Goal: Check status: Check status

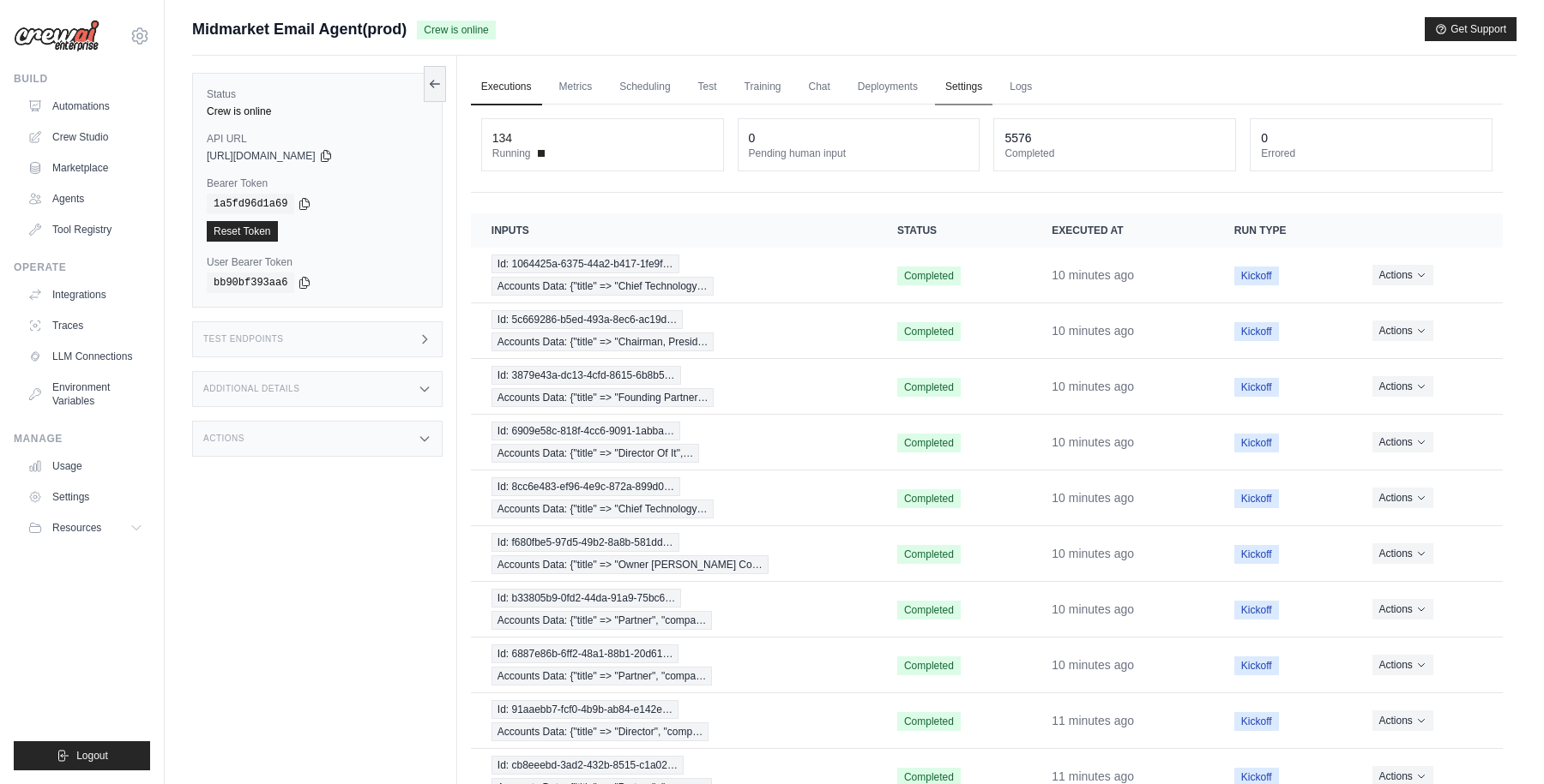
click at [963, 94] on link "Settings" at bounding box center [963, 86] width 57 height 36
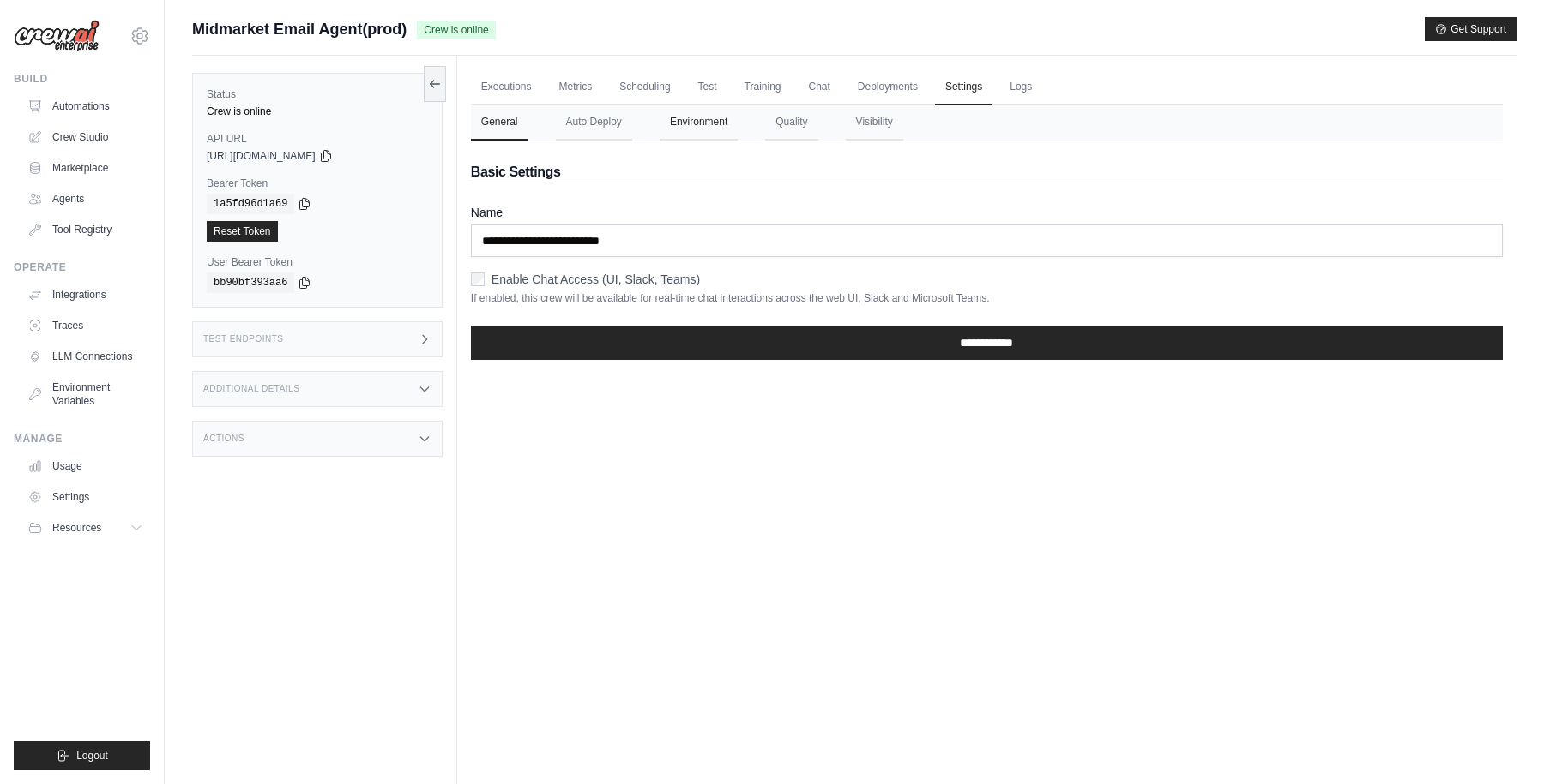
click at [706, 122] on button "Environment" at bounding box center [698, 122] width 78 height 36
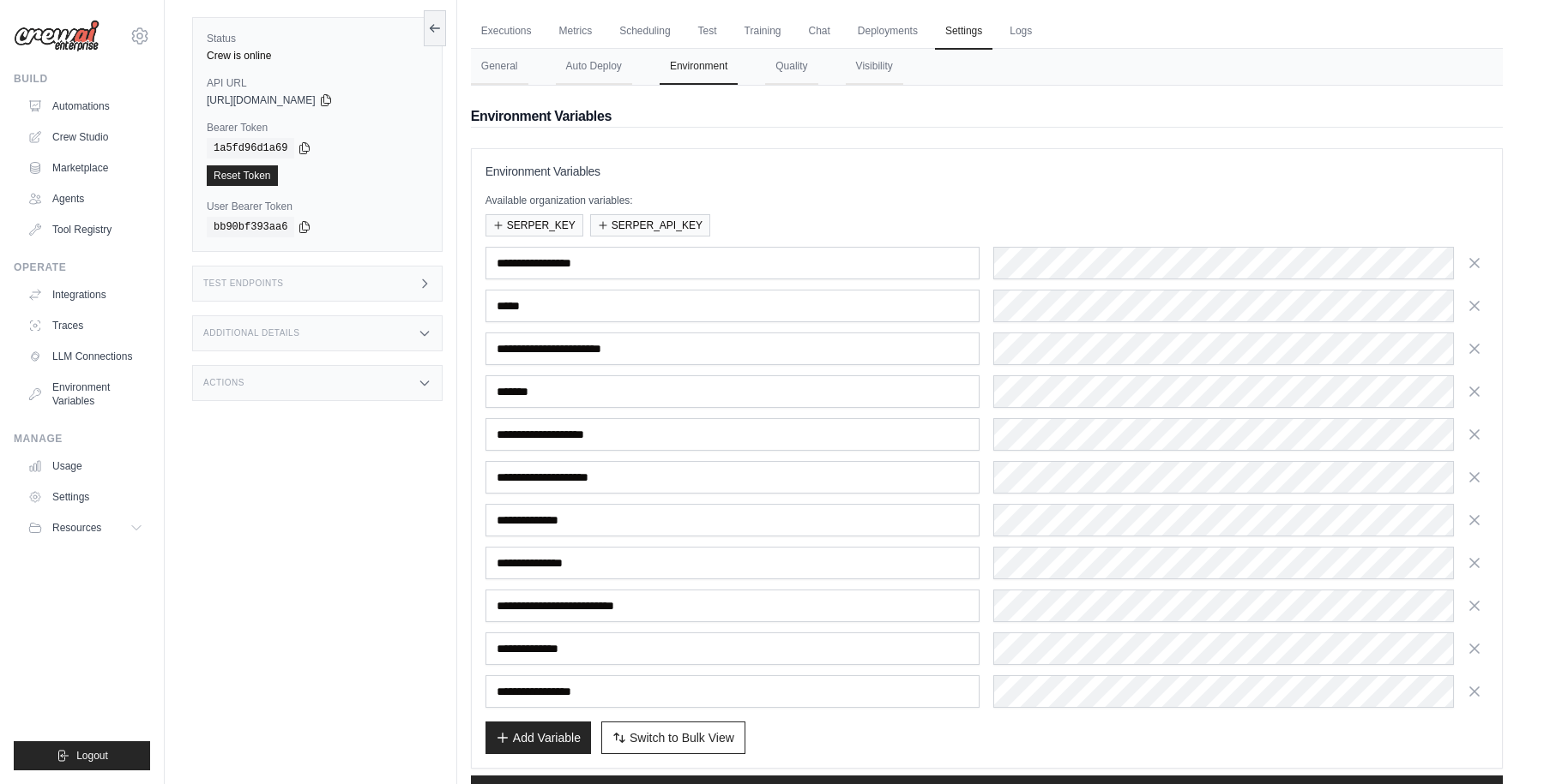
scroll to position [126, 0]
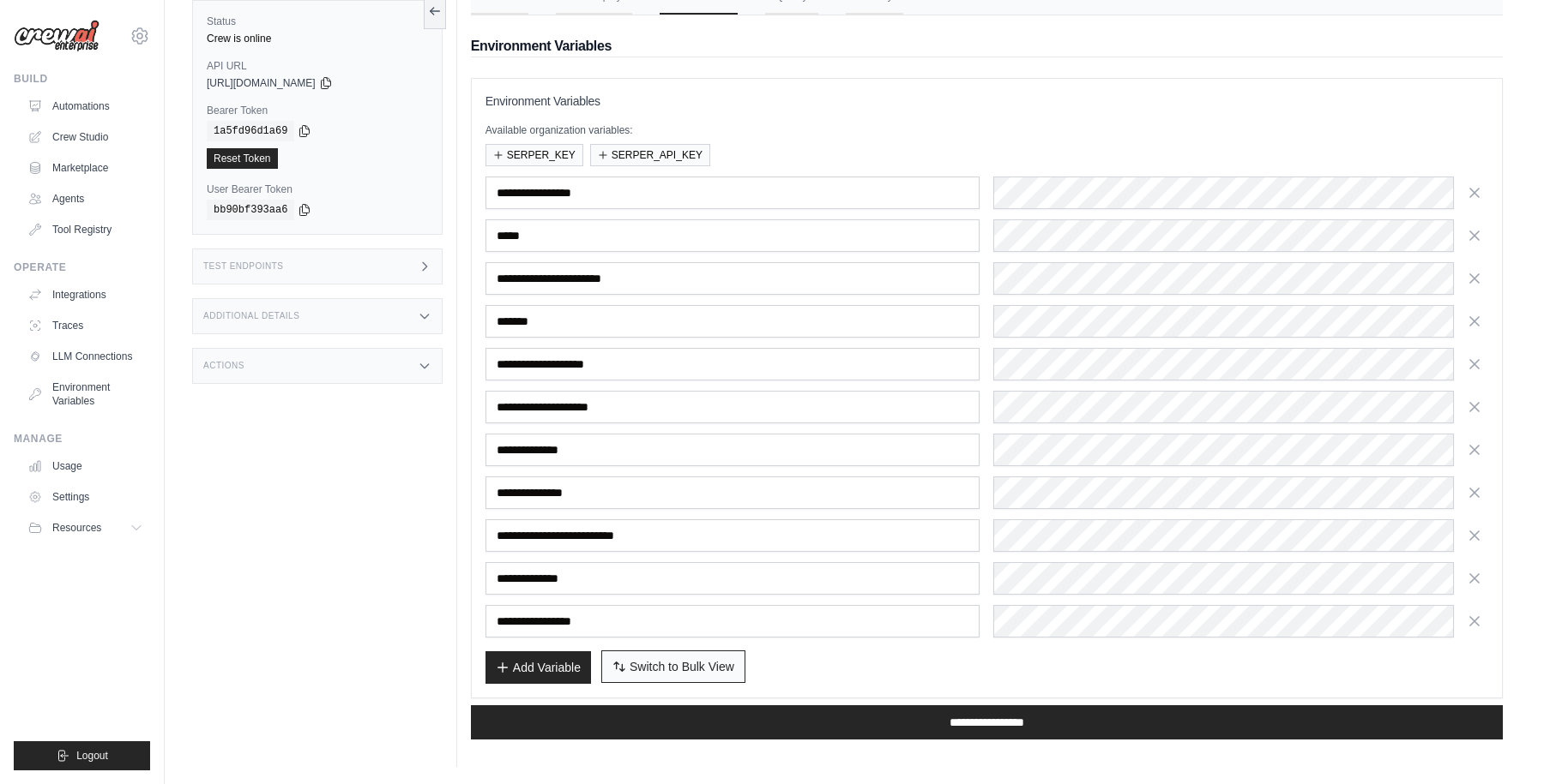
click at [675, 663] on span "Switch to Bulk View" at bounding box center [682, 666] width 105 height 17
type textarea "**********"
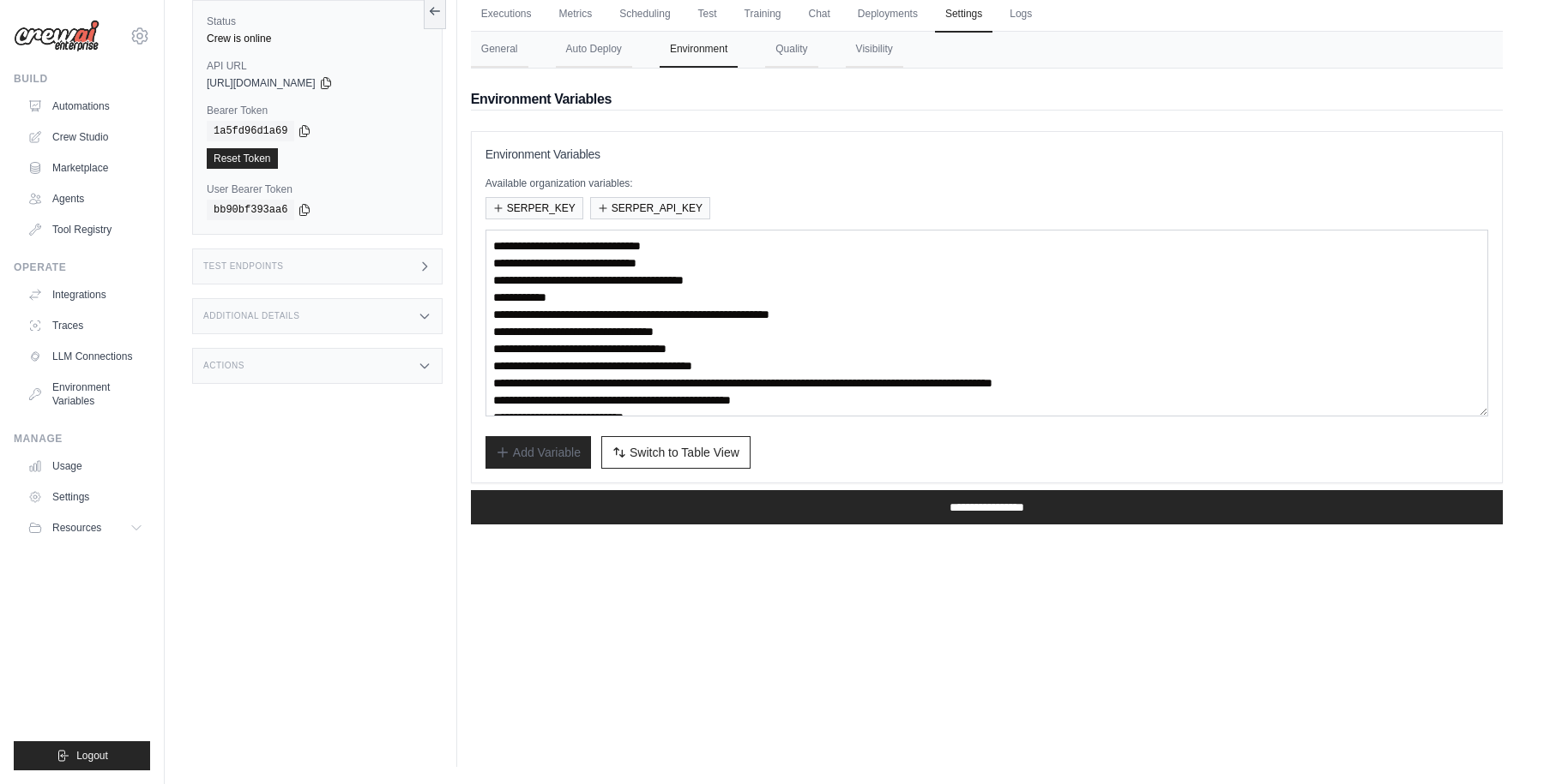
scroll to position [17, 0]
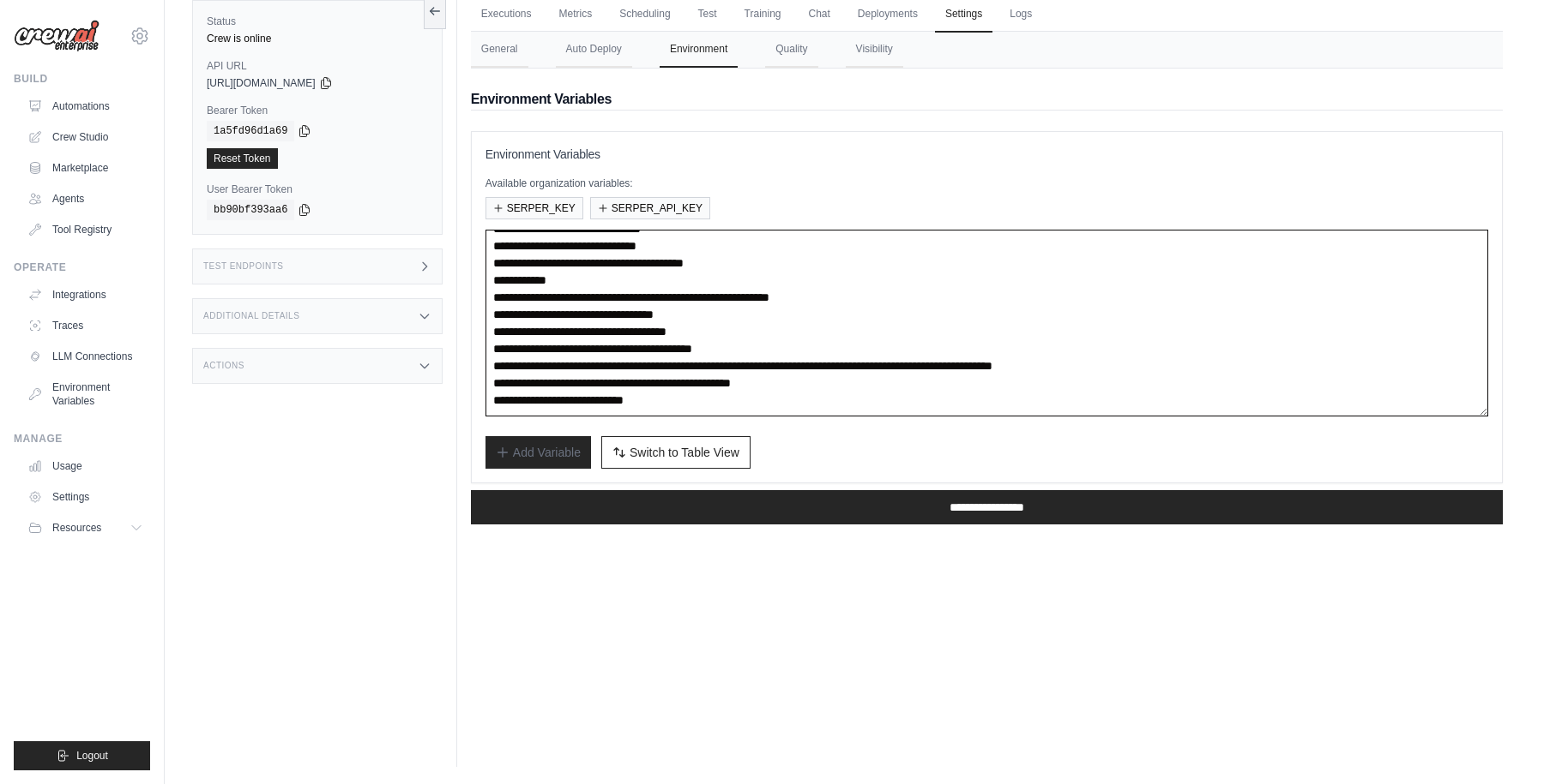
click at [642, 398] on textarea "**********" at bounding box center [986, 323] width 1003 height 187
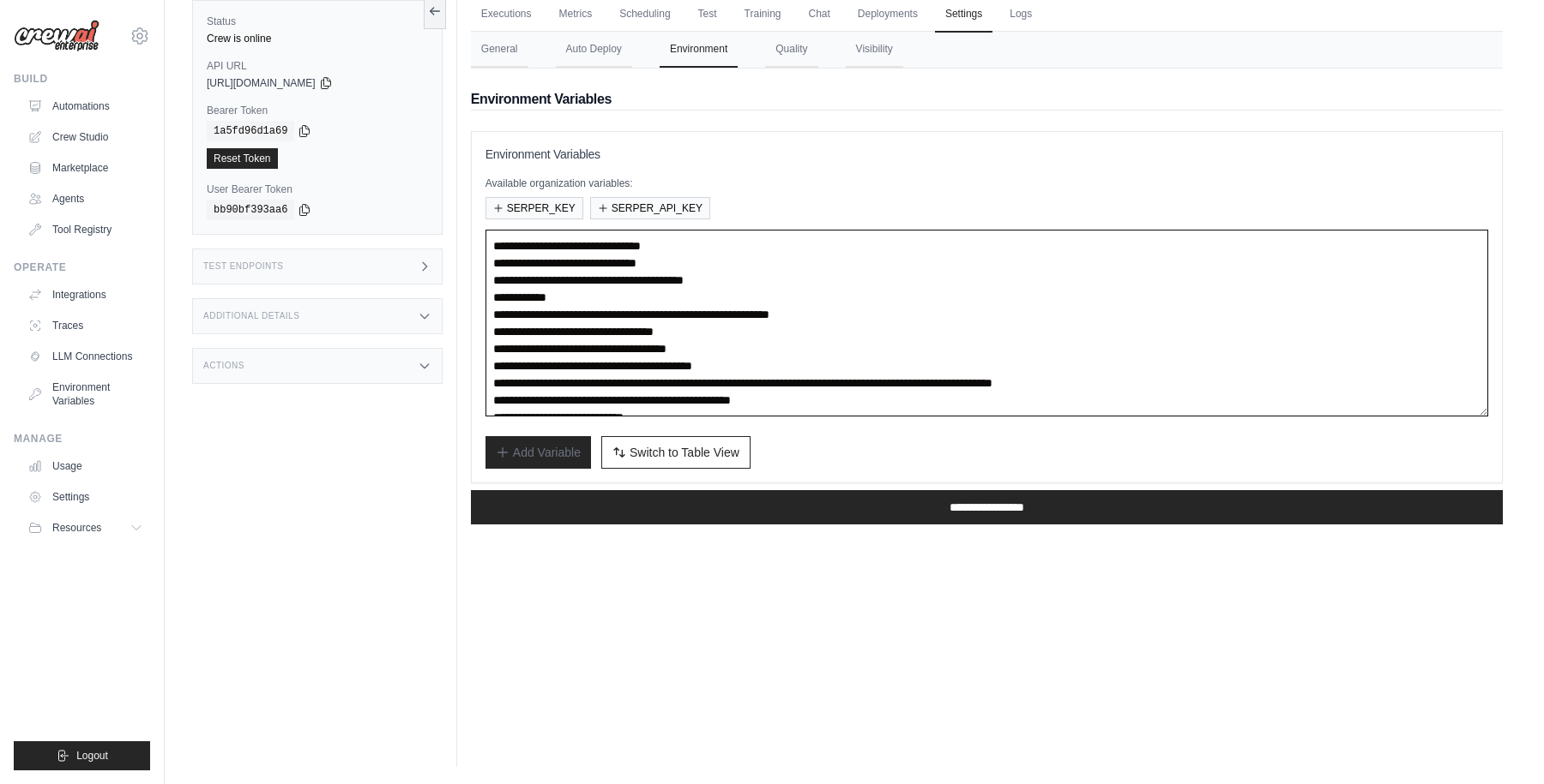
scroll to position [0, 0]
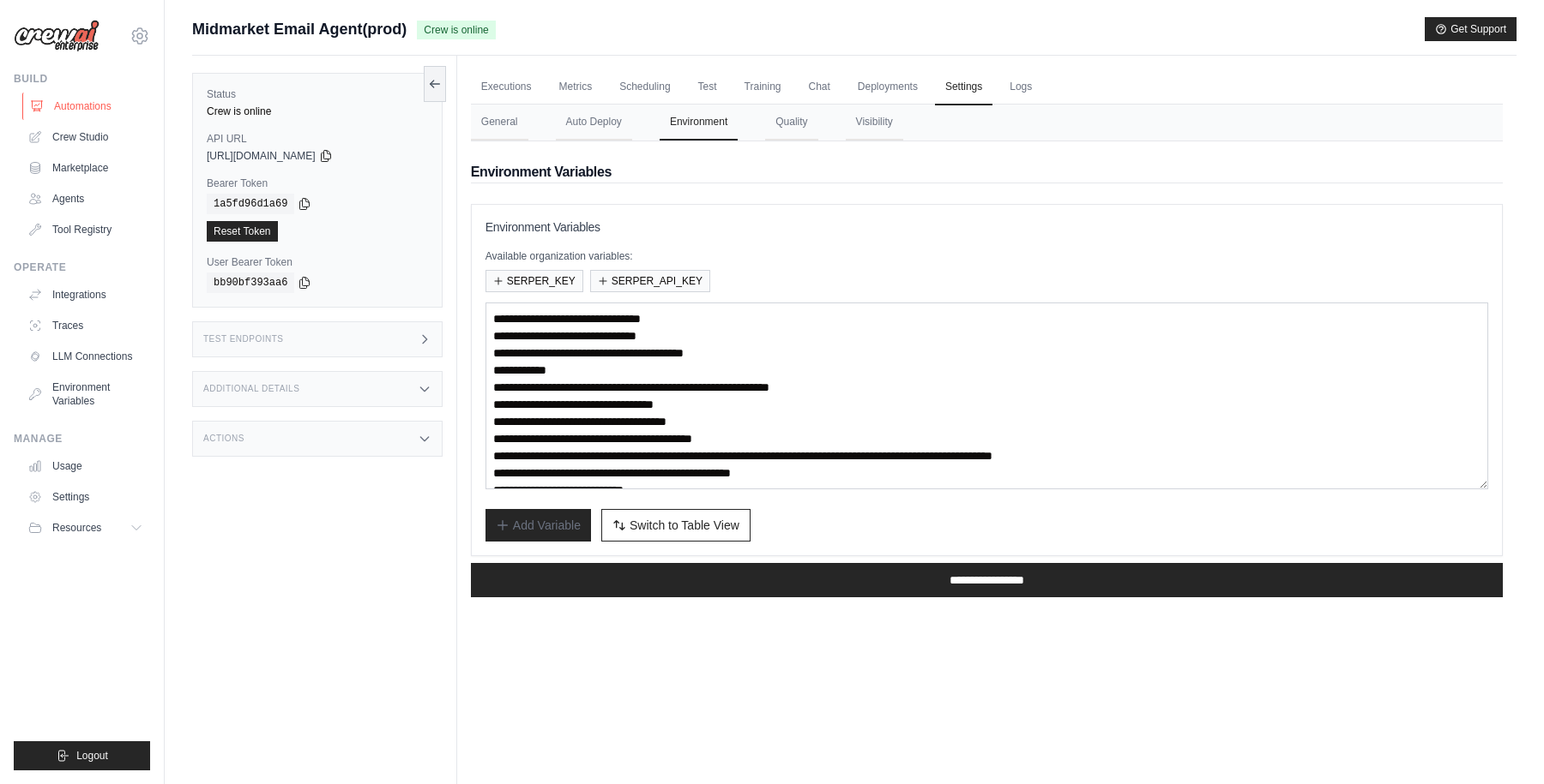
click at [85, 107] on link "Automations" at bounding box center [87, 107] width 130 height 28
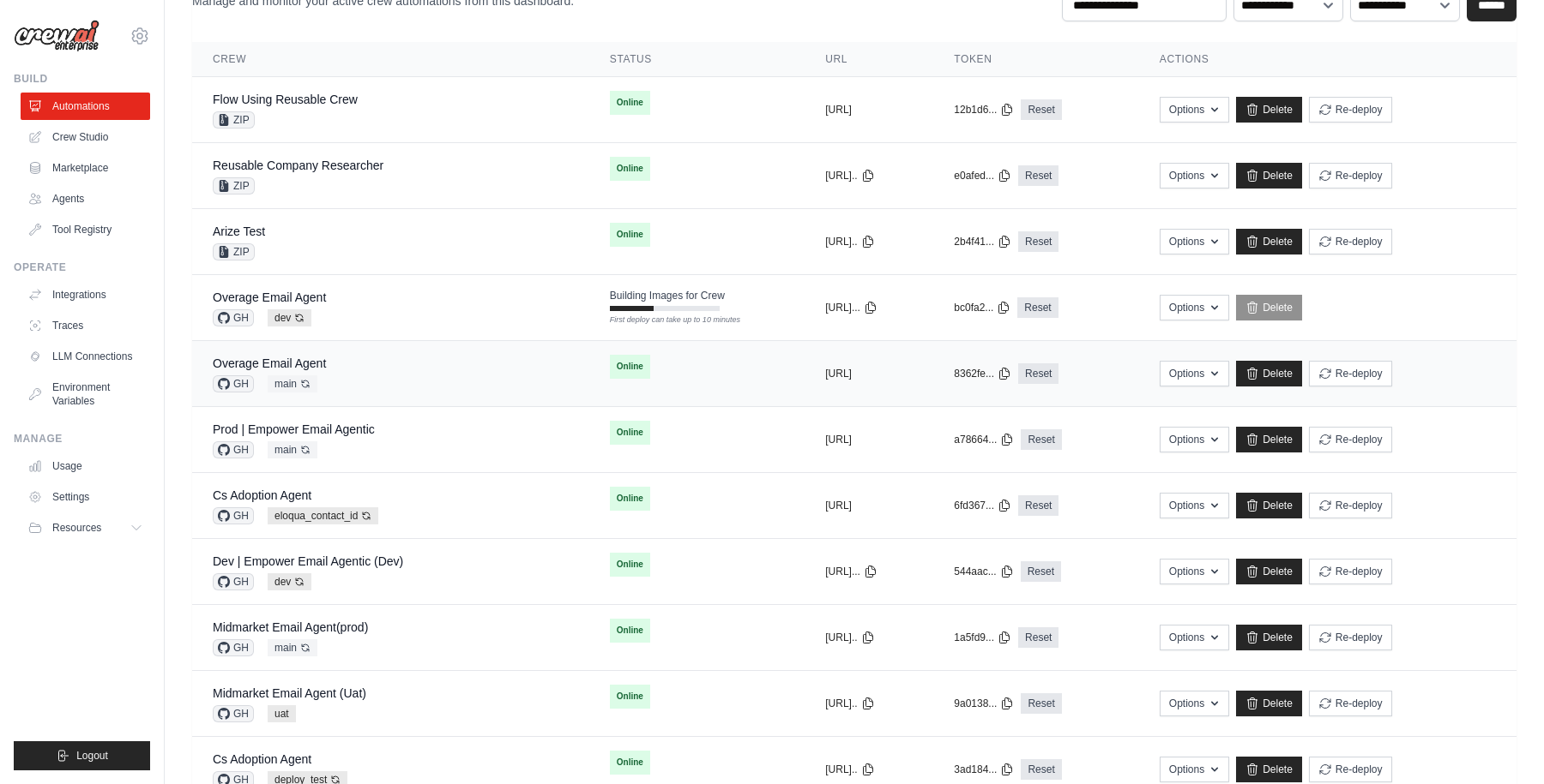
scroll to position [298, 0]
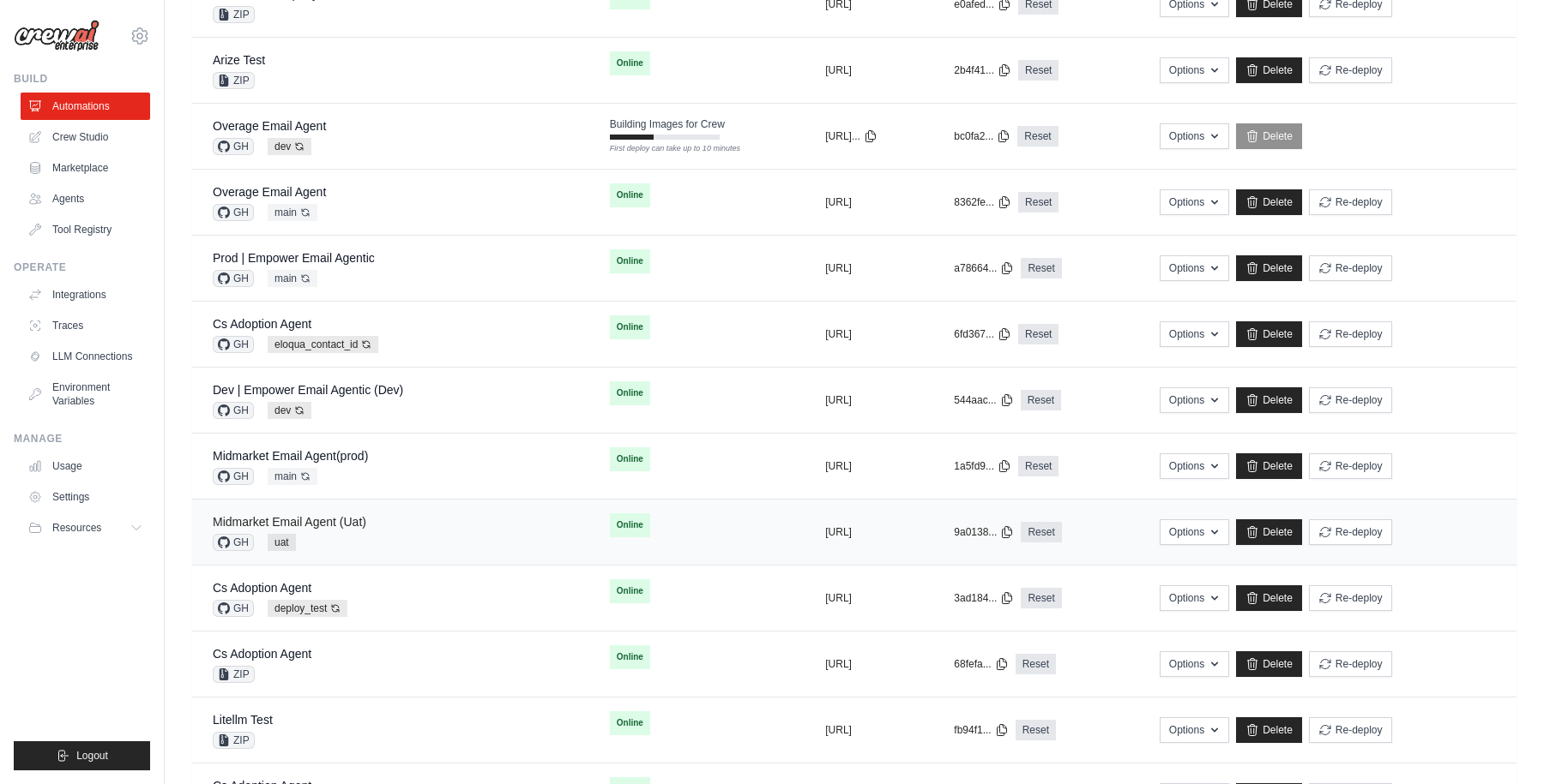
click at [329, 517] on link "Midmarket Email Agent (Uat)" at bounding box center [289, 522] width 154 height 14
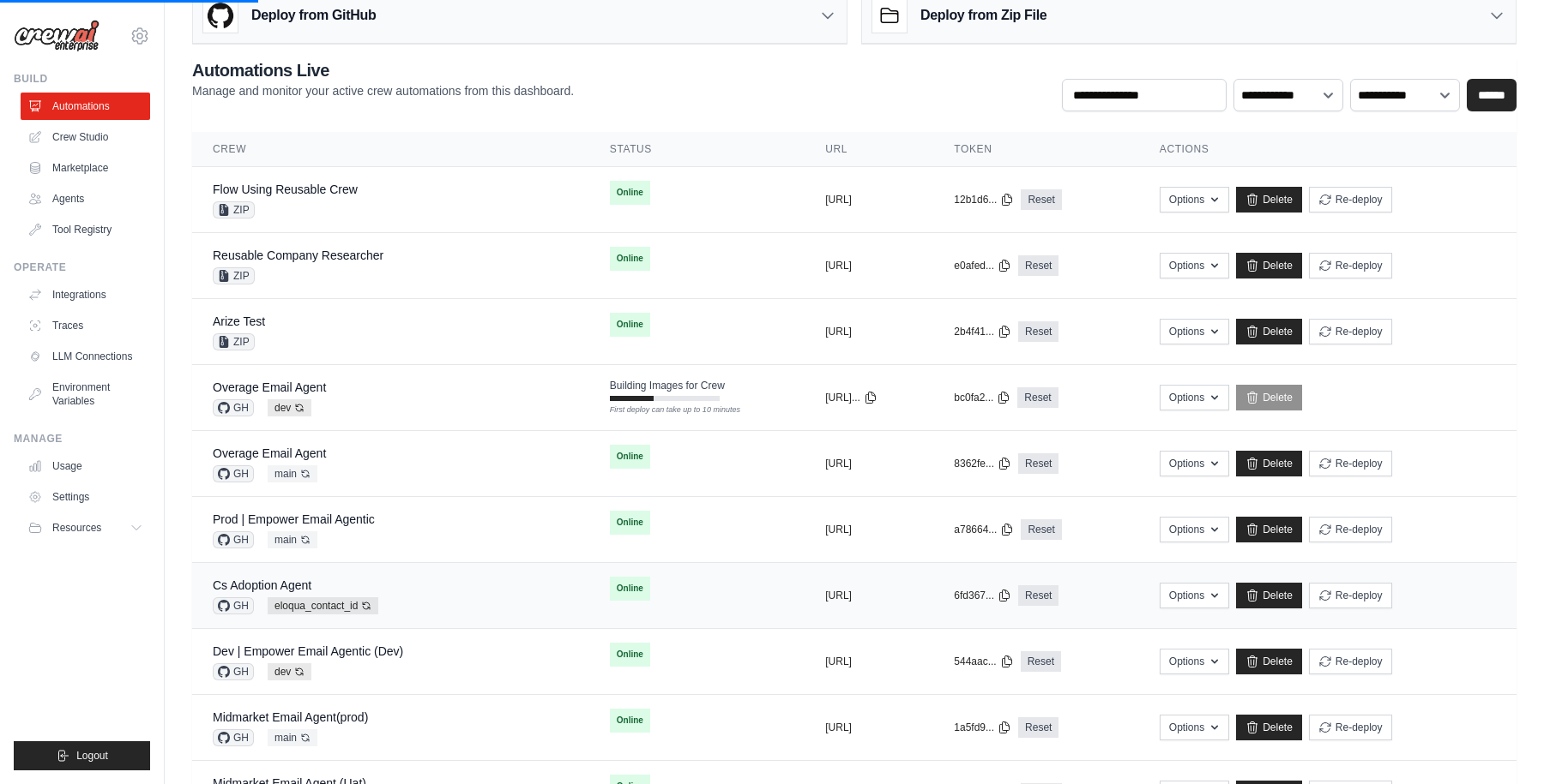
scroll to position [0, 0]
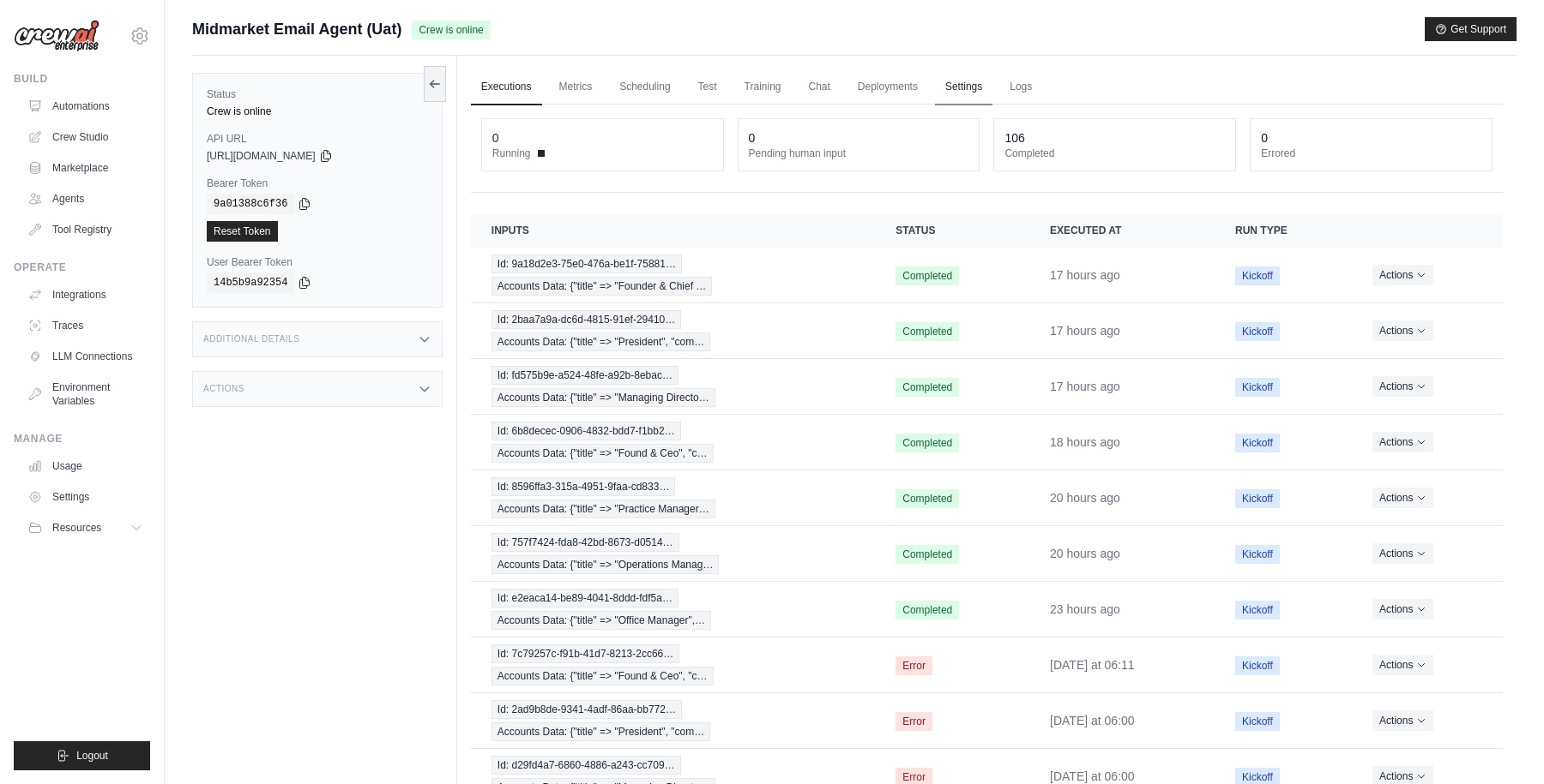
click at [962, 85] on link "Settings" at bounding box center [963, 86] width 57 height 36
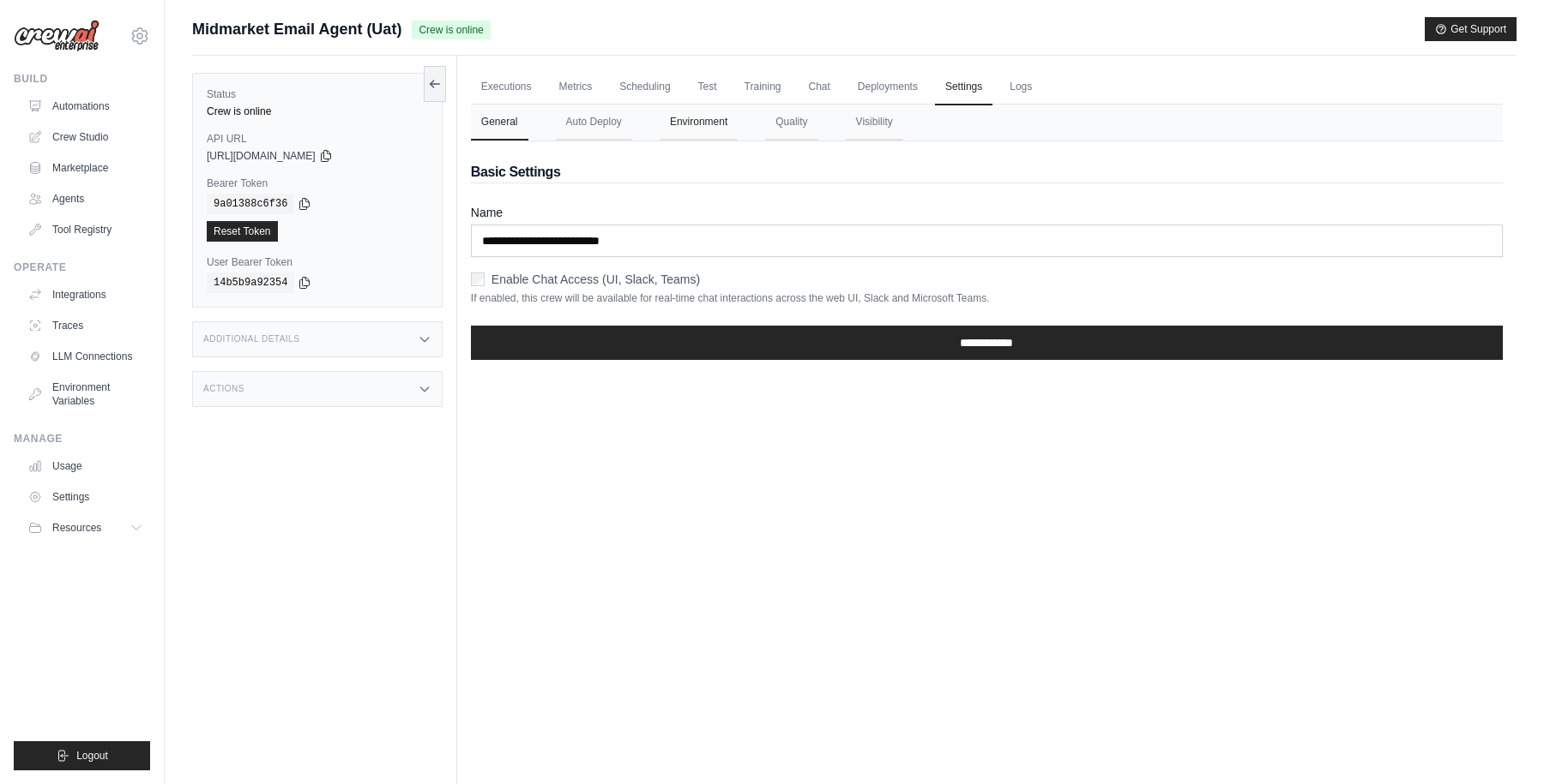
click at [712, 124] on button "Environment" at bounding box center [698, 122] width 78 height 36
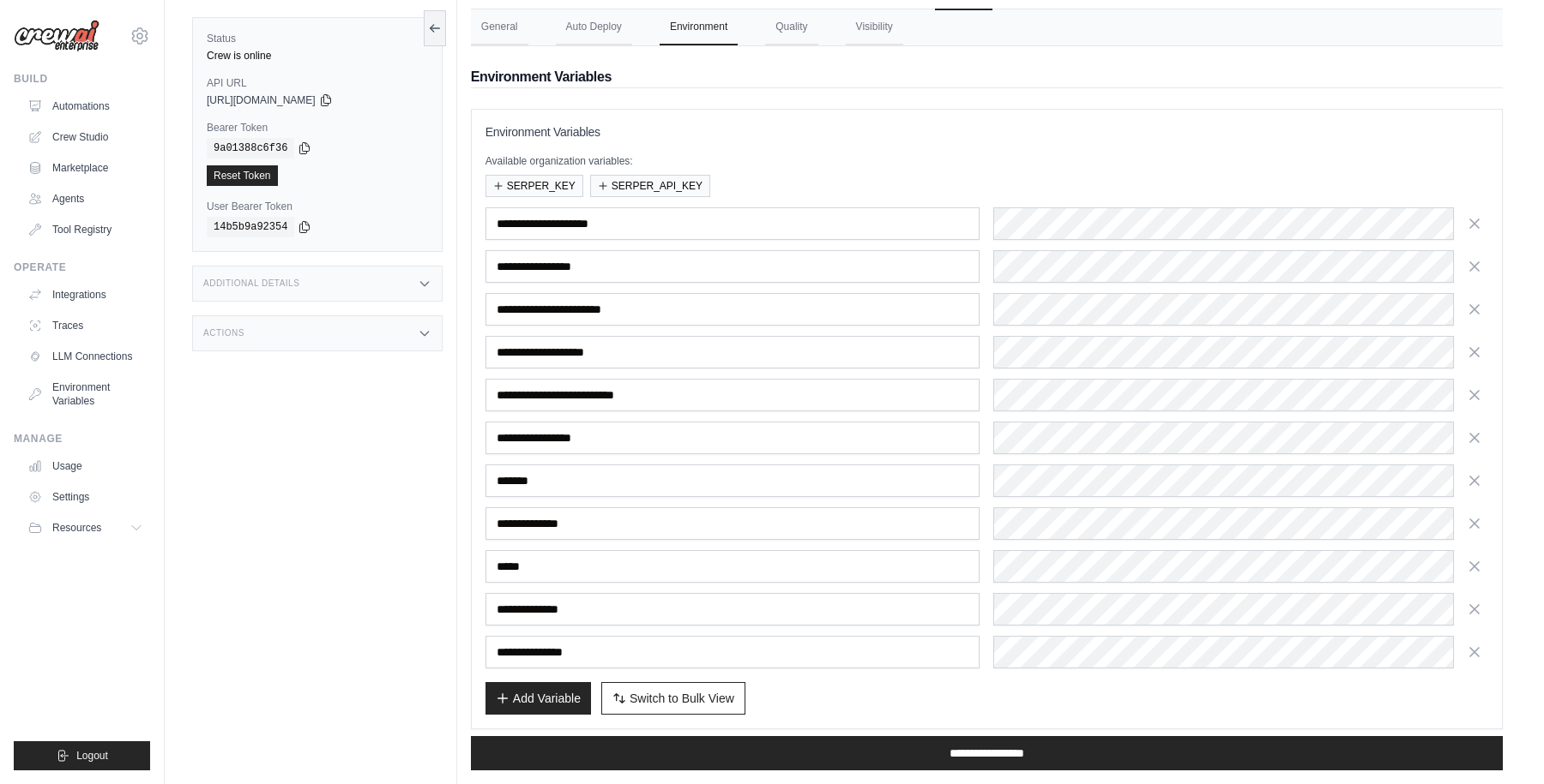
scroll to position [126, 0]
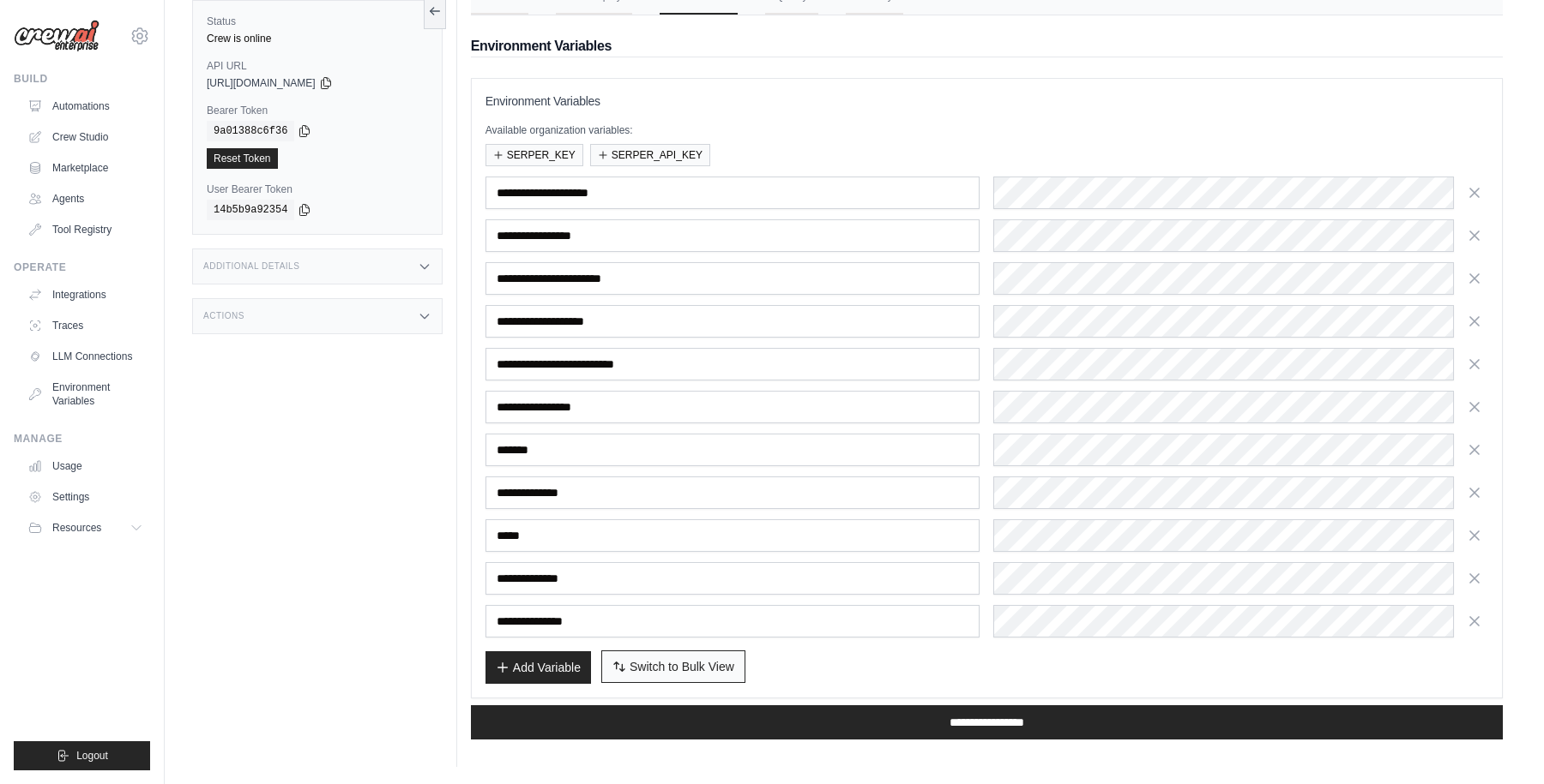
click at [676, 676] on button "Switch to Bulk View Switch to Table View" at bounding box center [673, 666] width 145 height 32
type textarea "**********"
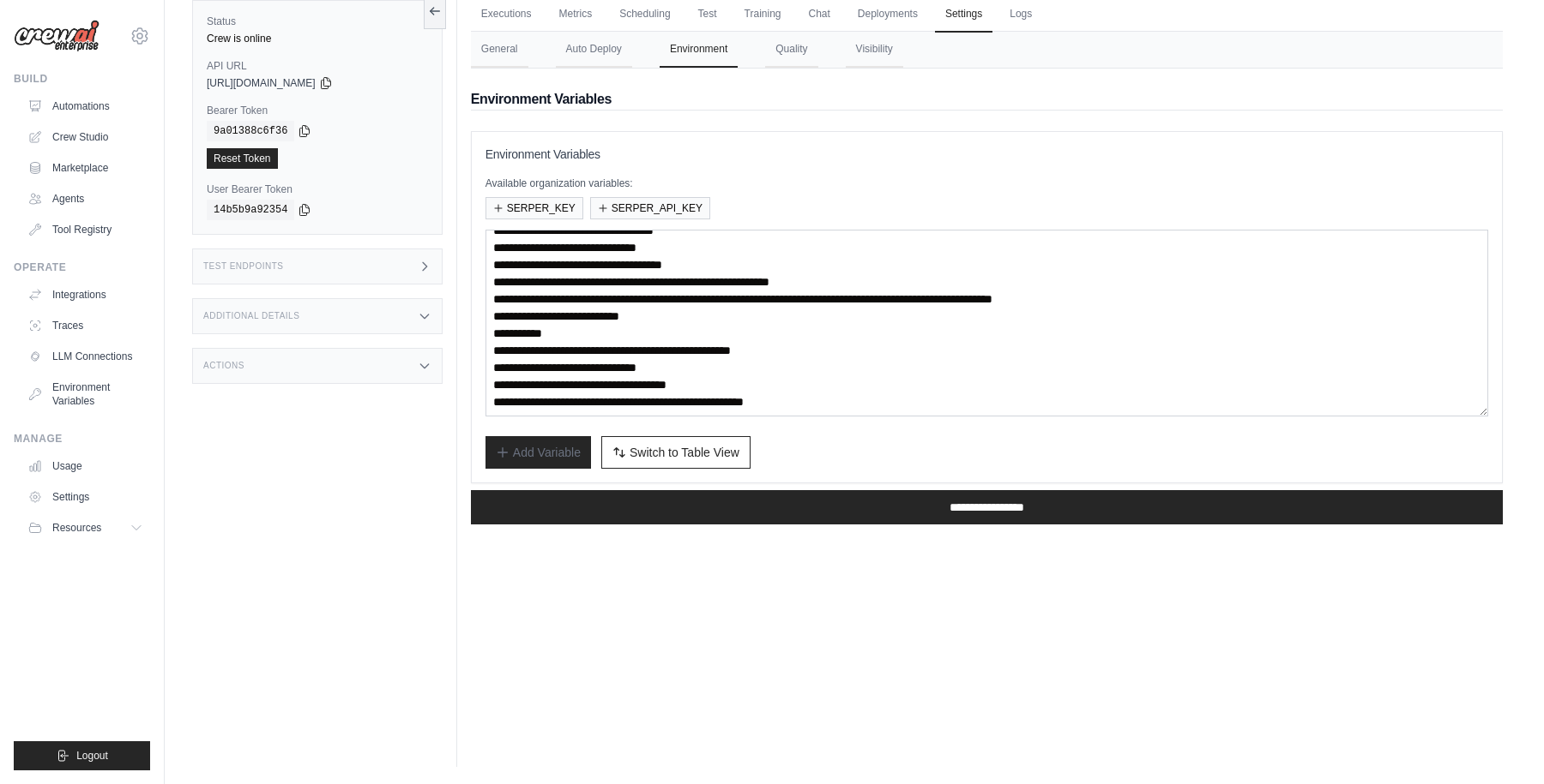
scroll to position [17, 0]
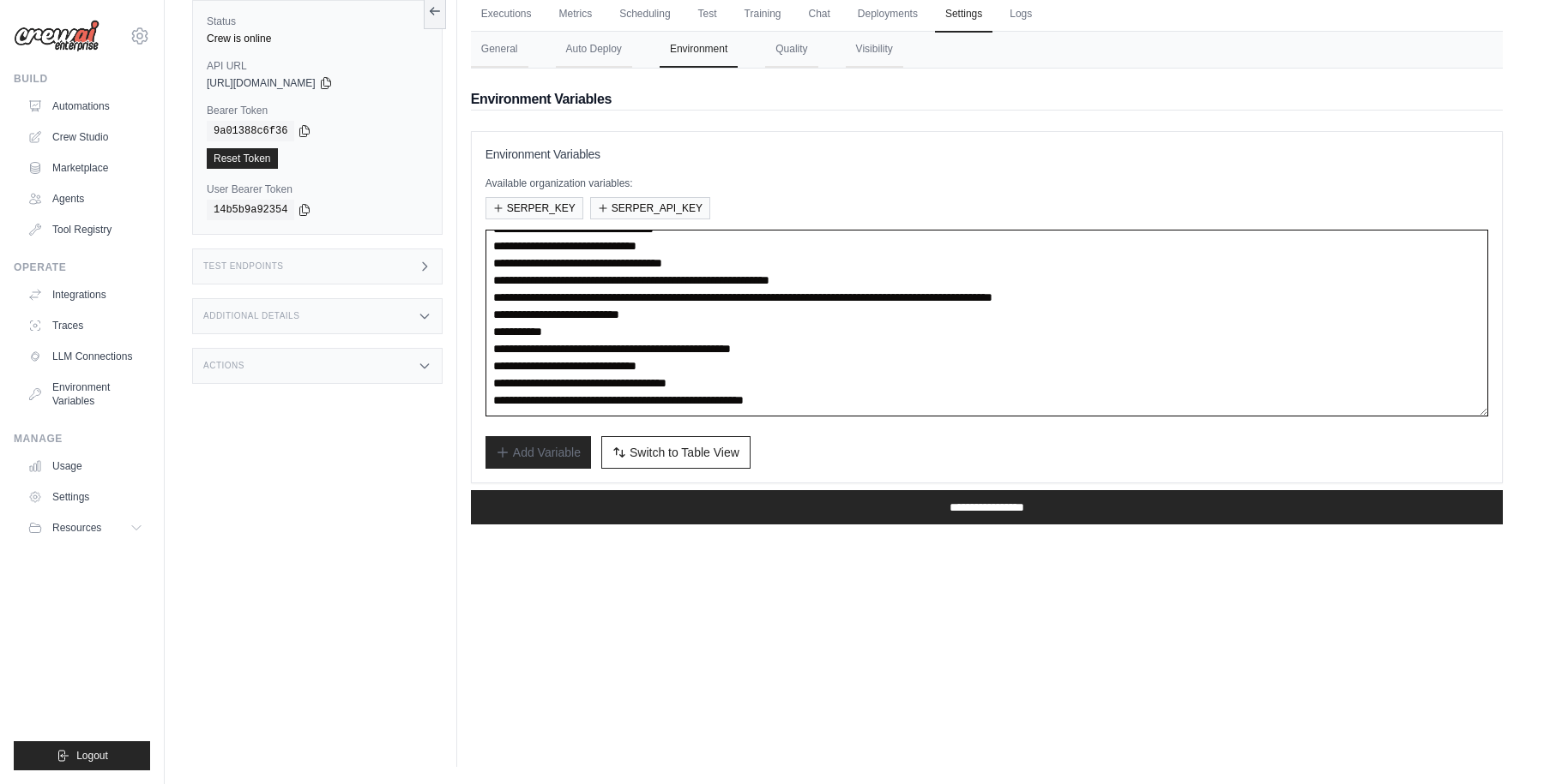
click at [663, 314] on textarea "**********" at bounding box center [986, 323] width 1003 height 187
click at [640, 577] on div "Executions Metrics Scheduling Test Training Chat Deployments Settings Logs 0 Ru…" at bounding box center [987, 375] width 1060 height 784
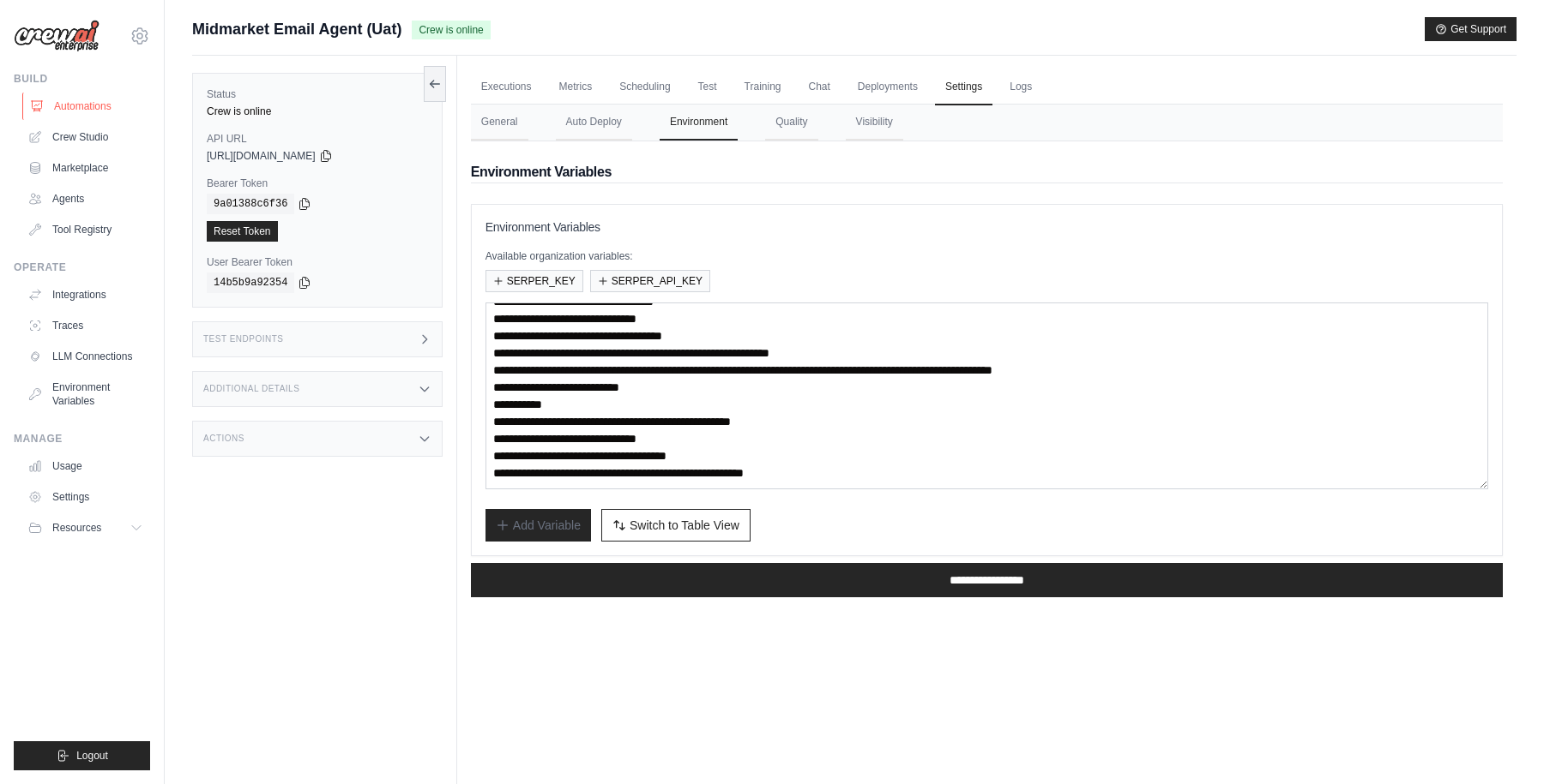
click at [73, 107] on link "Automations" at bounding box center [87, 107] width 130 height 28
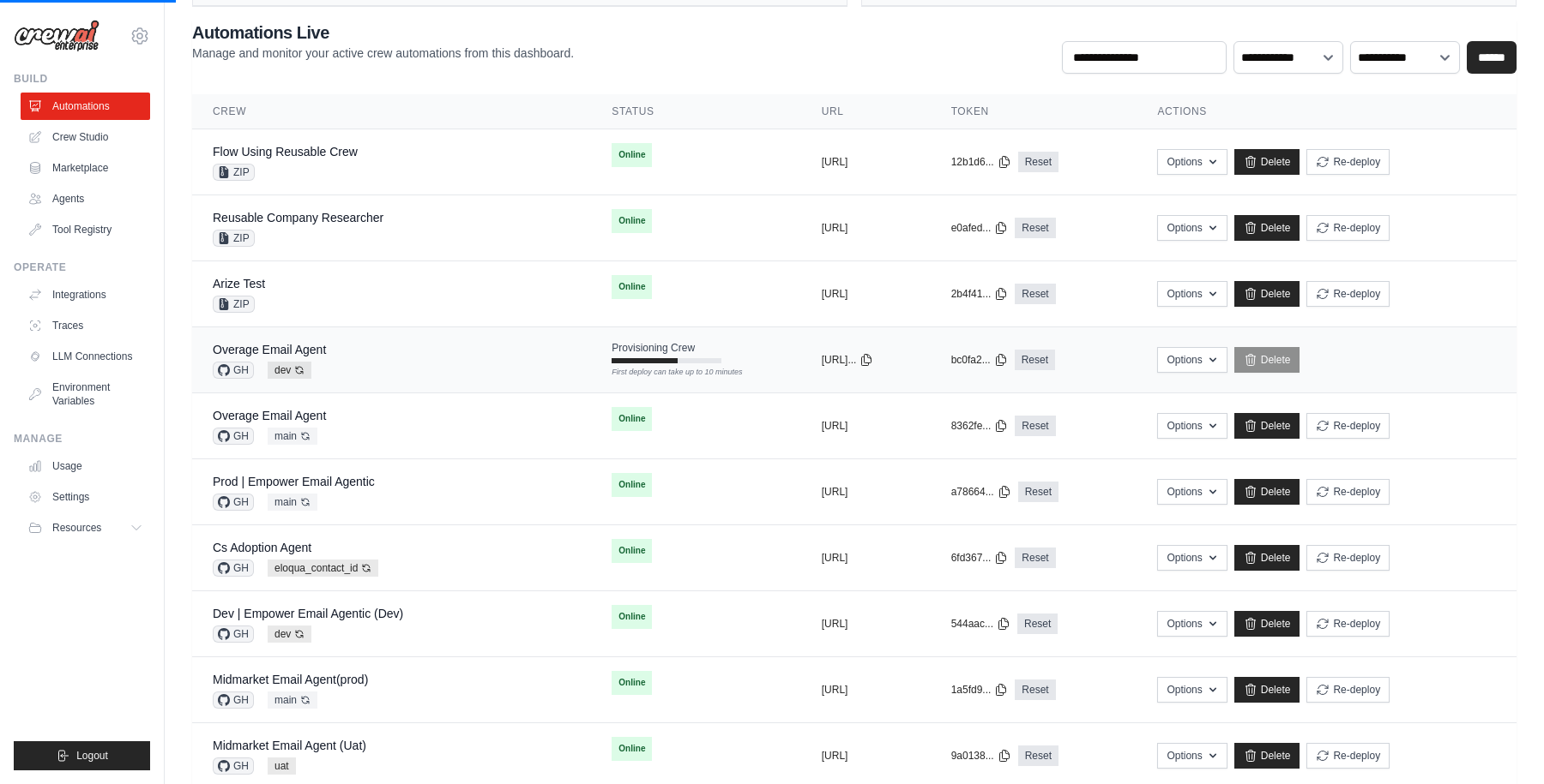
scroll to position [87, 0]
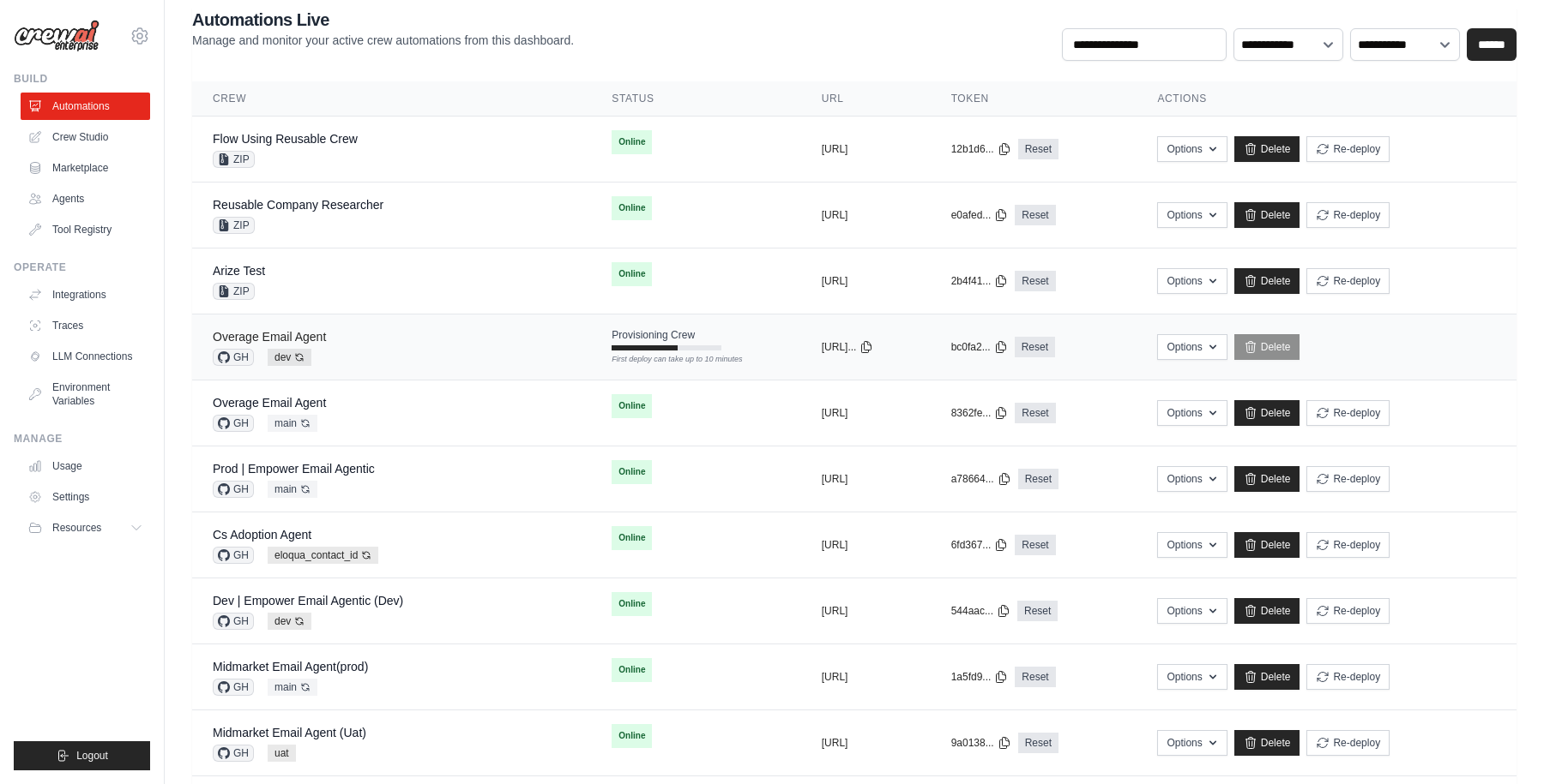
click at [302, 335] on link "Overage Email Agent" at bounding box center [269, 337] width 113 height 14
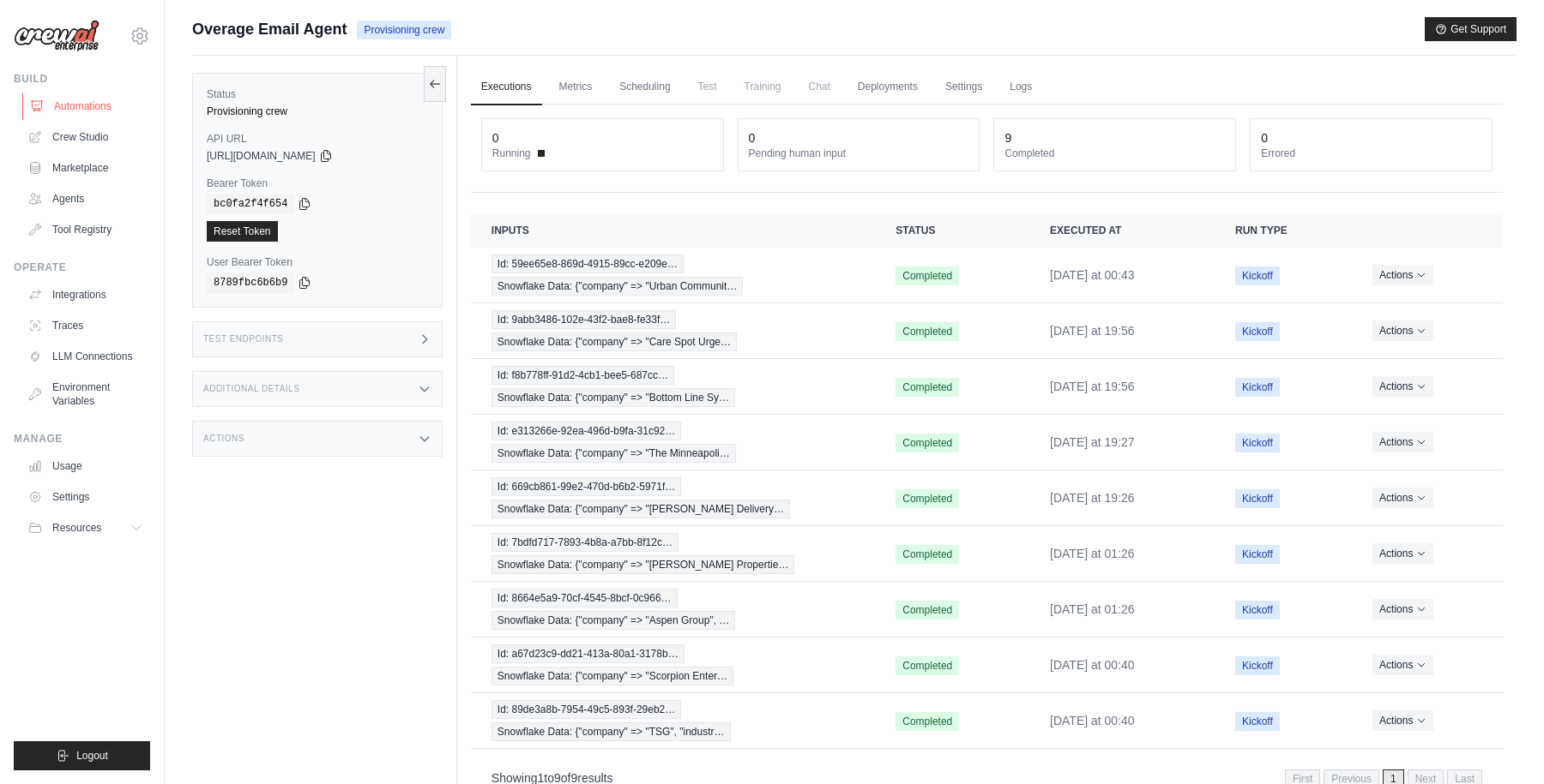
click at [90, 98] on link "Automations" at bounding box center [87, 107] width 130 height 28
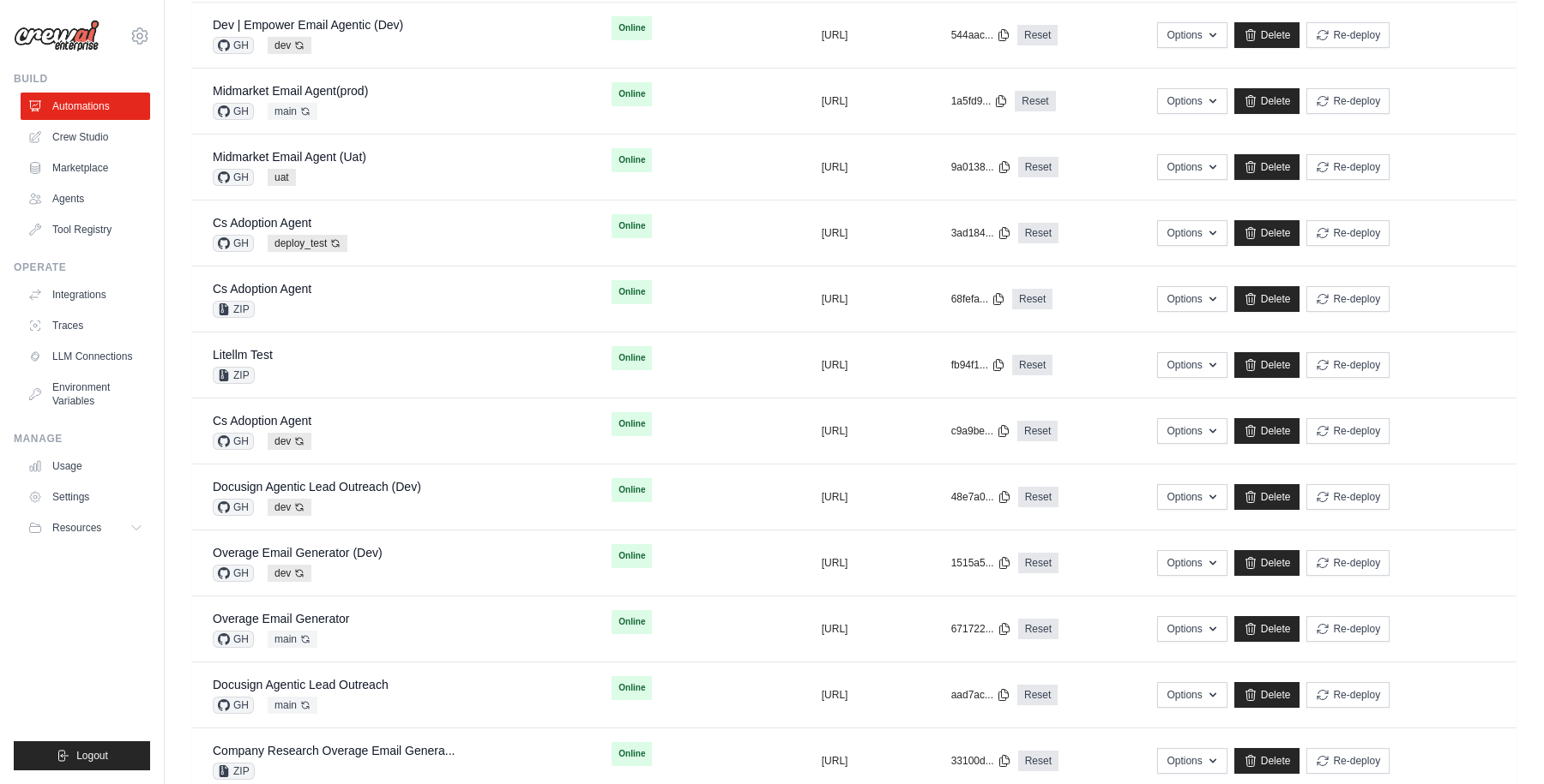
scroll to position [694, 0]
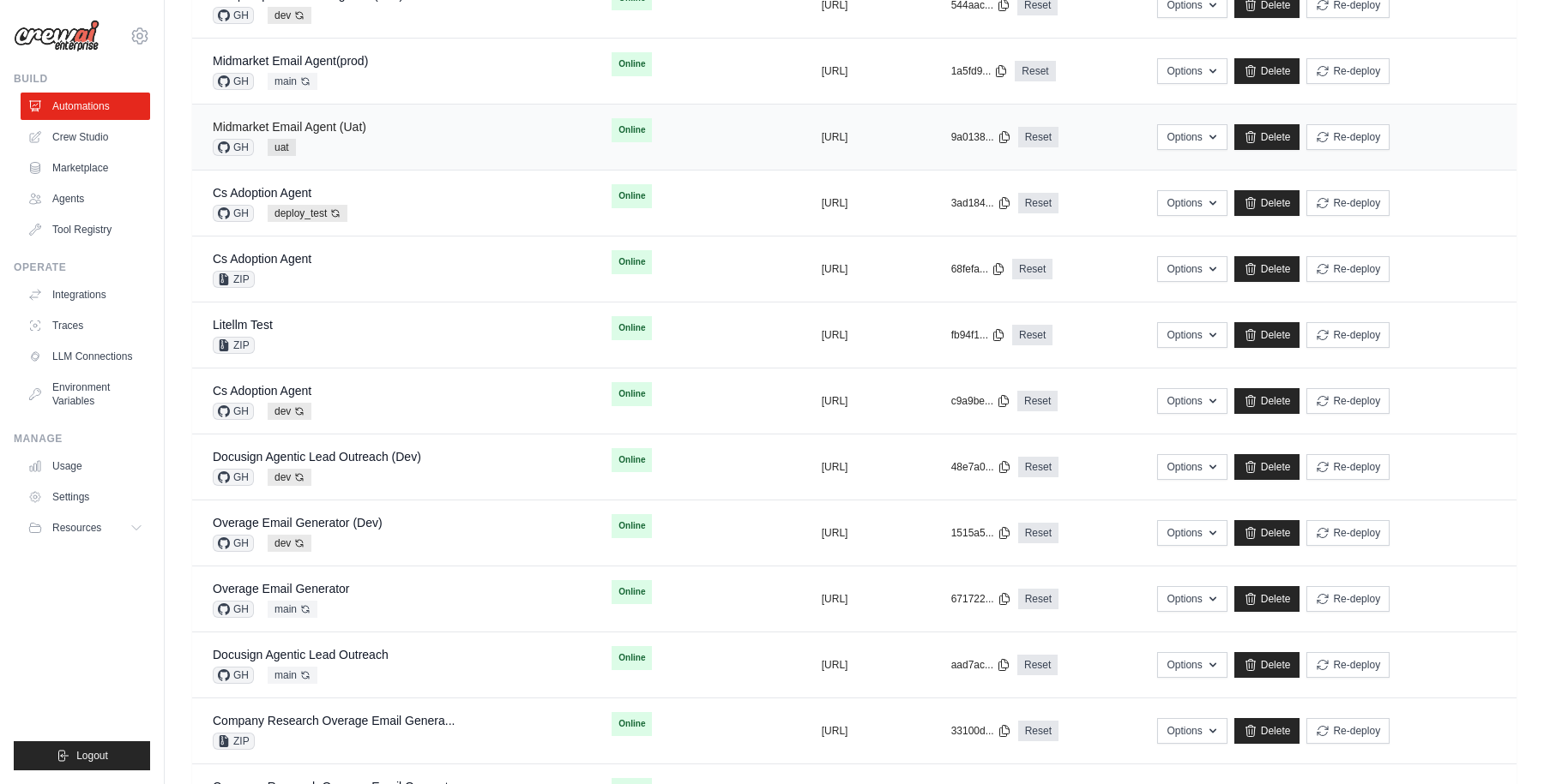
click at [348, 128] on link "Midmarket Email Agent (Uat)" at bounding box center [289, 126] width 154 height 14
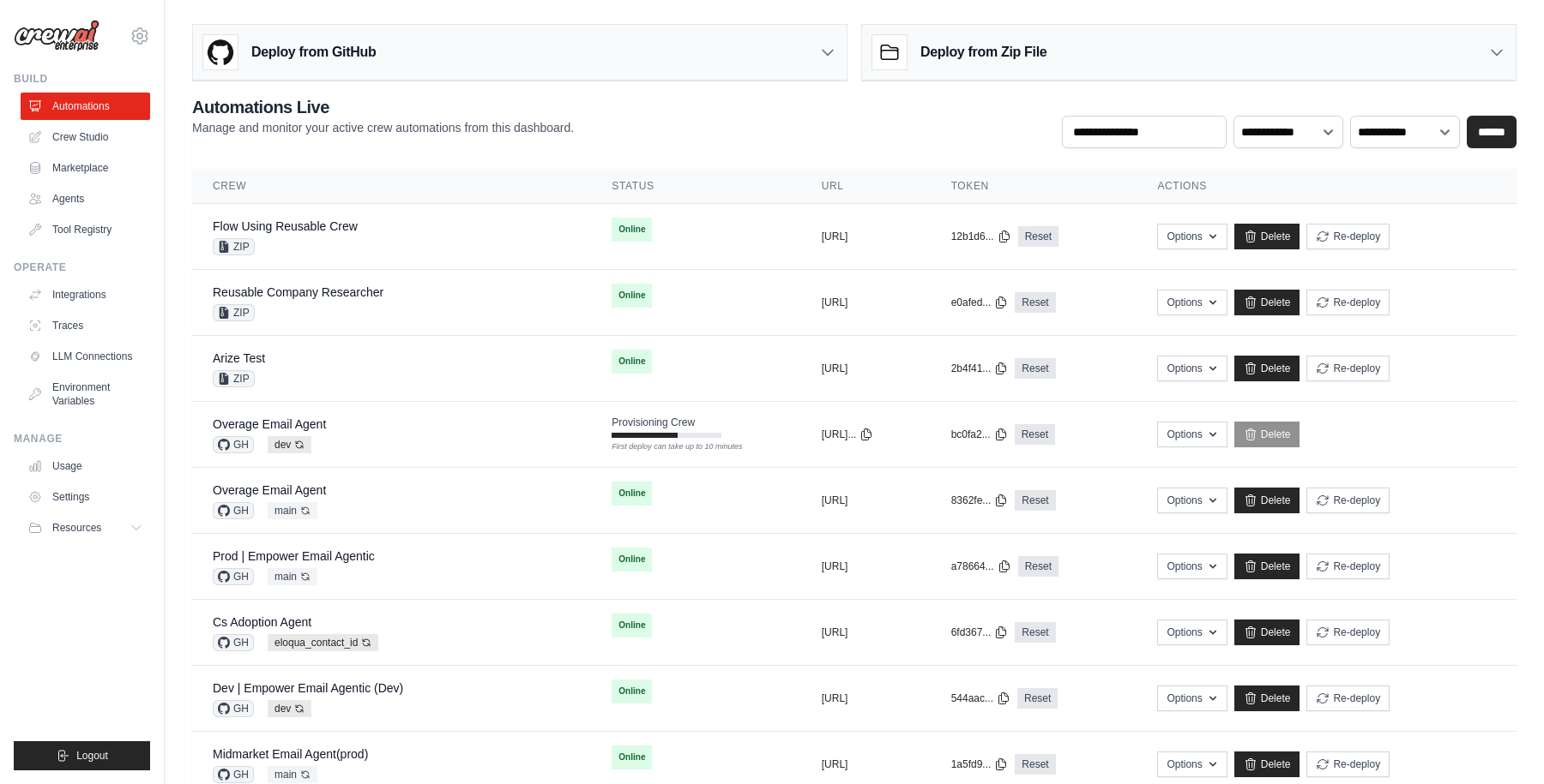
scroll to position [694, 0]
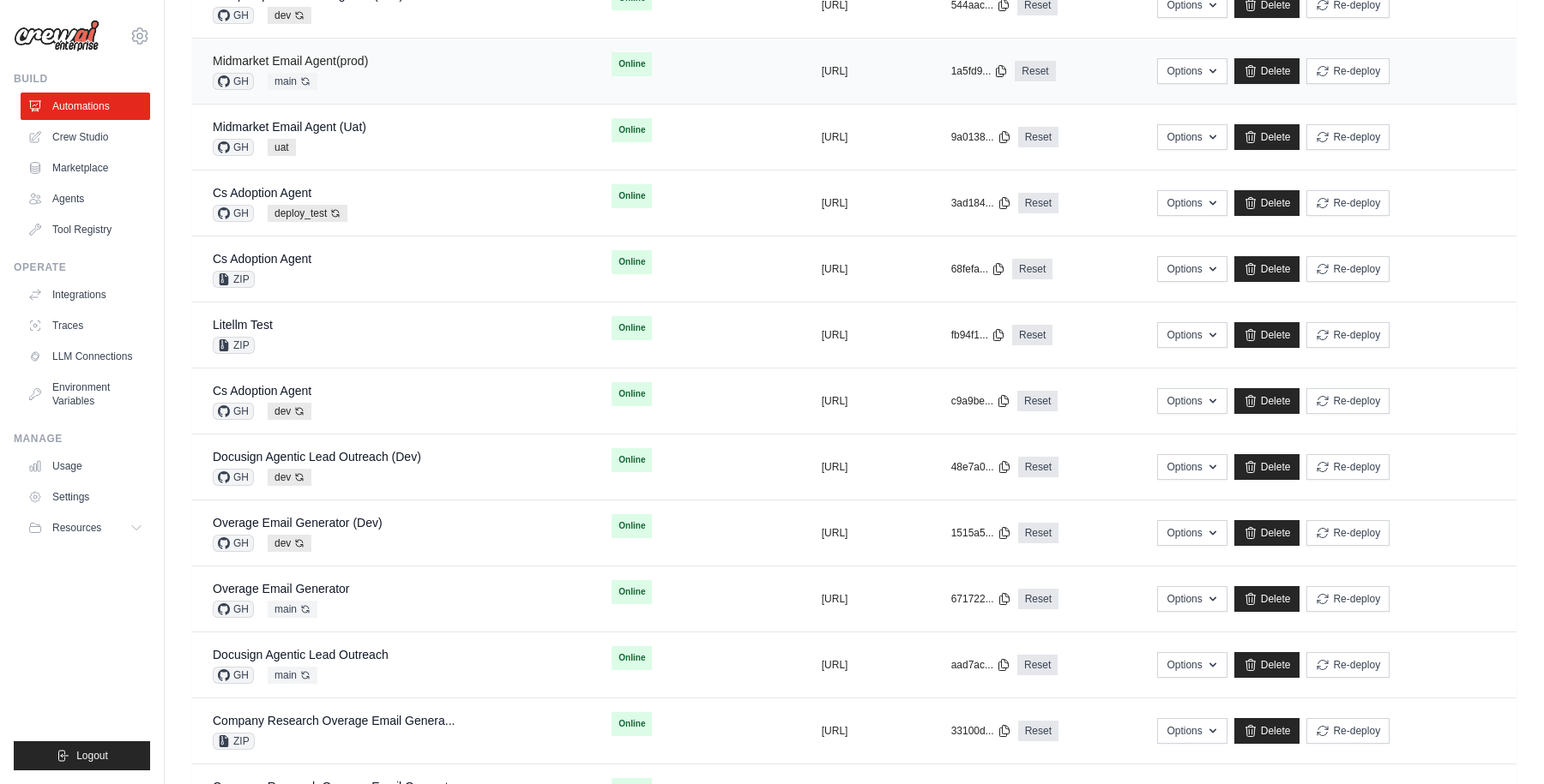
click at [342, 56] on link "Midmarket Email Agent(prod)" at bounding box center [290, 61] width 156 height 14
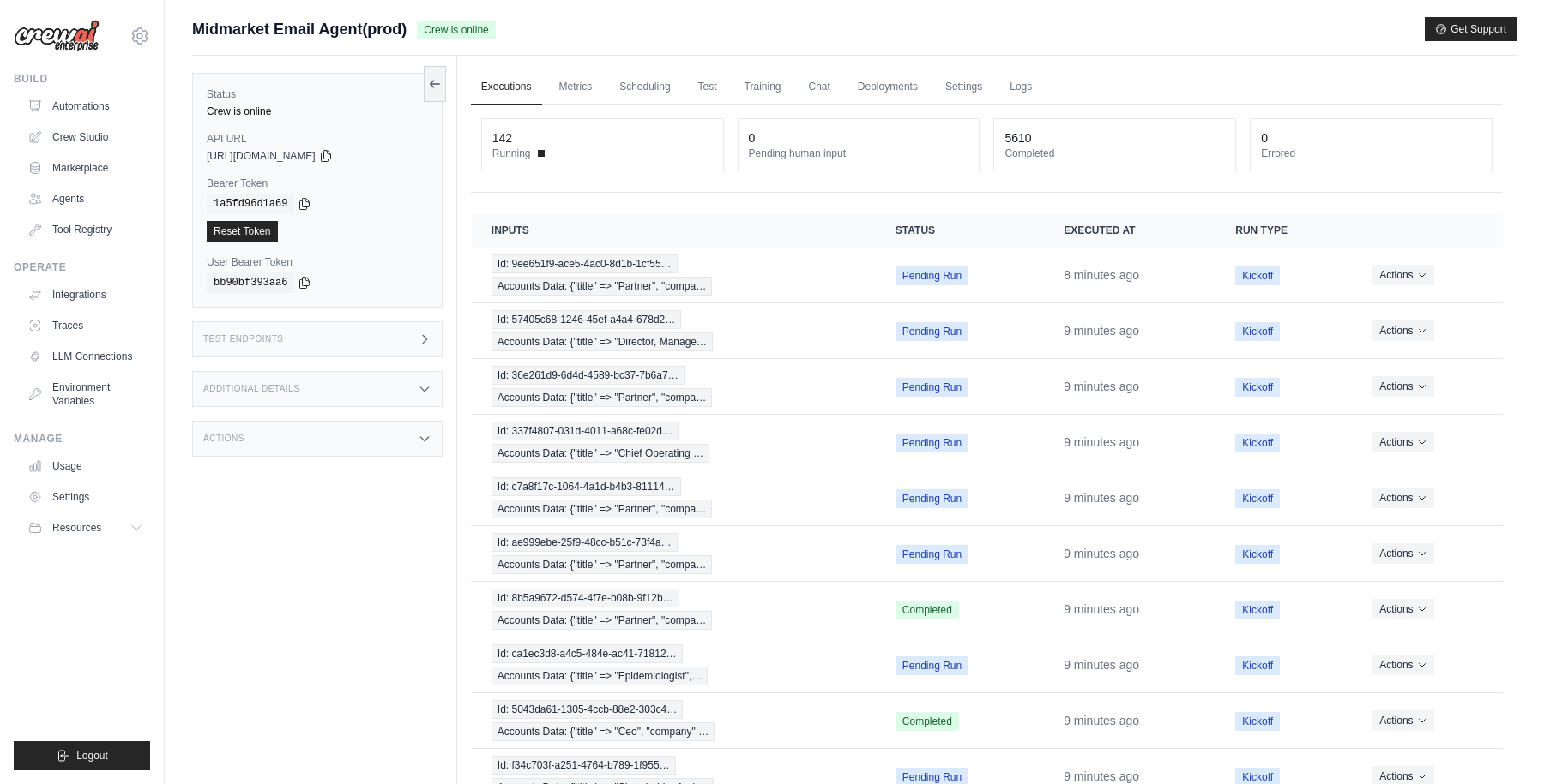
click at [388, 30] on span "Midmarket Email Agent(prod)" at bounding box center [299, 29] width 215 height 24
click at [335, 40] on span "Midmarket Email Agent(prod)" at bounding box center [299, 29] width 215 height 24
click at [377, 32] on span "Midmarket Email Agent(prod)" at bounding box center [299, 29] width 215 height 24
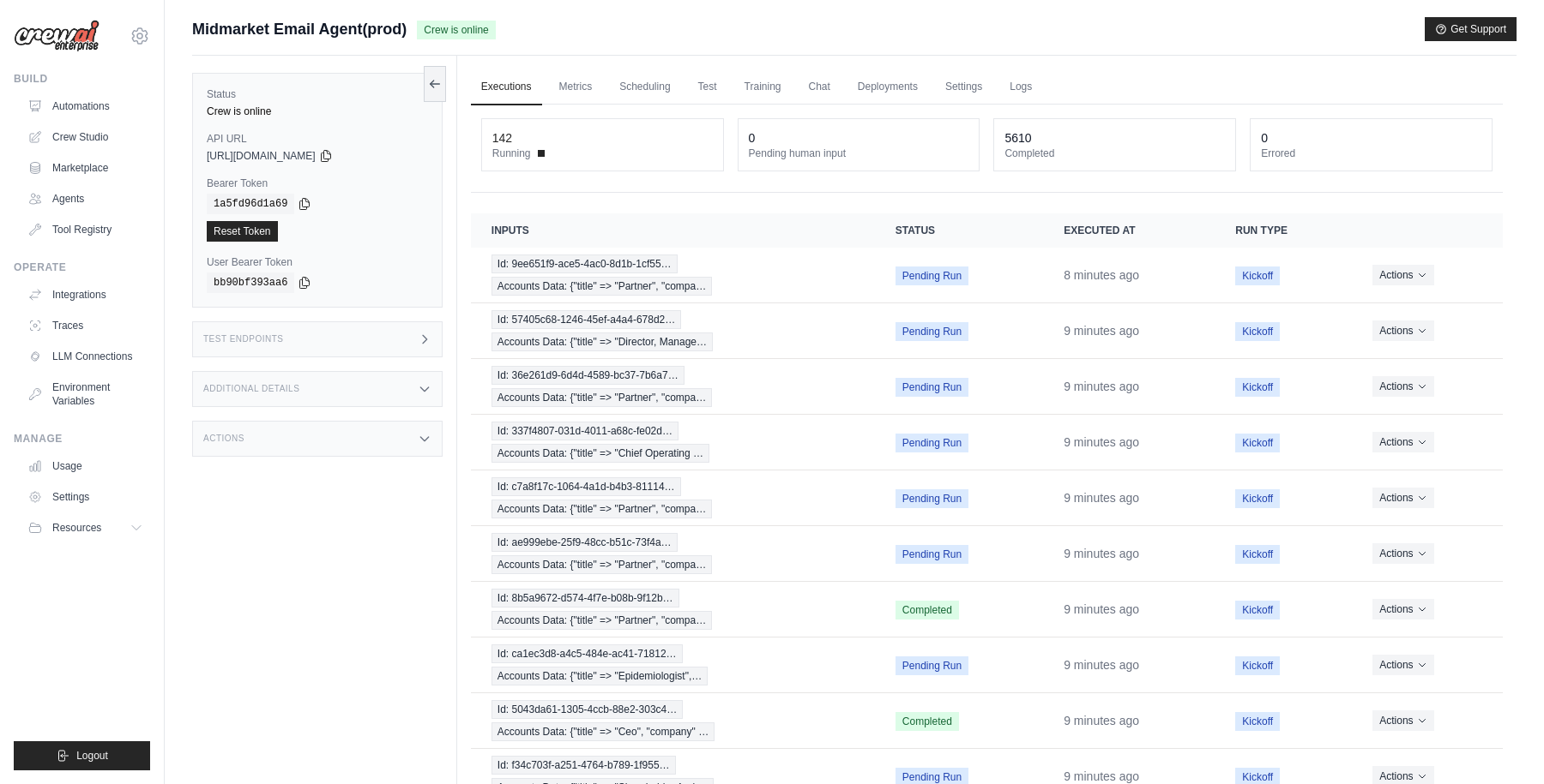
click at [316, 44] on div "Submit a support request Describe your issue or question * Please be specific a…" at bounding box center [854, 37] width 1324 height 39
click at [87, 105] on link "Automations" at bounding box center [87, 107] width 130 height 28
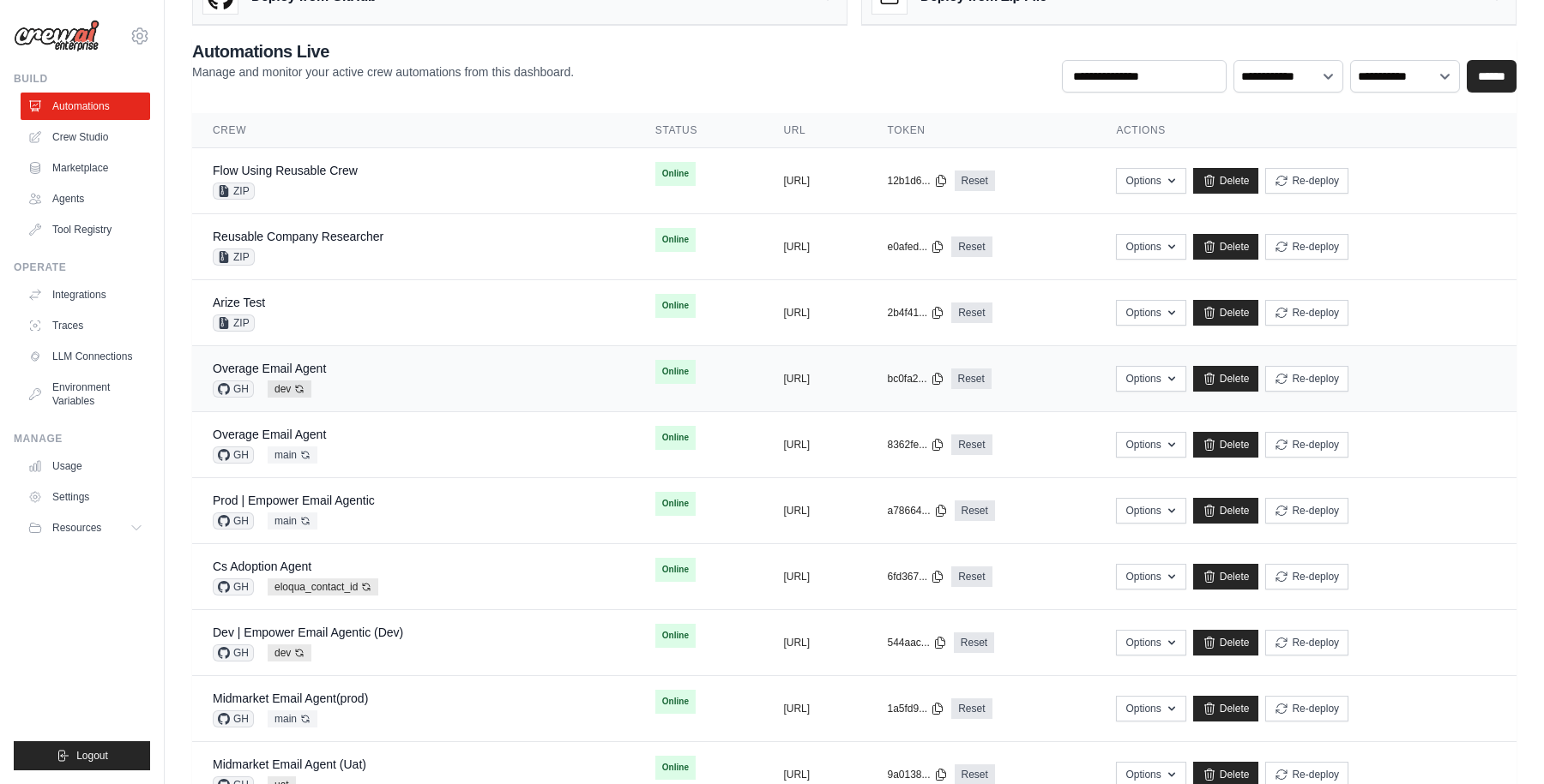
scroll to position [66, 0]
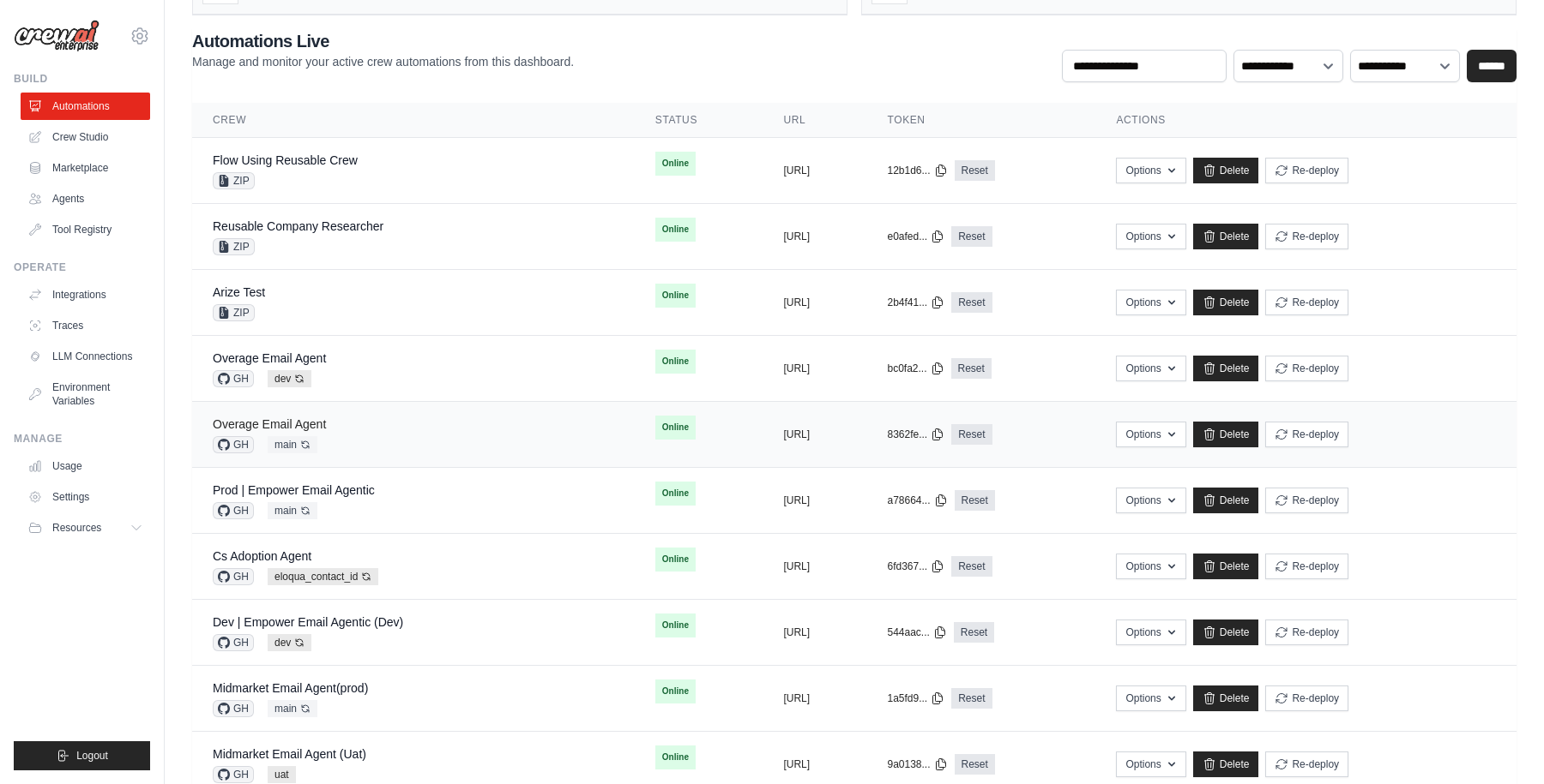
click at [316, 426] on link "Overage Email Agent" at bounding box center [269, 424] width 113 height 14
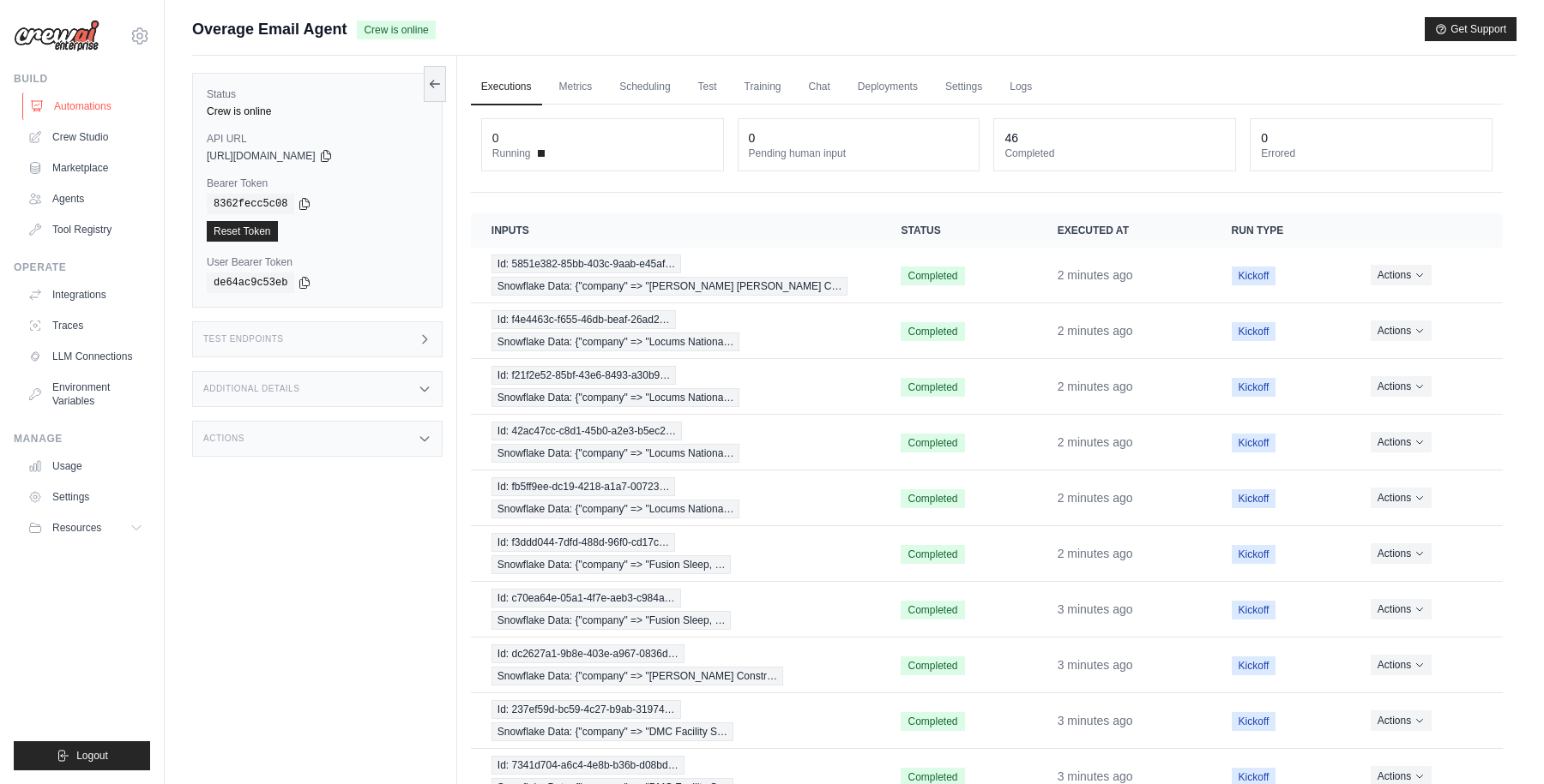
click at [99, 109] on link "Automations" at bounding box center [87, 107] width 130 height 28
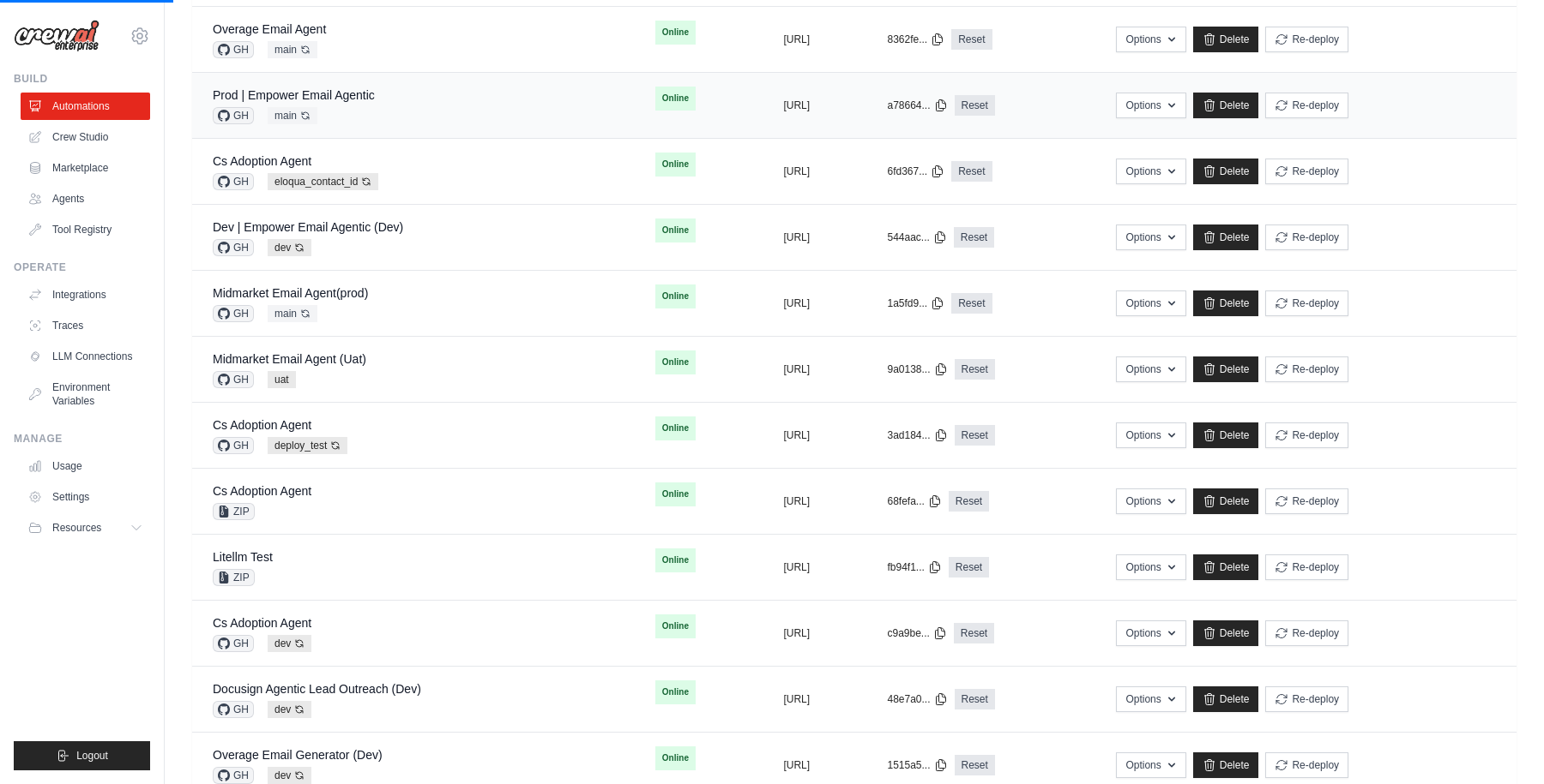
scroll to position [556, 0]
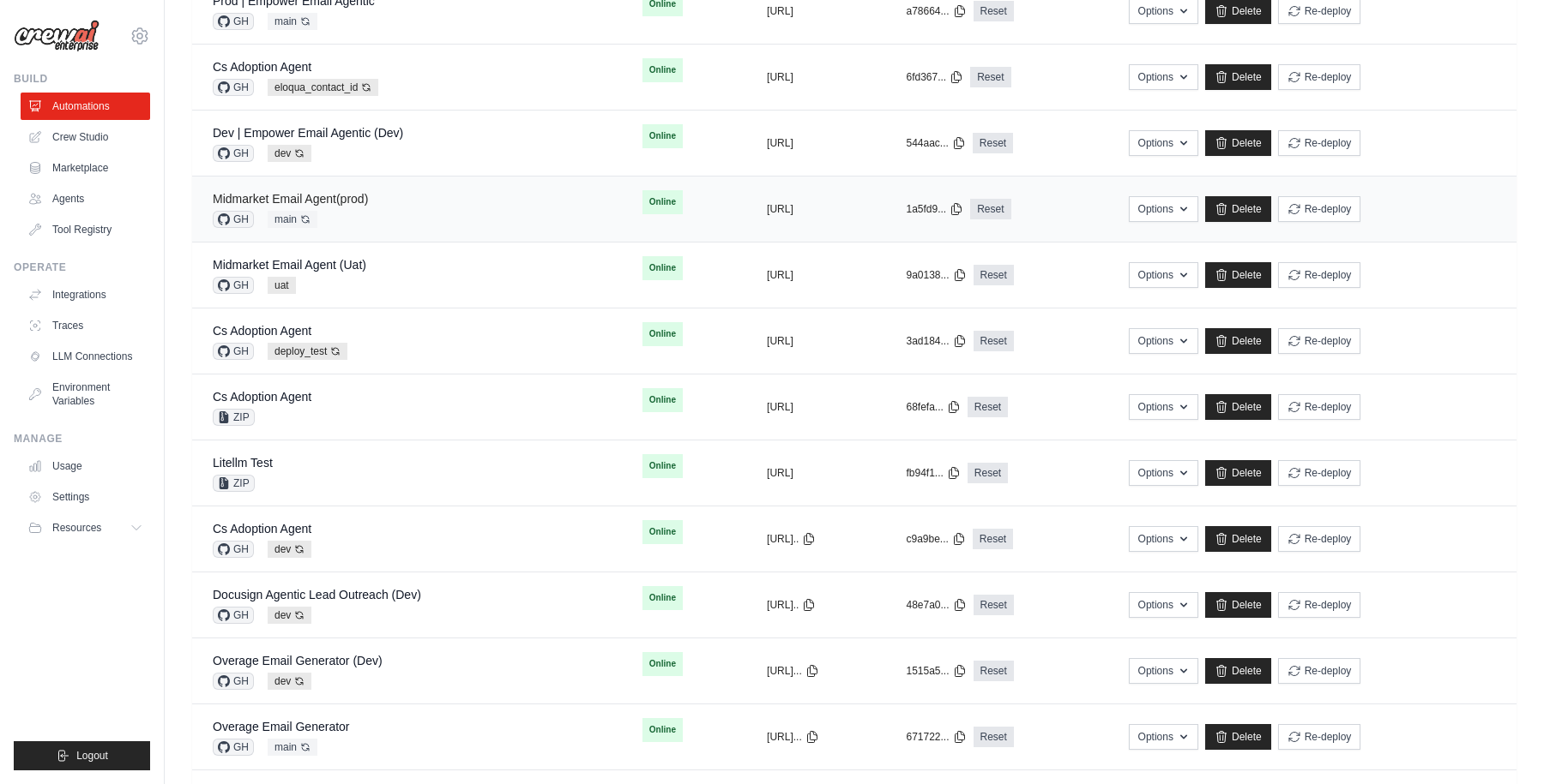
click at [335, 196] on link "Midmarket Email Agent(prod)" at bounding box center [290, 199] width 156 height 14
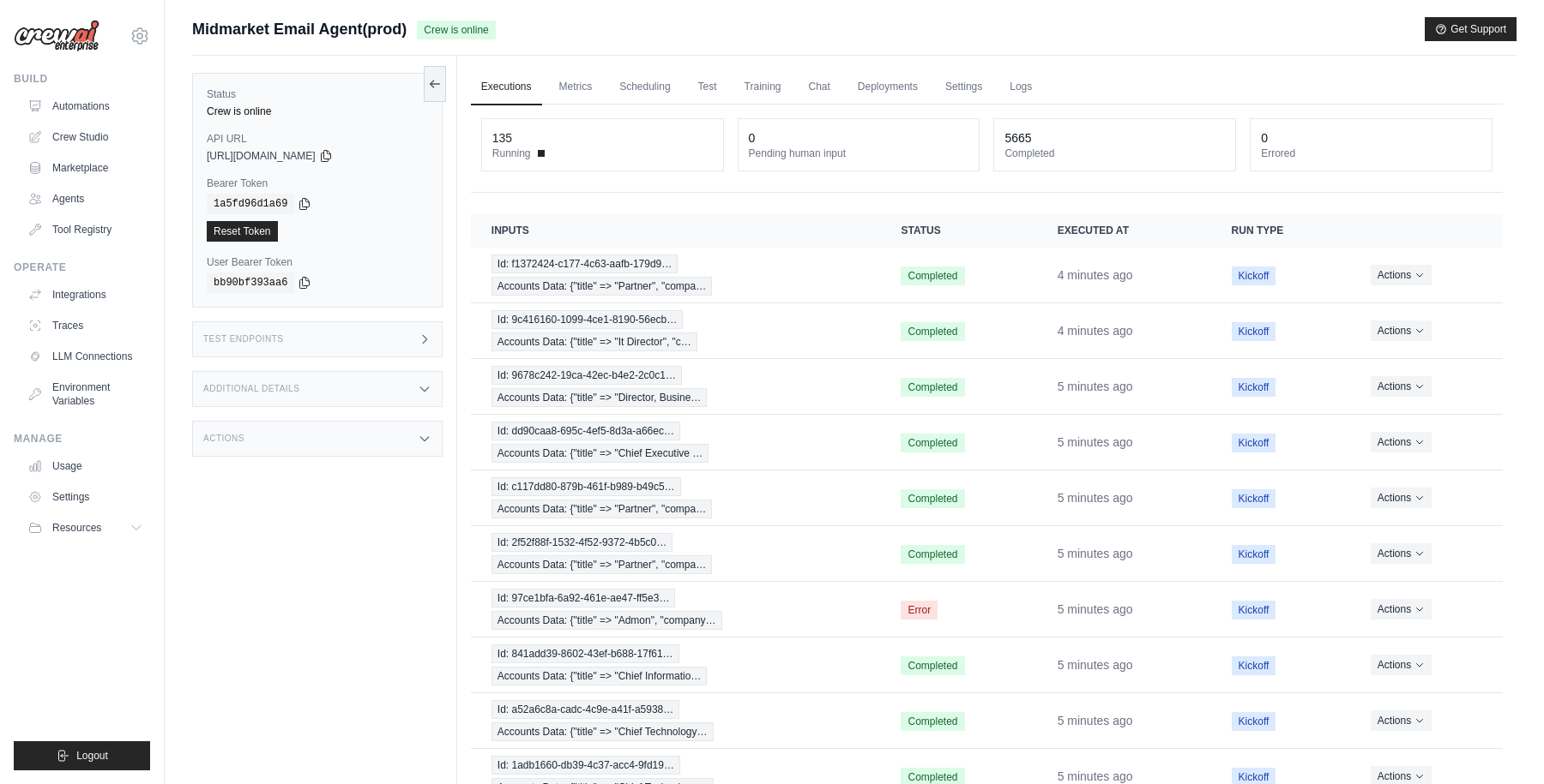
click at [712, 22] on div "Midmarket Email Agent(prod) Crew is online Get Support" at bounding box center [854, 29] width 1324 height 24
click at [767, 40] on div "Midmarket Email Agent(prod) Crew is online Get Support" at bounding box center [854, 29] width 1324 height 24
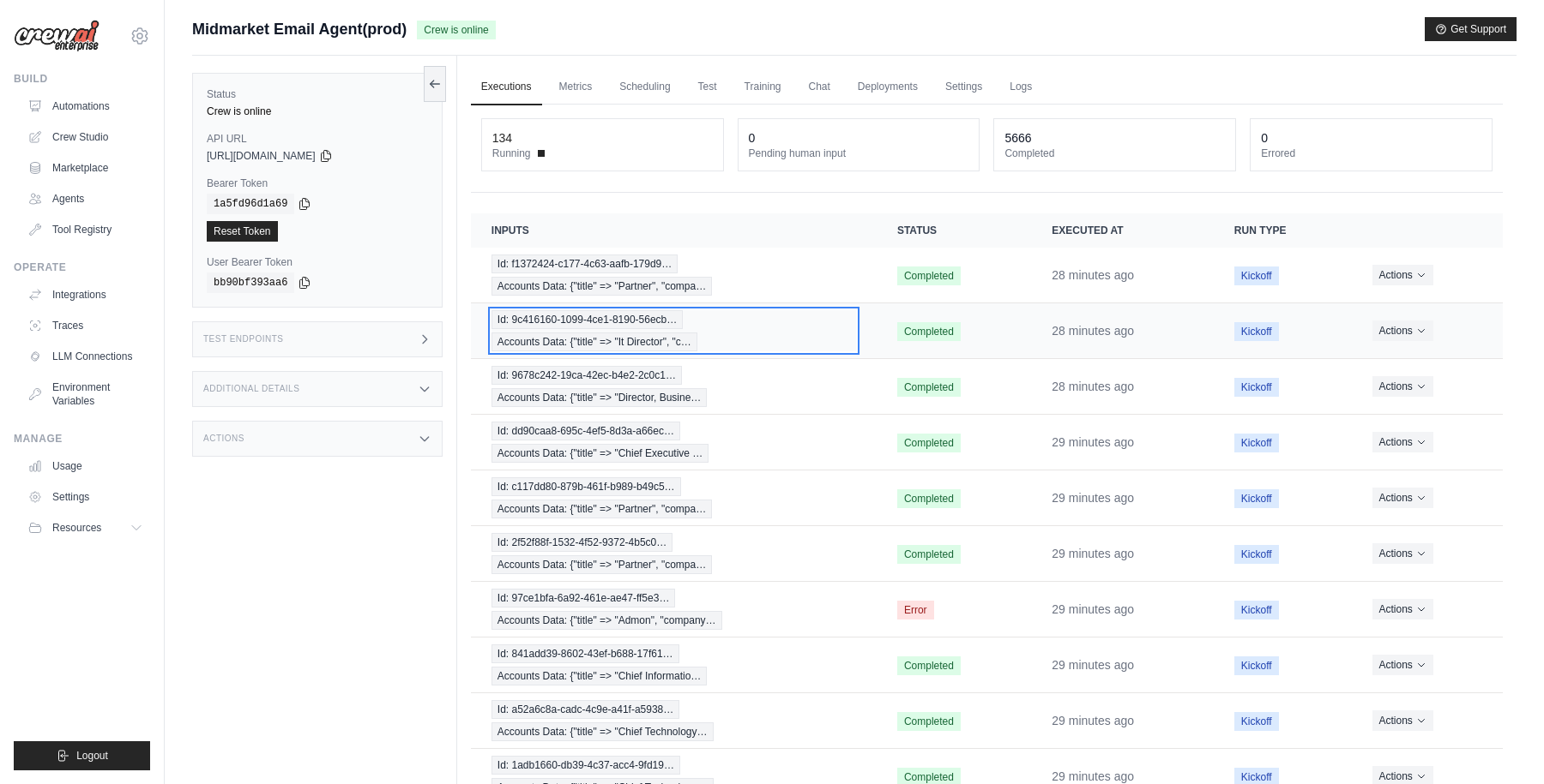
click at [726, 342] on div "Id: 9c416160-1099-4ce1-8190-56ecb… Accounts Data: {"title" => "It Director", "c…" at bounding box center [674, 330] width 365 height 41
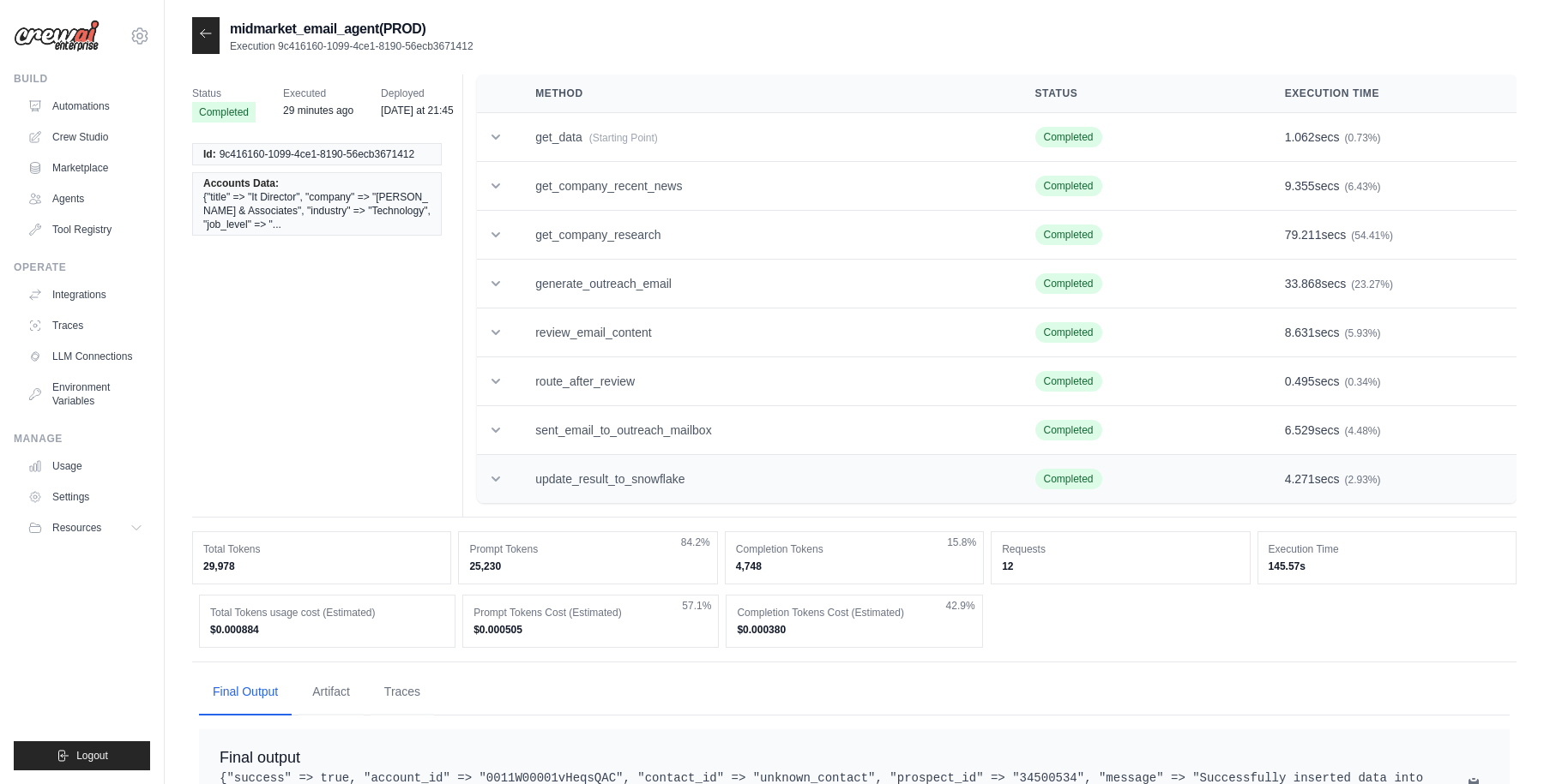
click at [567, 481] on td "update_result_to_snowflake" at bounding box center [764, 479] width 499 height 49
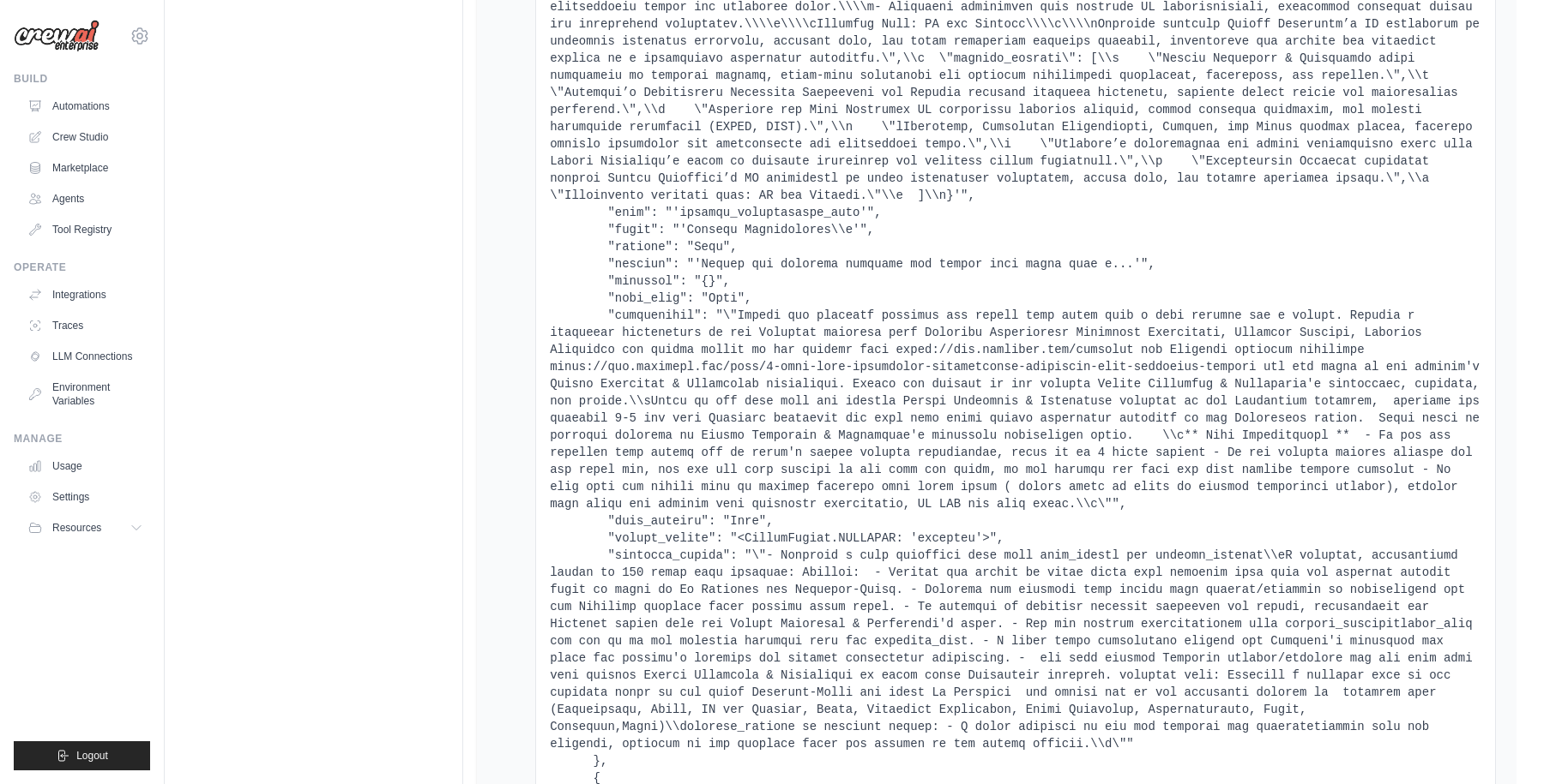
scroll to position [15308, 0]
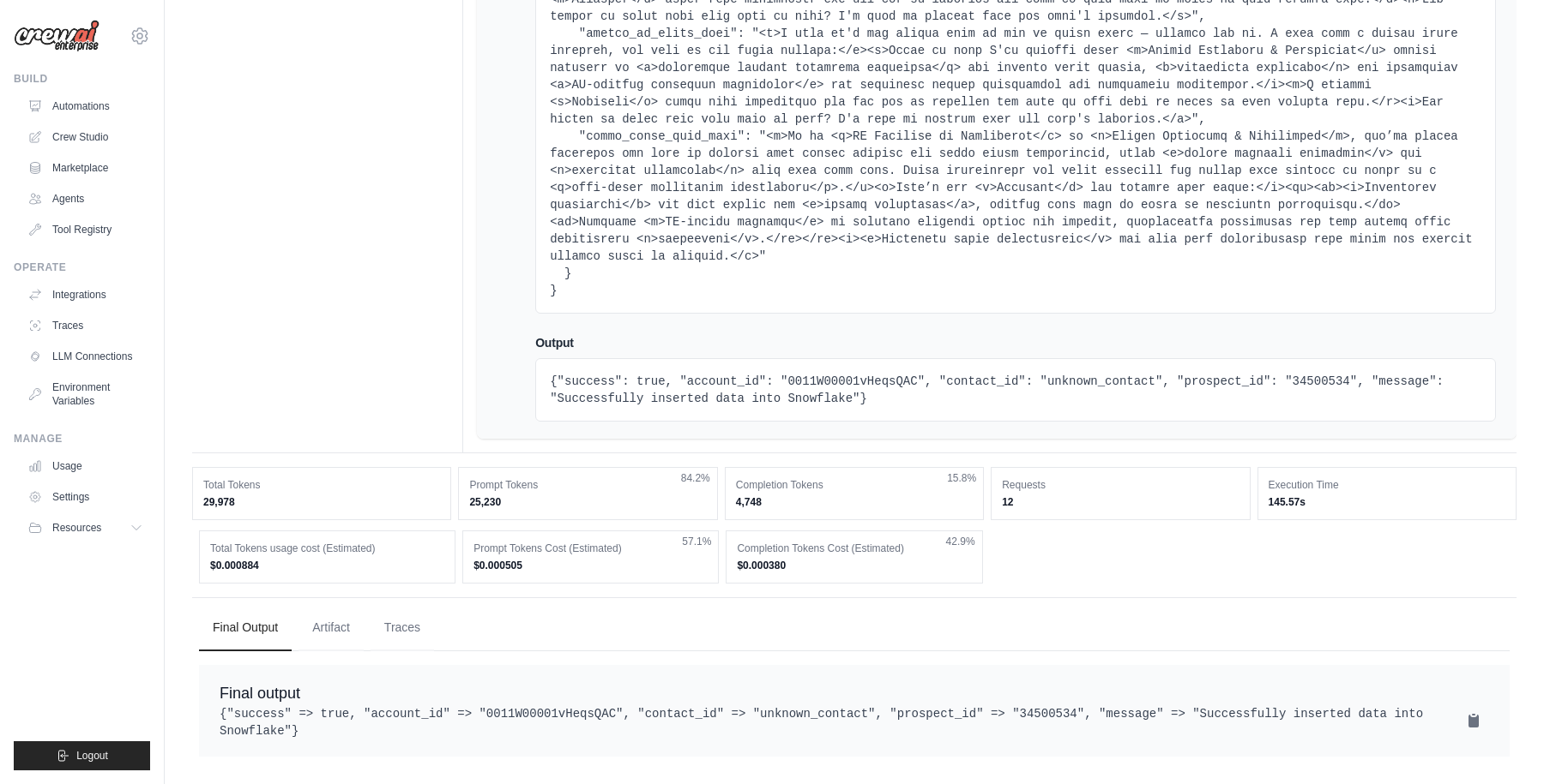
click at [886, 408] on pre "{"success": true, "account_id": "0011W00001vHeqsQAC", "contact_id": "unknown_co…" at bounding box center [1016, 389] width 932 height 34
click at [1088, 408] on pre "{"success": true, "account_id": "0011W00001vHeqsQAC", "contact_id": "unknown_co…" at bounding box center [1016, 389] width 932 height 34
copy pre "unknown_contact"
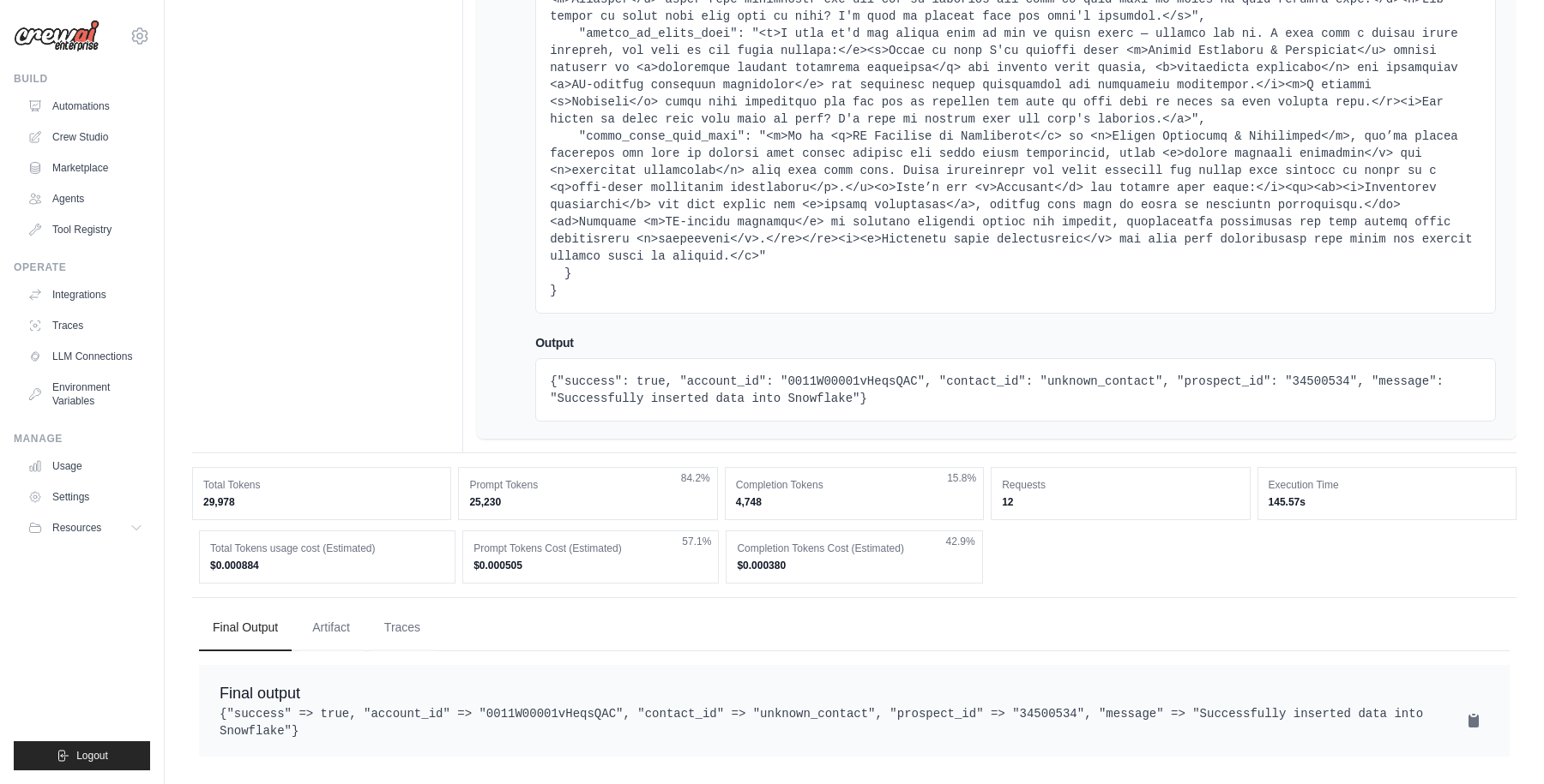
scroll to position [15336, 0]
click at [1081, 373] on pre "{"success": true, "account_id": "0011W00001vHeqsQAC", "contact_id": "unknown_co…" at bounding box center [1016, 389] width 932 height 34
click at [974, 373] on pre "{"success": true, "account_id": "0011W00001vHeqsQAC", "contact_id": "unknown_co…" at bounding box center [1016, 389] width 932 height 34
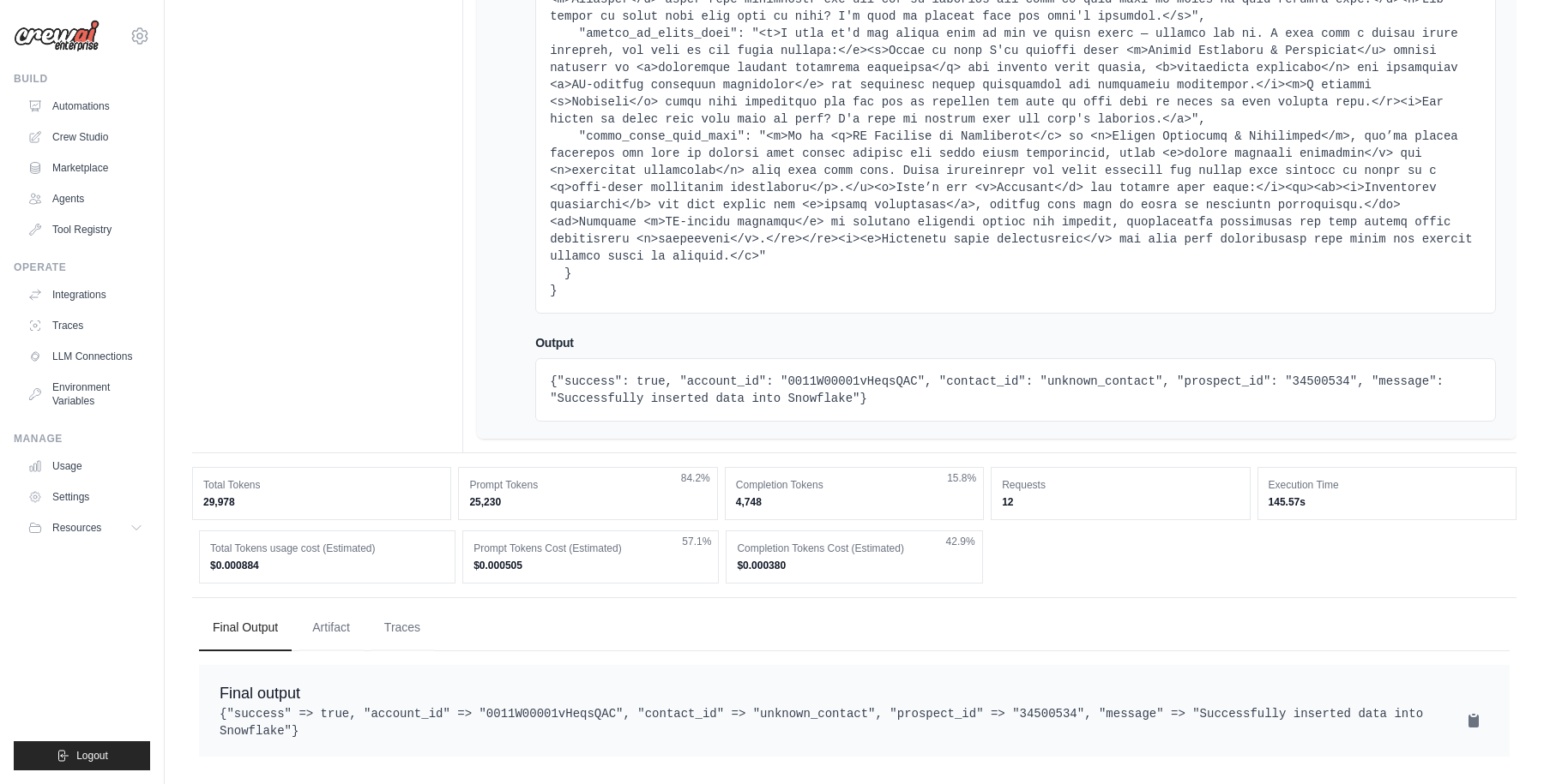
click at [1100, 373] on pre "{"success": true, "account_id": "0011W00001vHeqsQAC", "contact_id": "unknown_co…" at bounding box center [1016, 389] width 932 height 34
click at [872, 373] on pre "{"success": true, "account_id": "0011W00001vHeqsQAC", "contact_id": "unknown_co…" at bounding box center [1016, 389] width 932 height 34
click at [1074, 373] on pre "{"success": true, "account_id": "0011W00001vHeqsQAC", "contact_id": "unknown_co…" at bounding box center [1016, 389] width 932 height 34
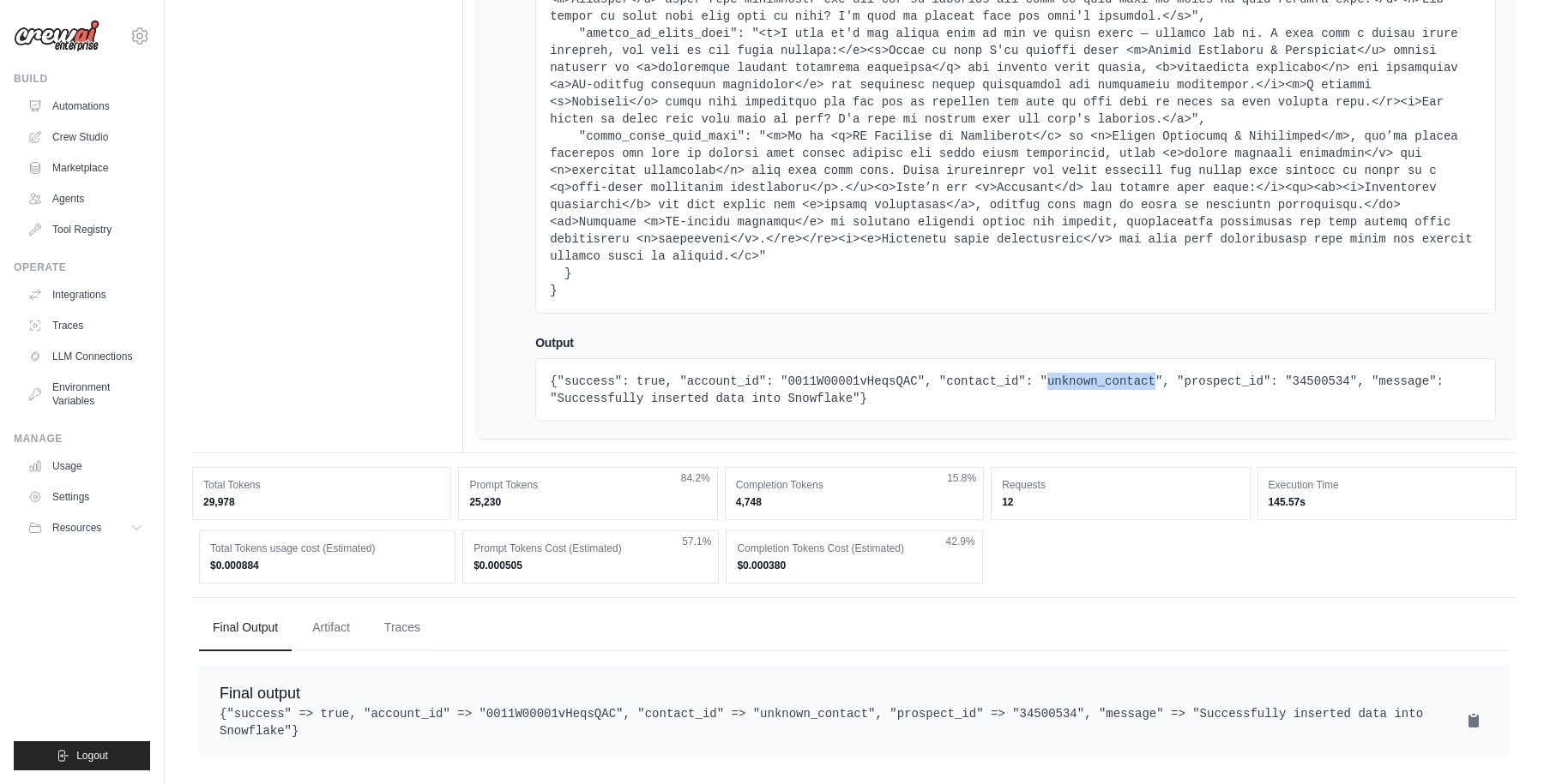
click at [1074, 373] on pre "{"success": true, "account_id": "0011W00001vHeqsQAC", "contact_id": "unknown_co…" at bounding box center [1016, 389] width 932 height 34
click at [844, 373] on pre "{"success": true, "account_id": "0011W00001vHeqsQAC", "contact_id": "unknown_co…" at bounding box center [1016, 389] width 932 height 34
click at [1073, 373] on pre "{"success": true, "account_id": "0011W00001vHeqsQAC", "contact_id": "unknown_co…" at bounding box center [1016, 389] width 932 height 34
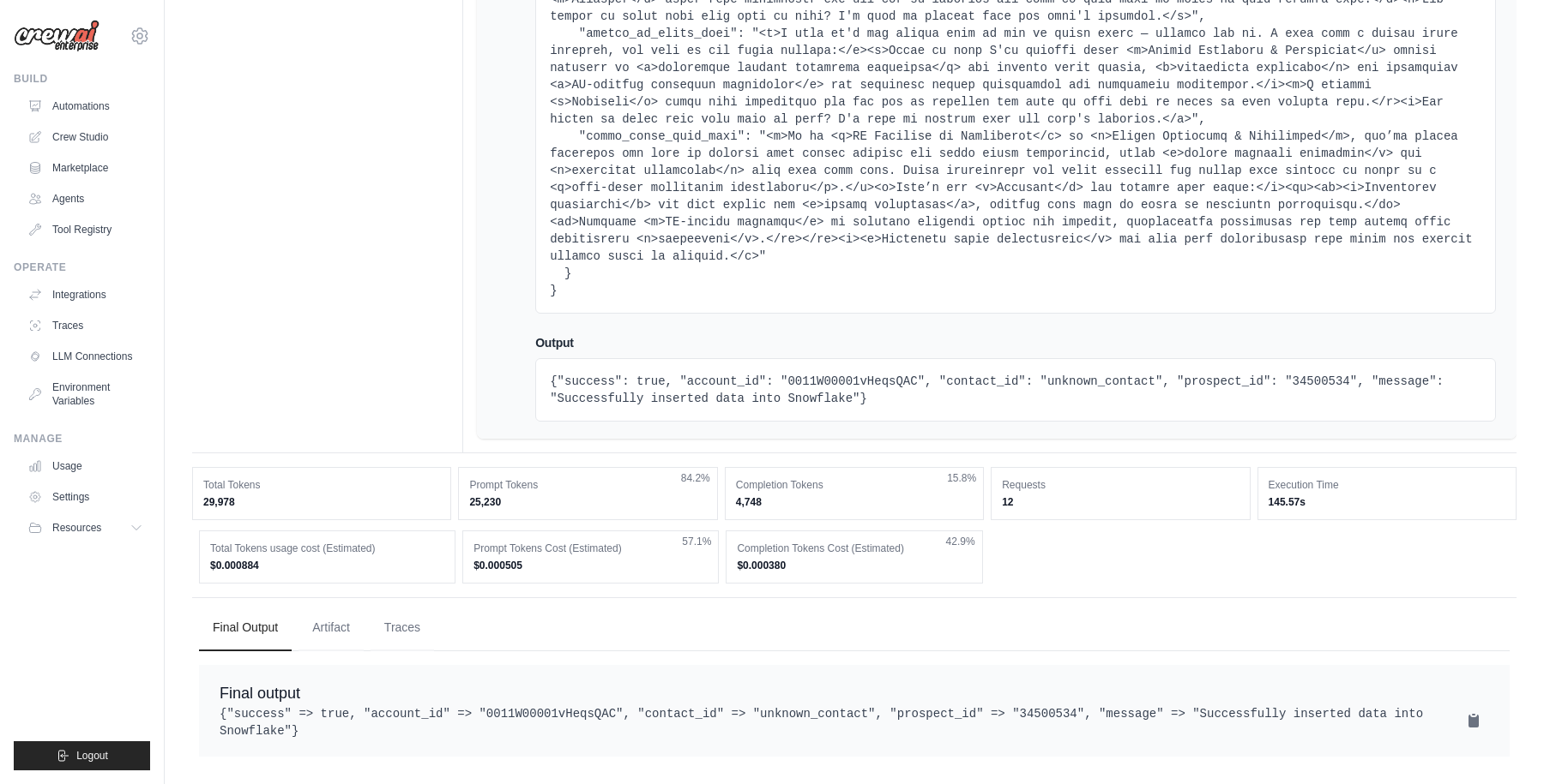
click at [990, 373] on pre "{"success": true, "account_id": "0011W00001vHeqsQAC", "contact_id": "unknown_co…" at bounding box center [1016, 389] width 932 height 34
click at [1094, 373] on pre "{"success": true, "account_id": "0011W00001vHeqsQAC", "contact_id": "unknown_co…" at bounding box center [1016, 389] width 932 height 34
click at [407, 614] on button "Traces" at bounding box center [401, 628] width 64 height 46
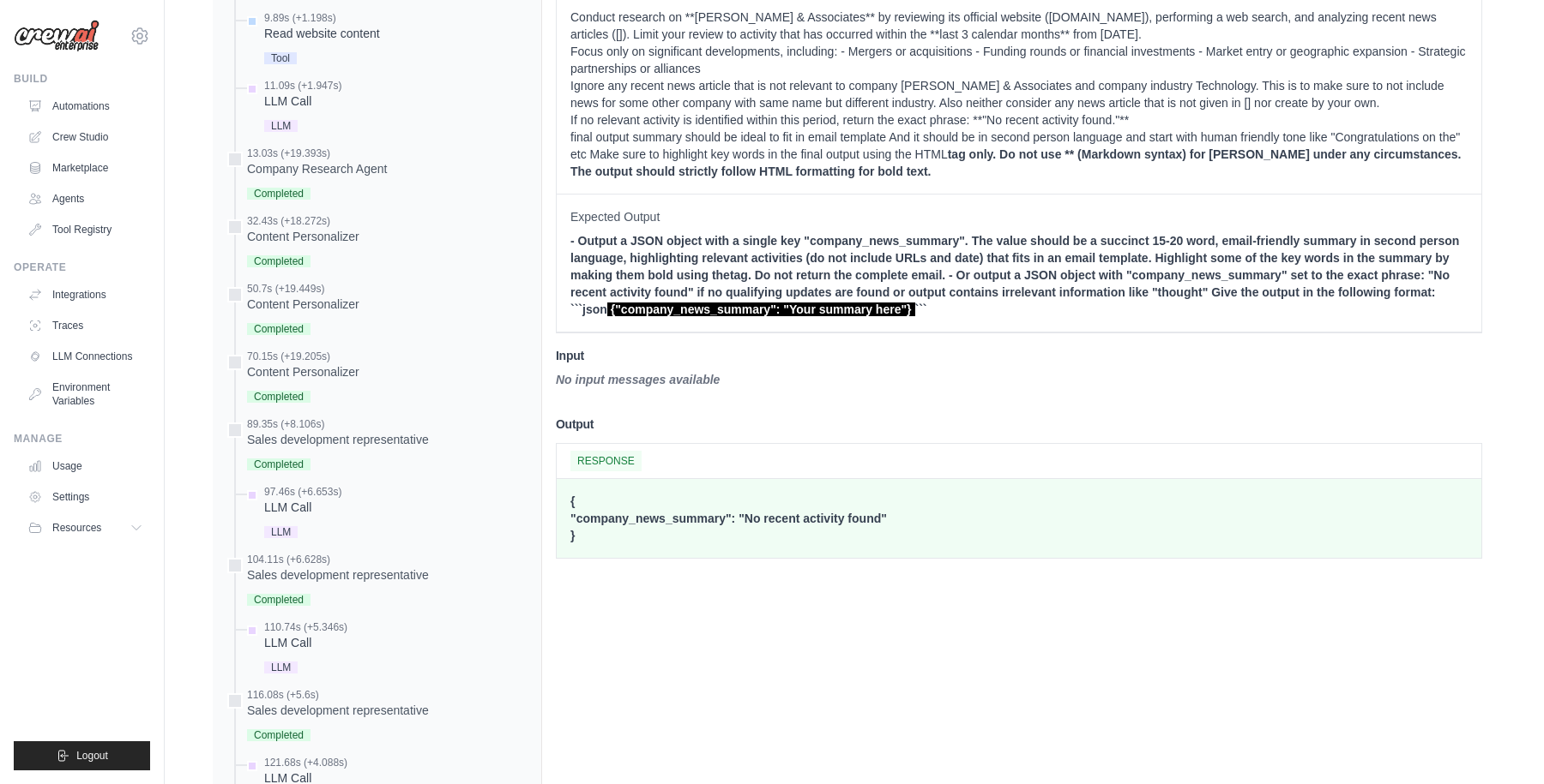
scroll to position [15621, 0]
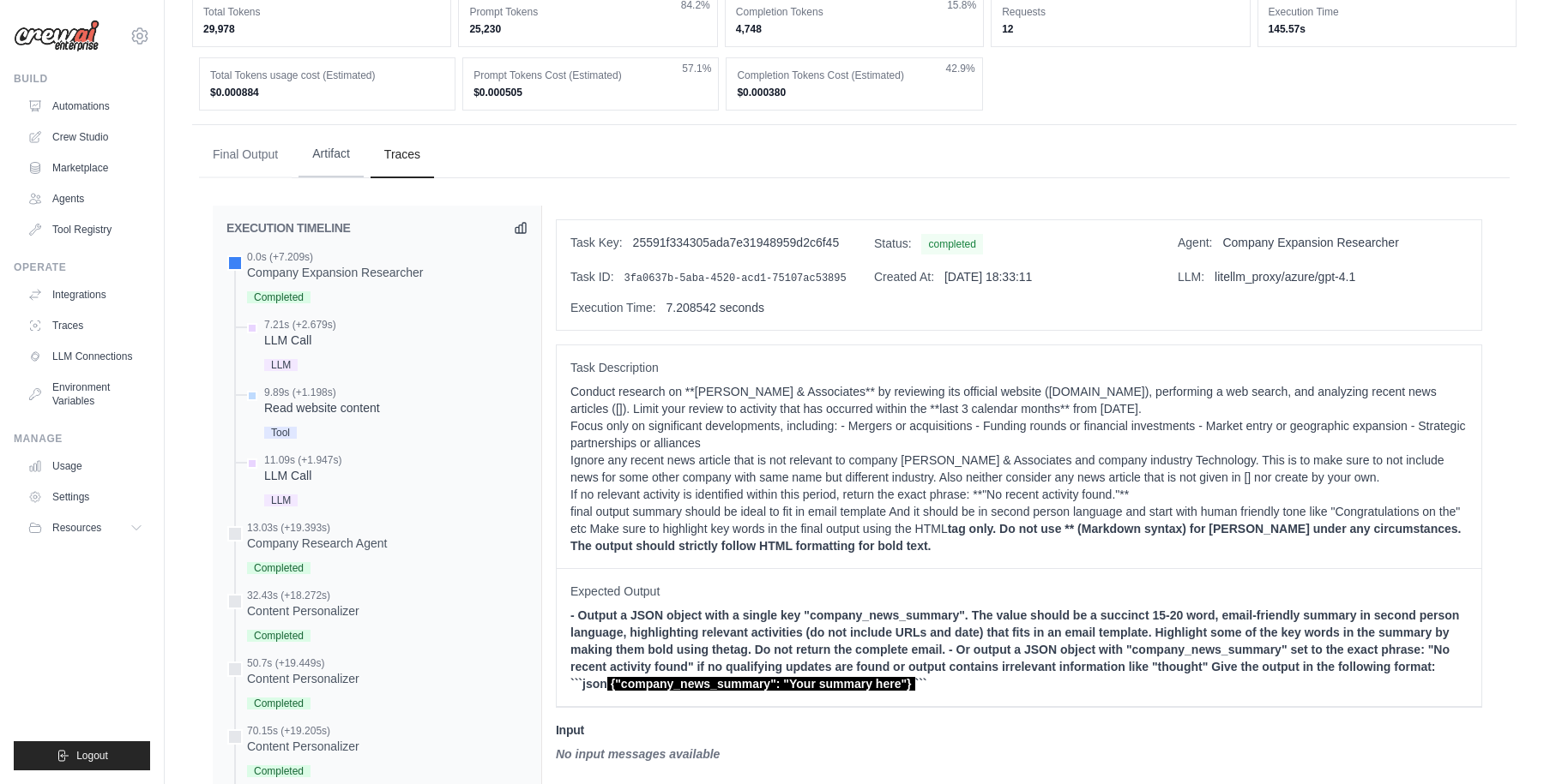
click at [334, 178] on button "Artifact" at bounding box center [331, 155] width 65 height 46
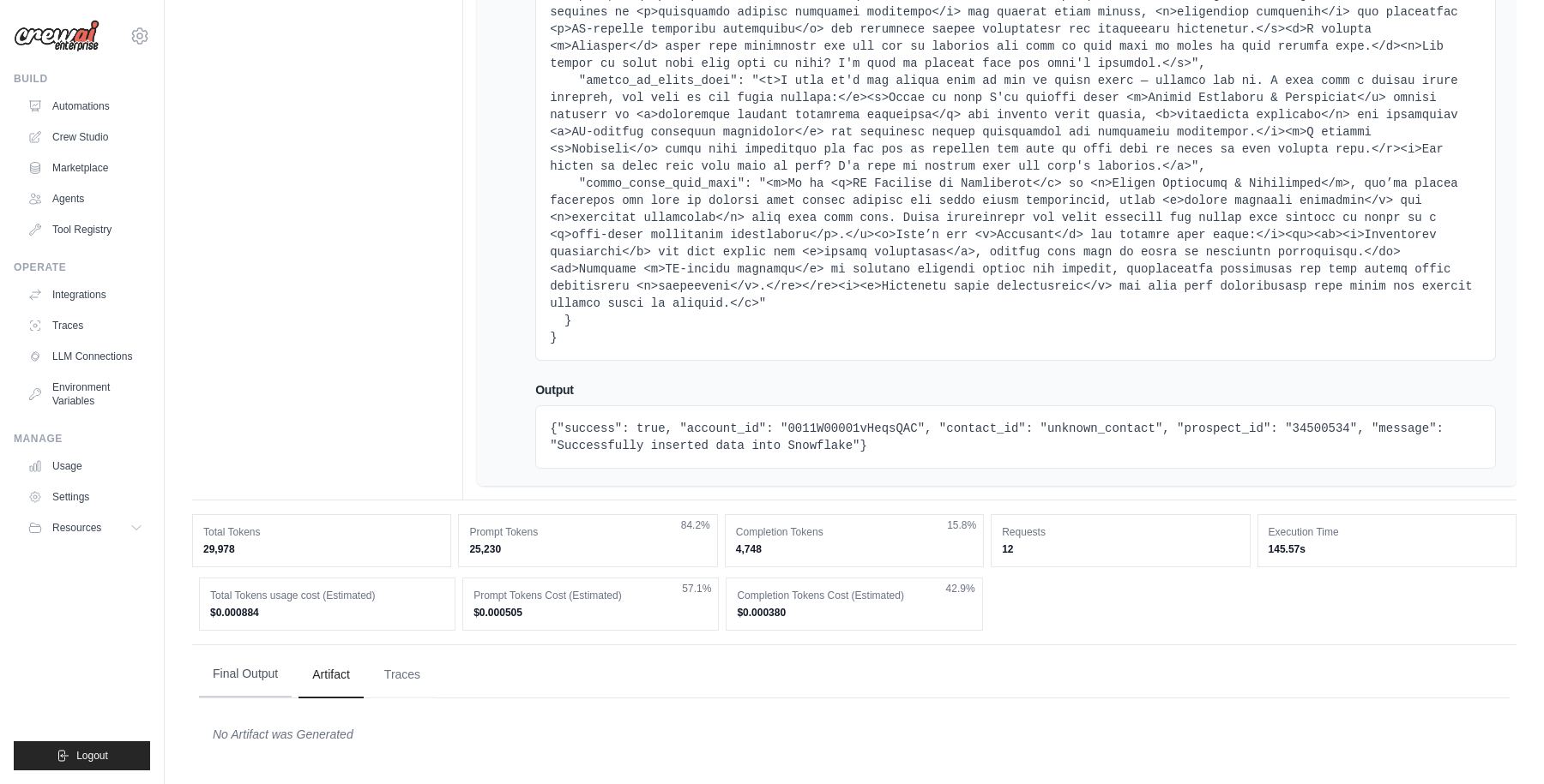
click at [251, 675] on button "Final Output" at bounding box center [245, 674] width 93 height 46
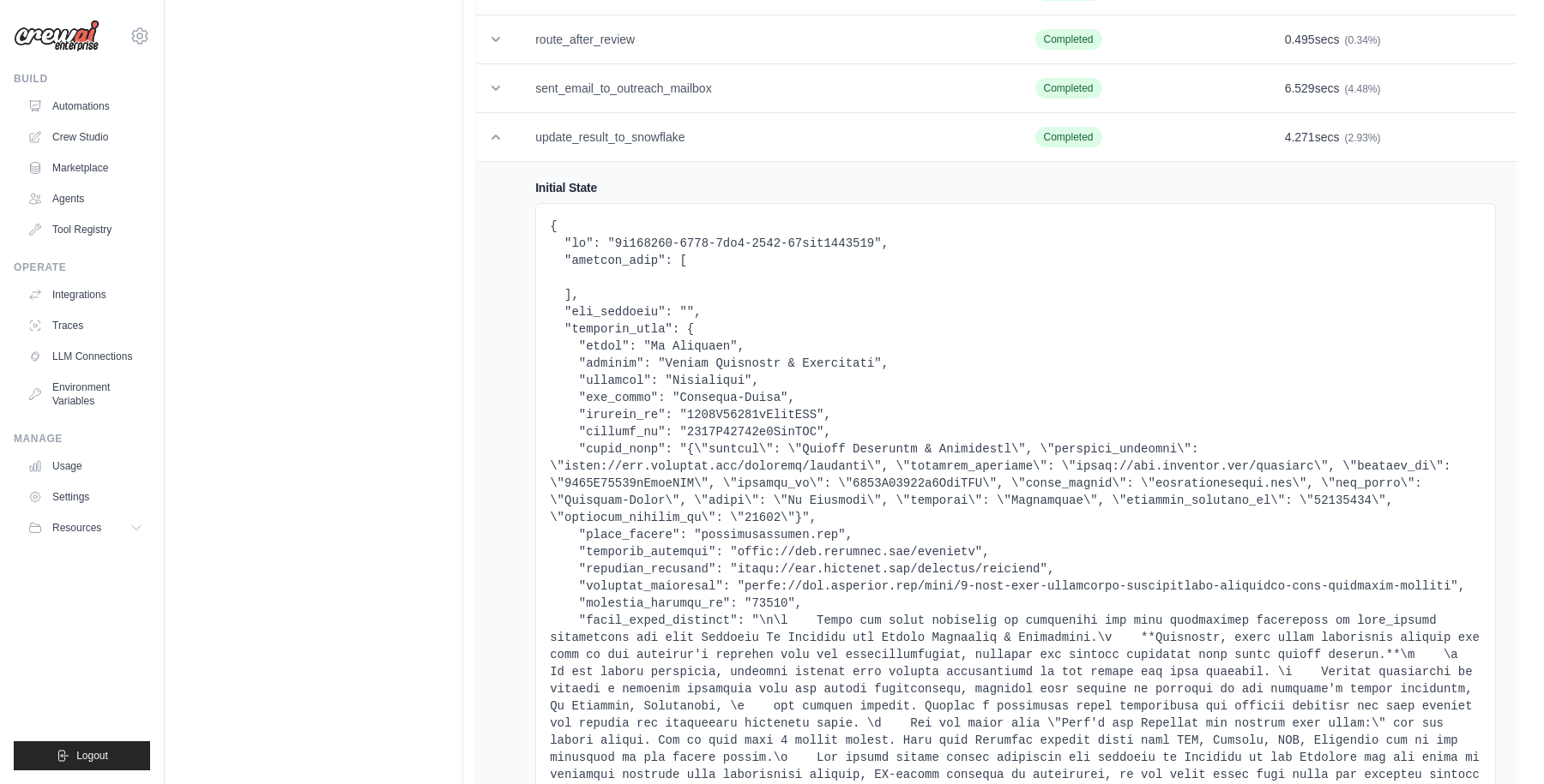
scroll to position [0, 0]
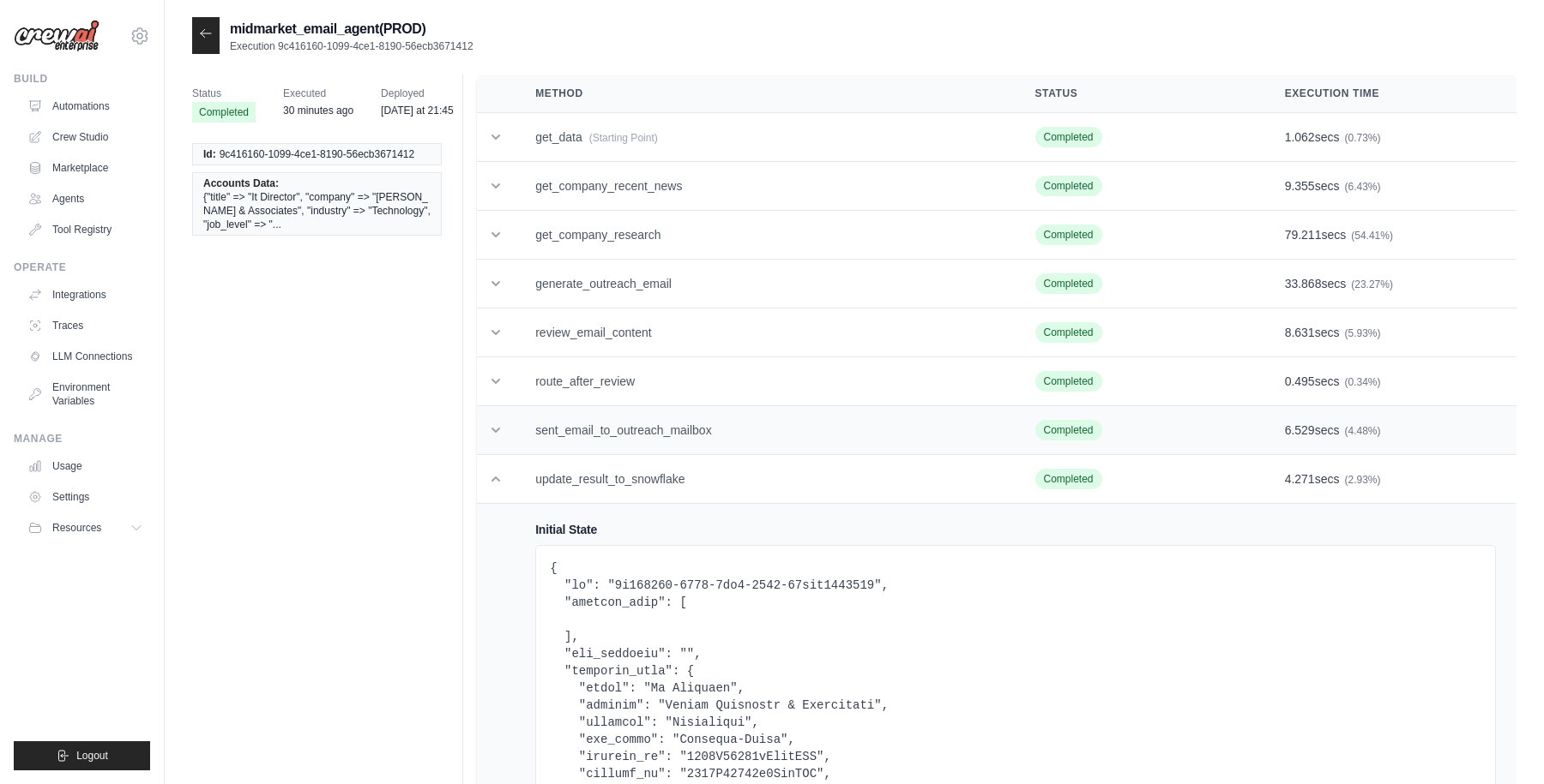
click at [493, 425] on icon at bounding box center [495, 430] width 17 height 17
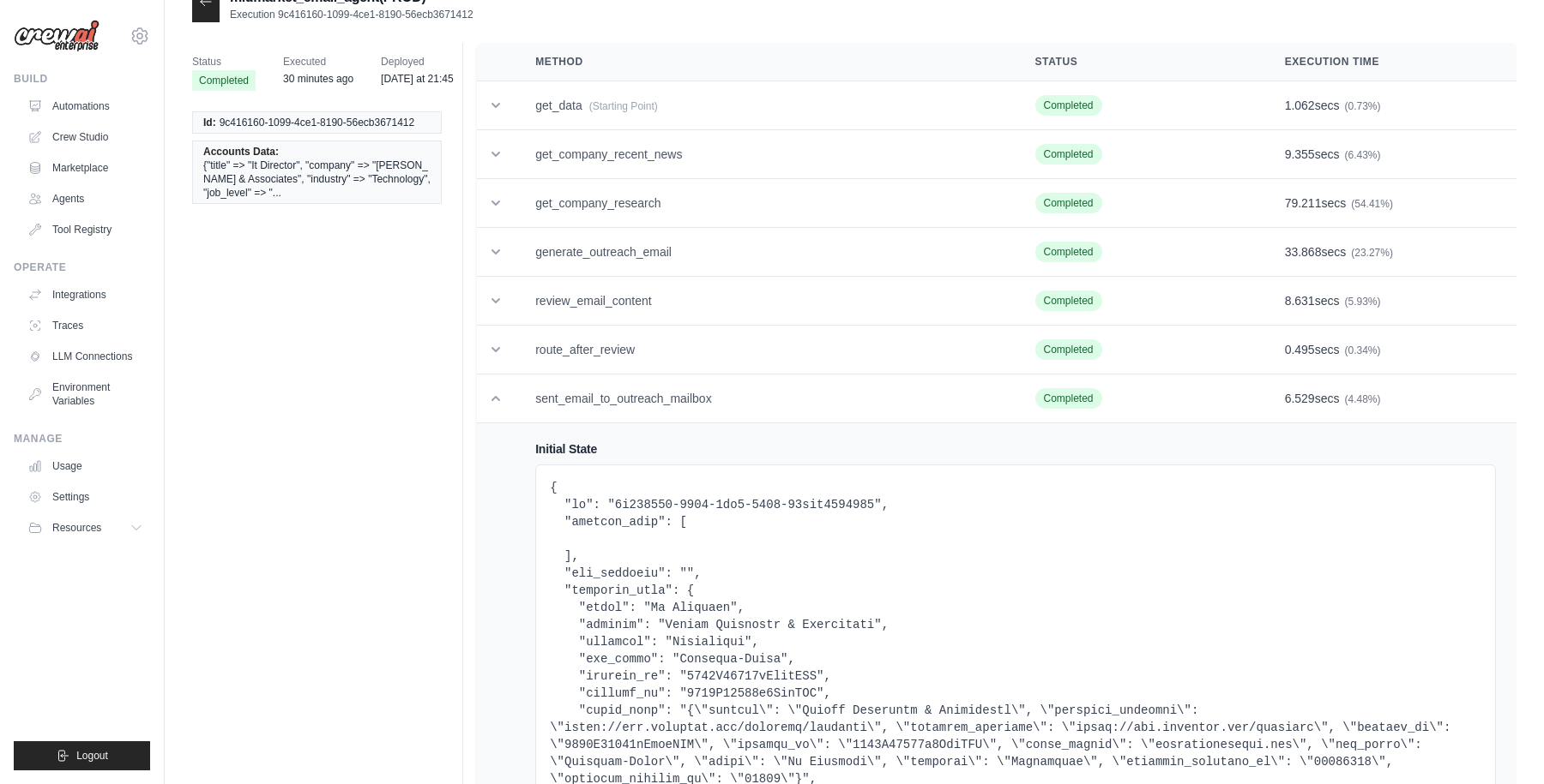
scroll to position [33, 0]
click at [495, 346] on icon at bounding box center [495, 348] width 17 height 17
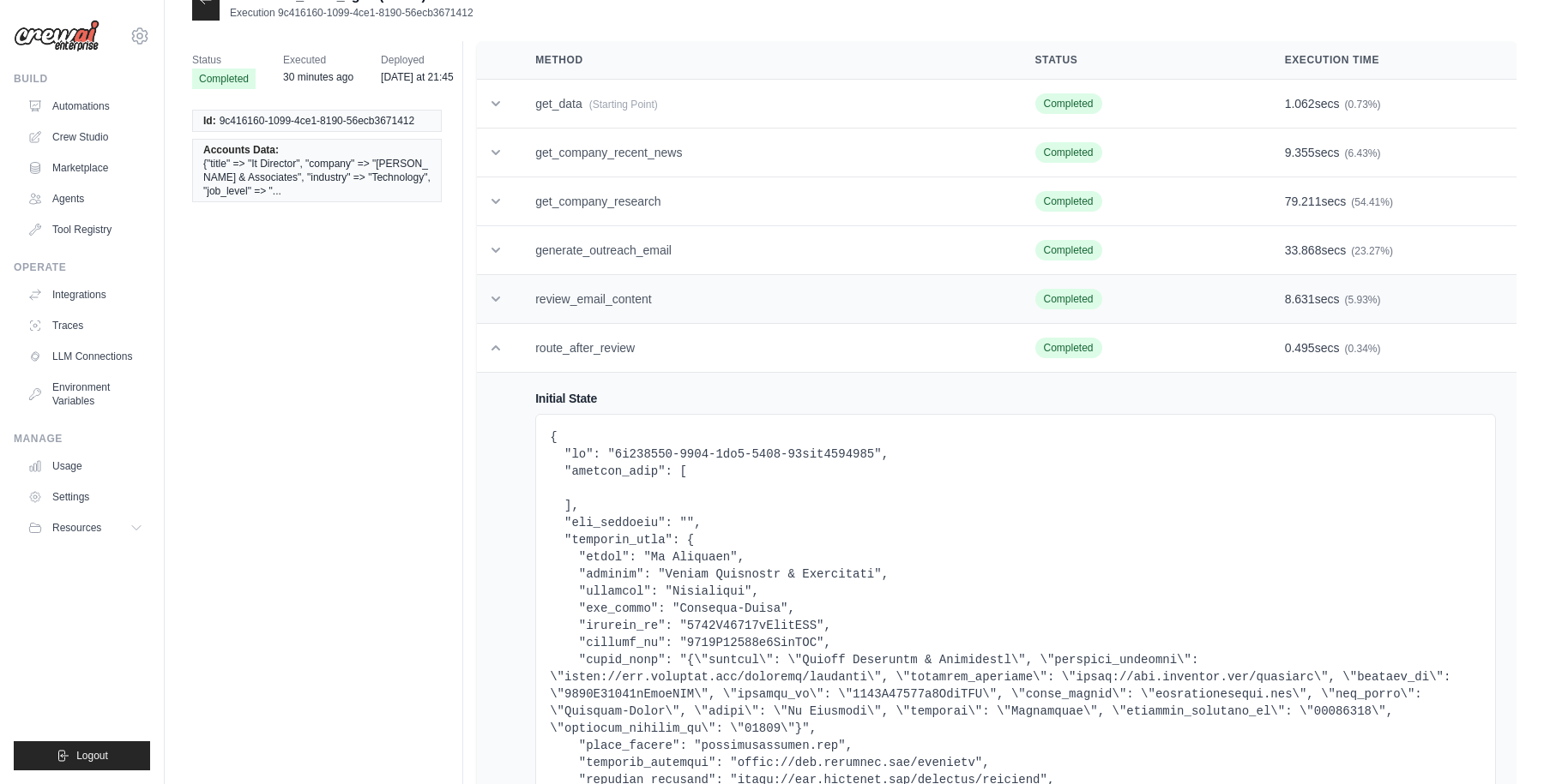
click at [497, 304] on icon at bounding box center [495, 299] width 17 height 17
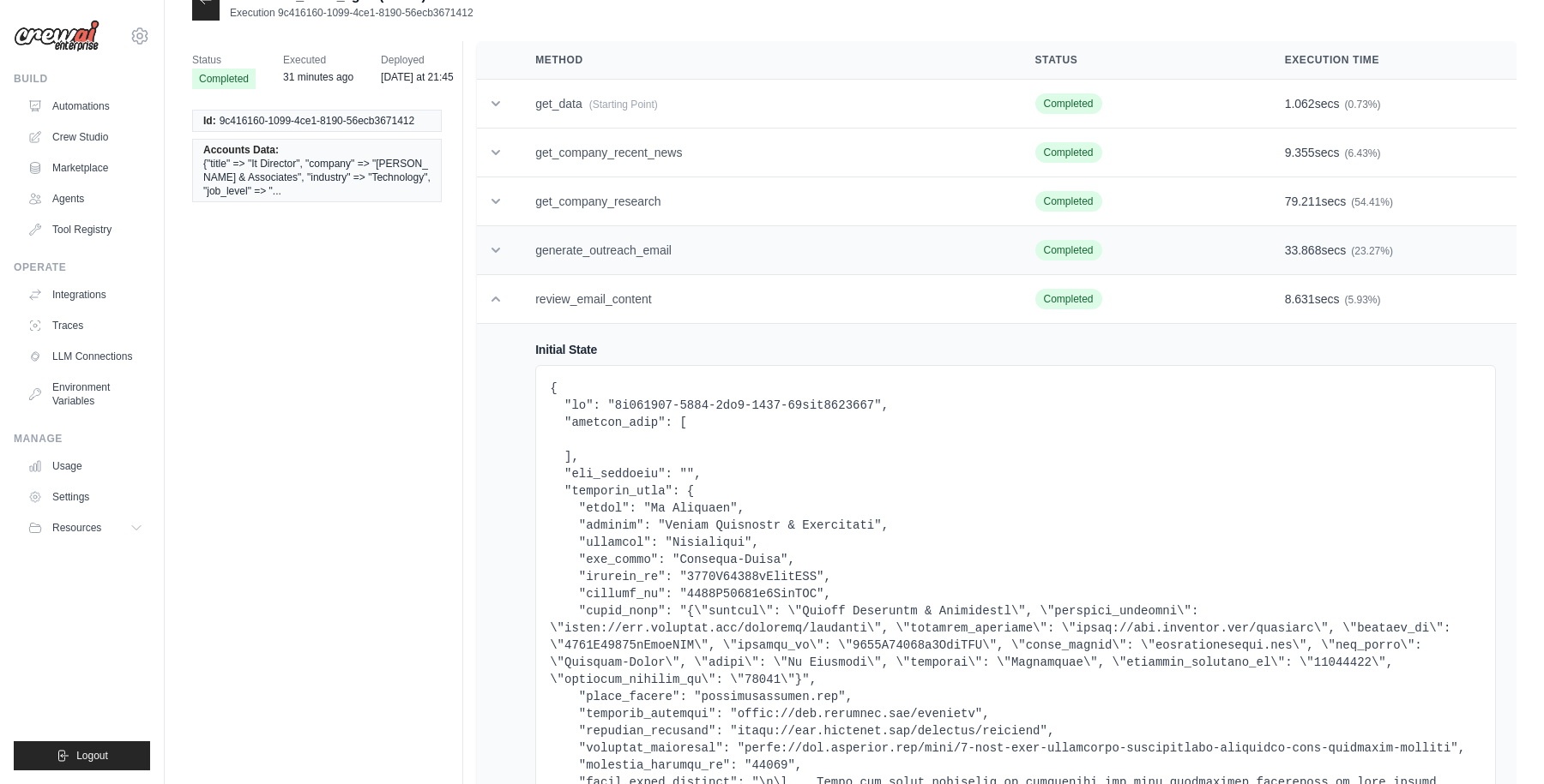
click at [496, 234] on td at bounding box center [495, 250] width 38 height 49
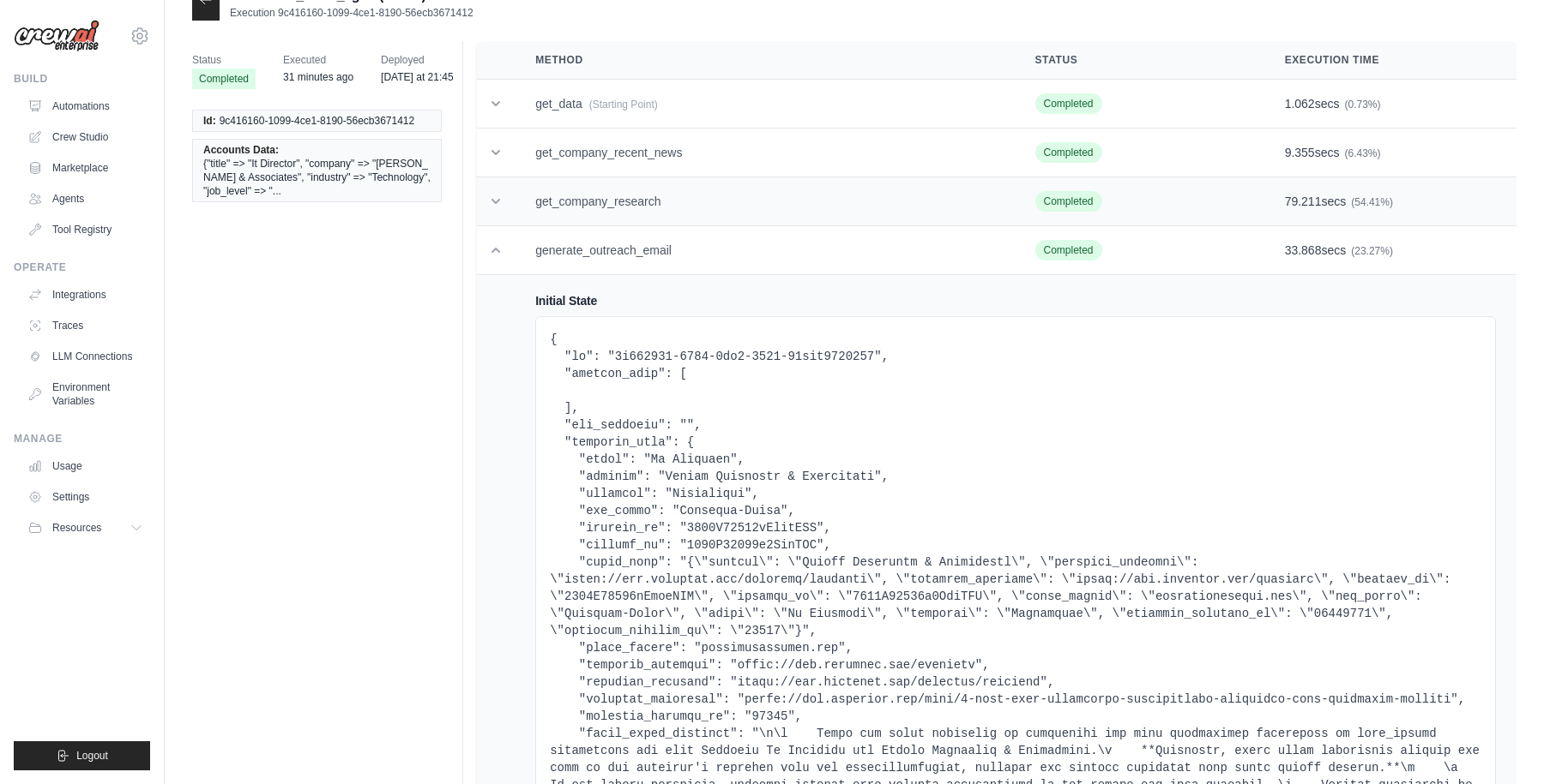
click at [497, 207] on icon at bounding box center [495, 202] width 17 height 17
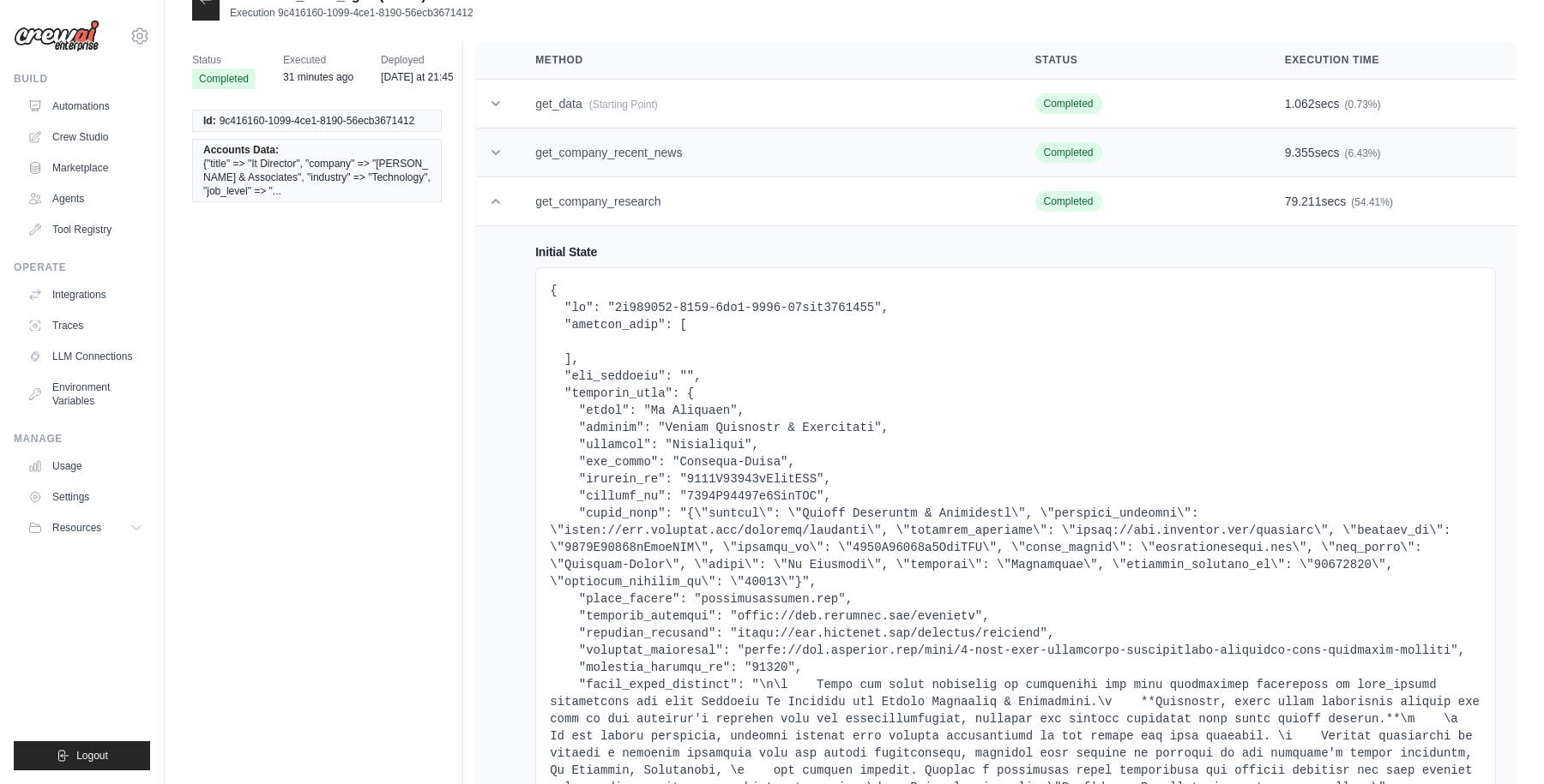
click at [497, 155] on icon at bounding box center [495, 153] width 17 height 17
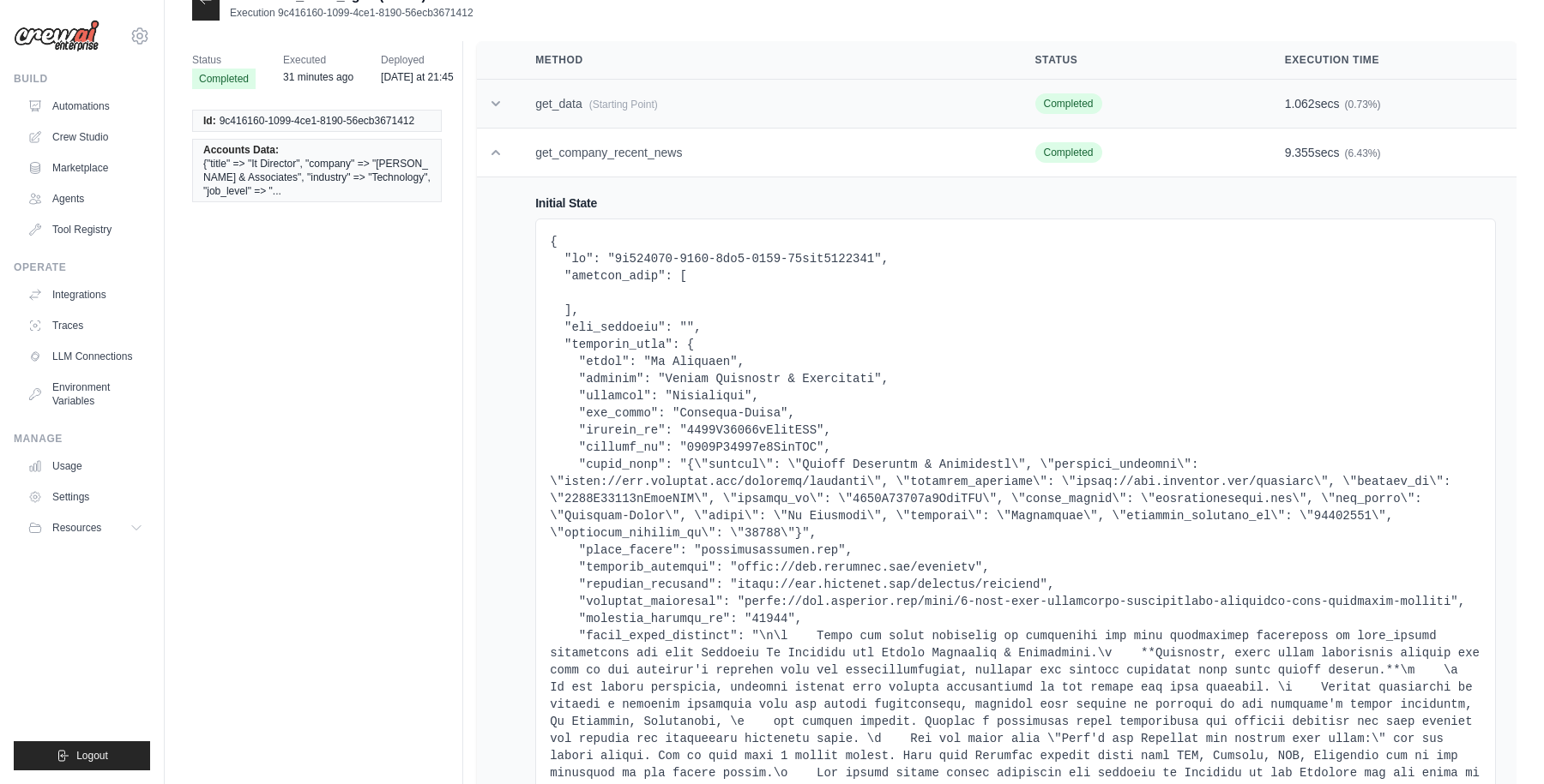
click at [497, 102] on icon at bounding box center [495, 103] width 17 height 17
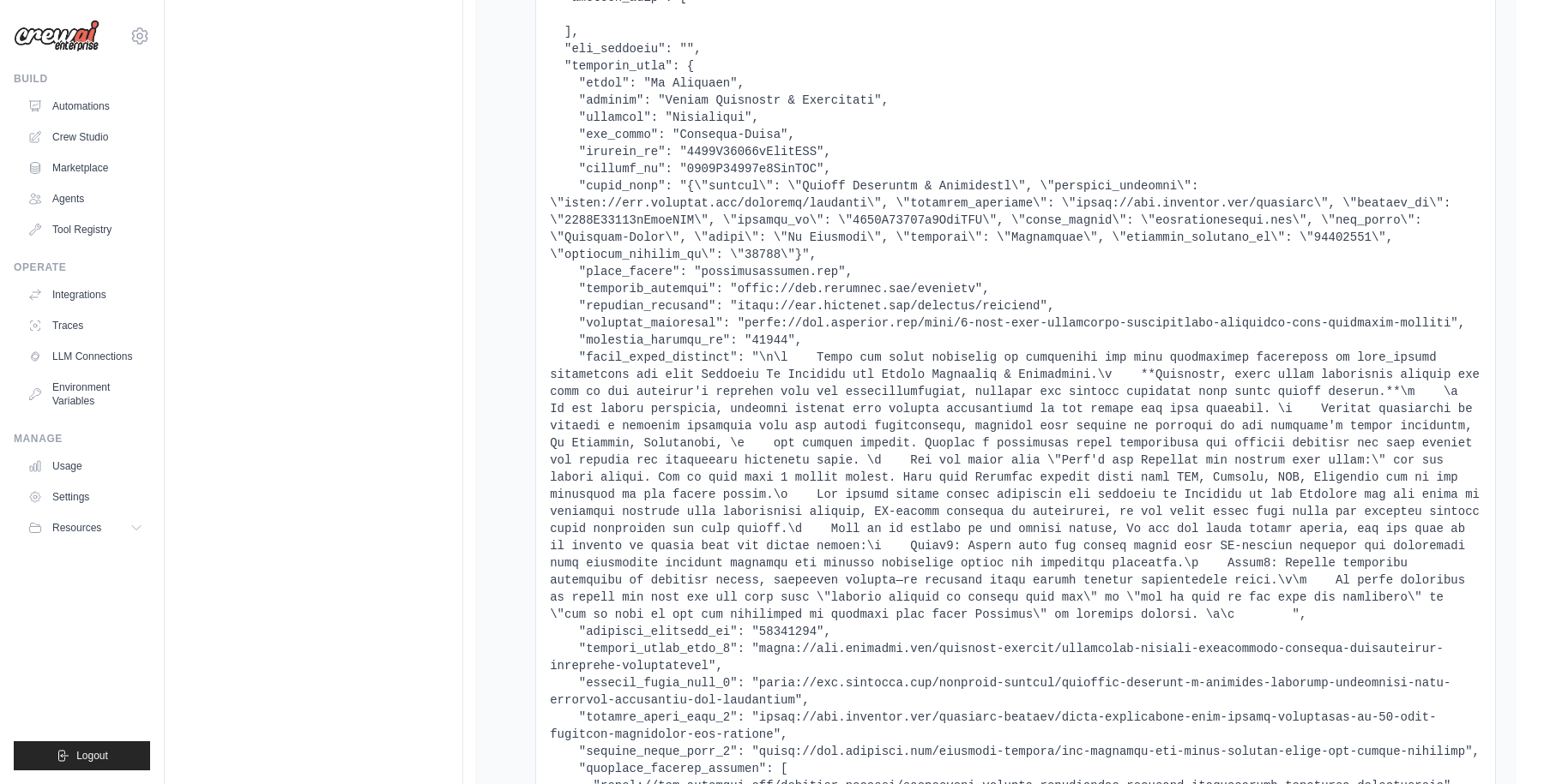
scroll to position [0, 0]
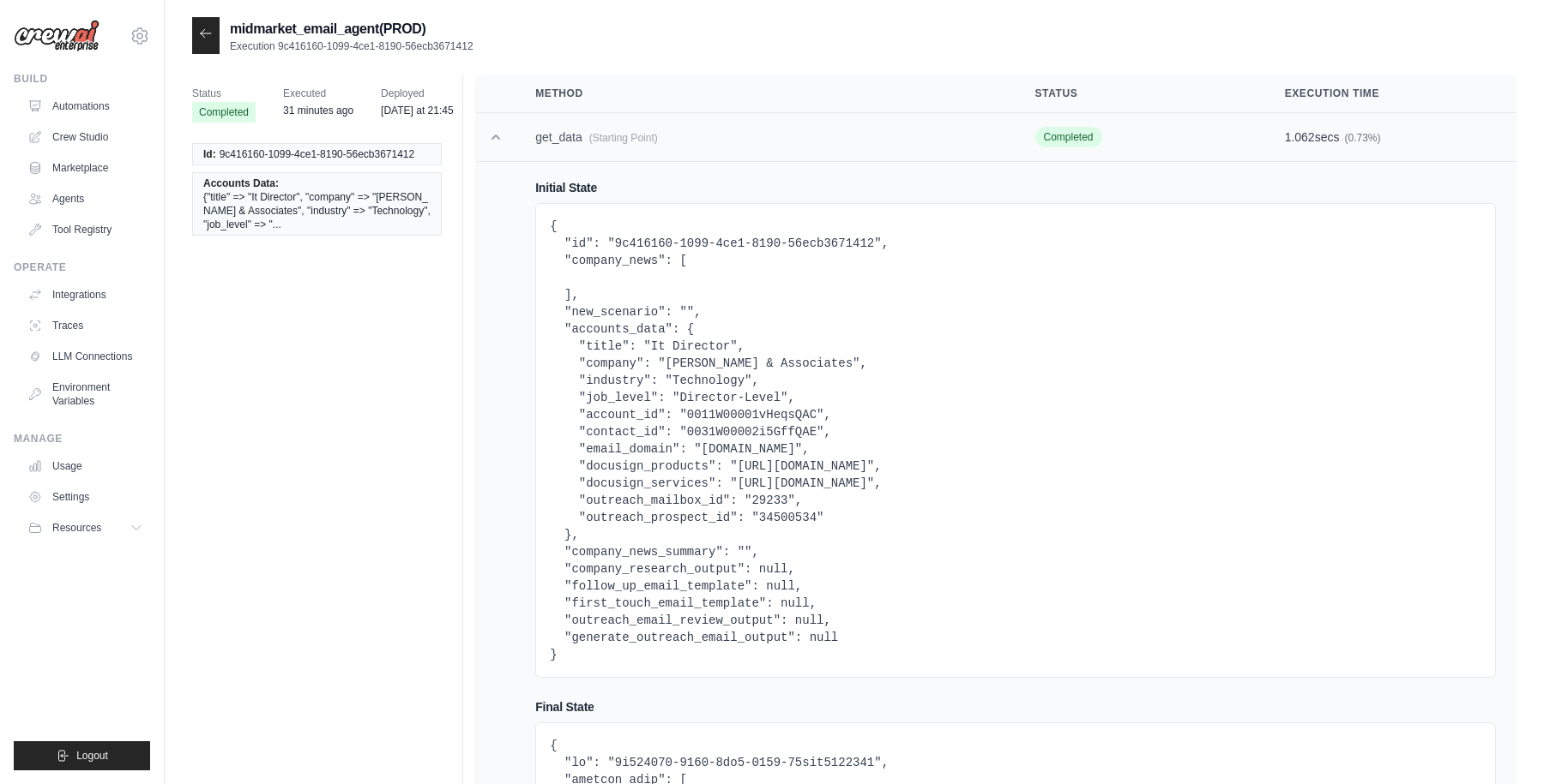
click at [501, 130] on icon at bounding box center [495, 137] width 17 height 17
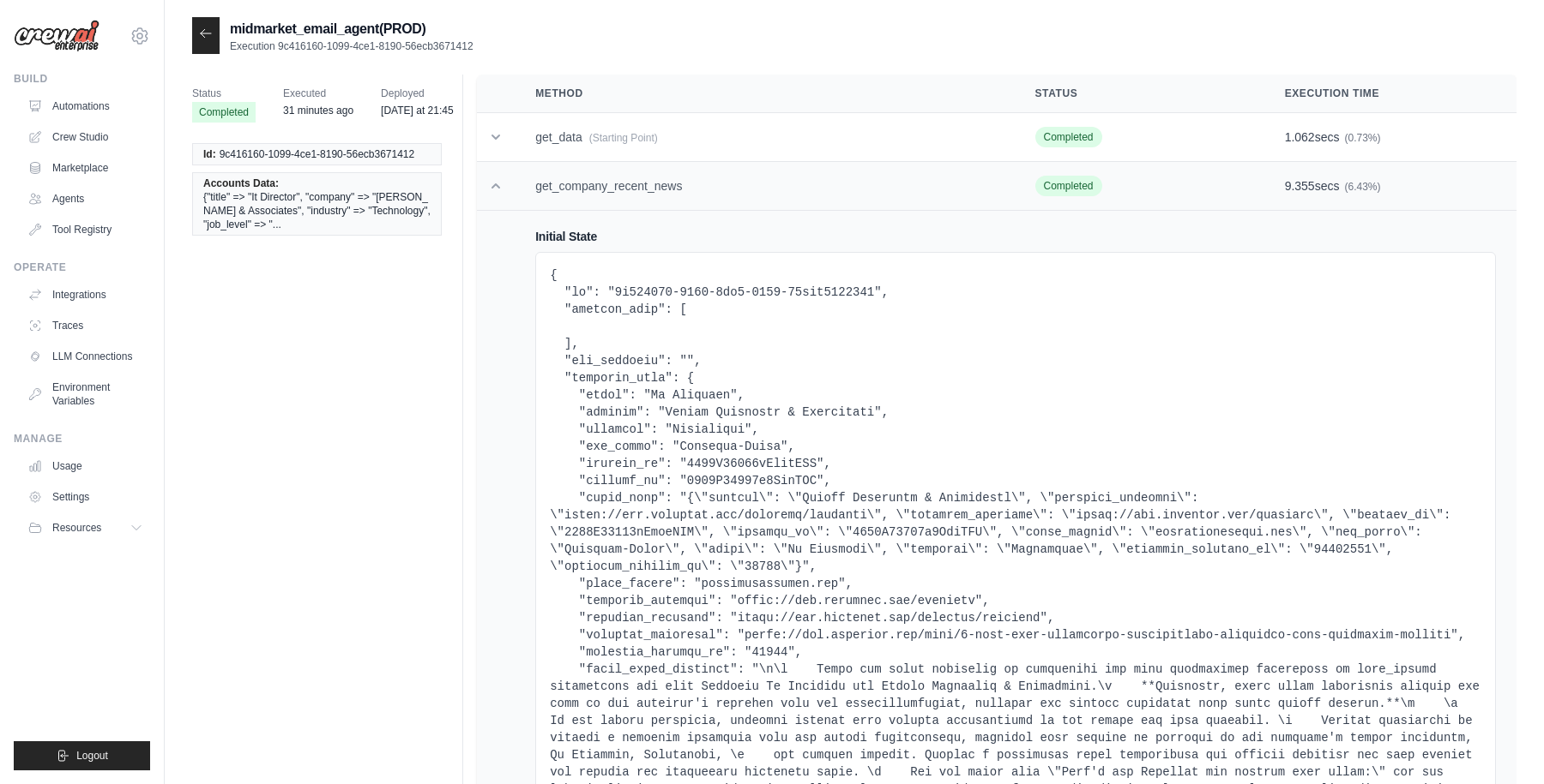
click at [497, 184] on icon at bounding box center [495, 186] width 17 height 17
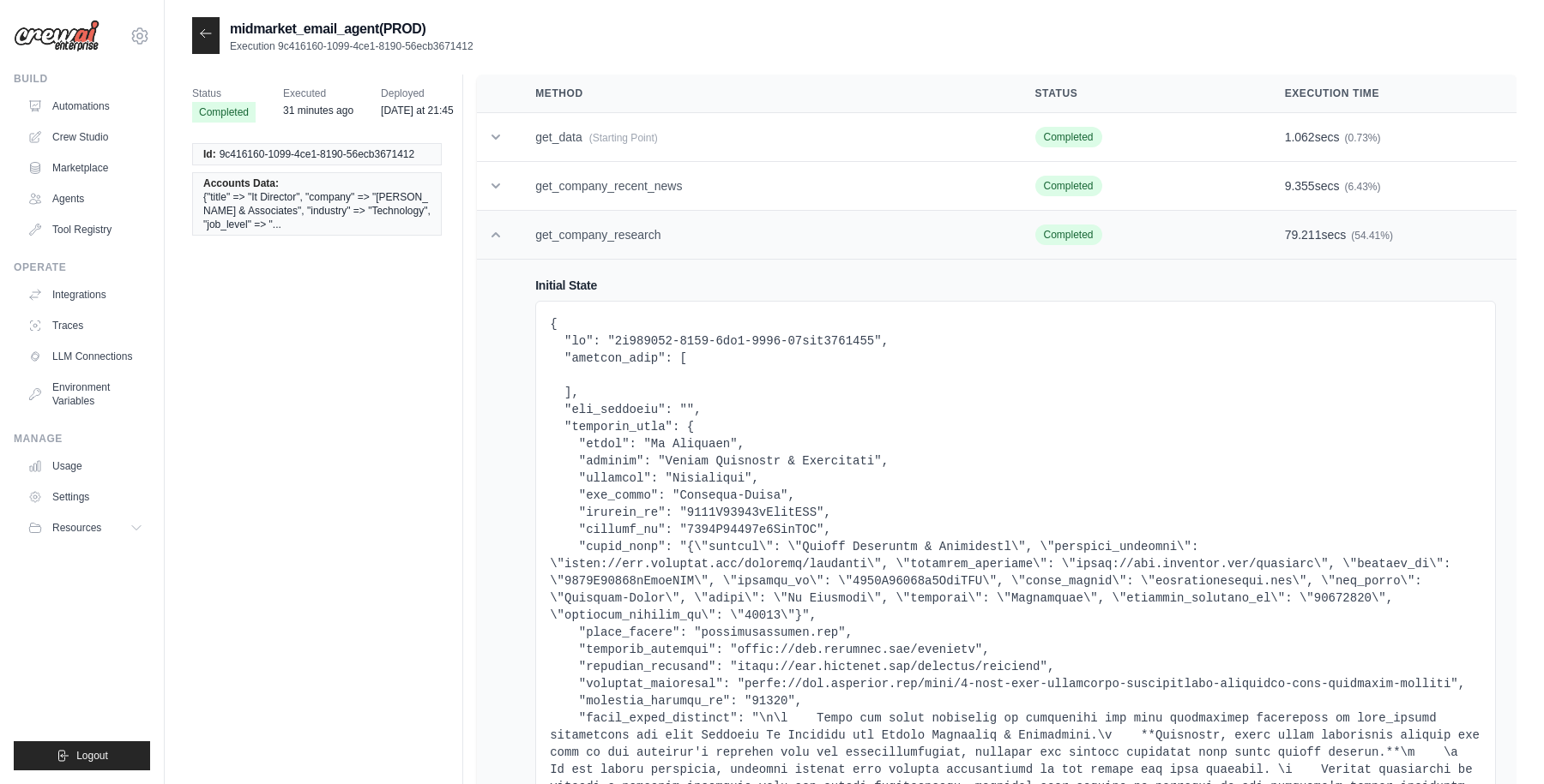
click at [498, 249] on td at bounding box center [495, 235] width 38 height 49
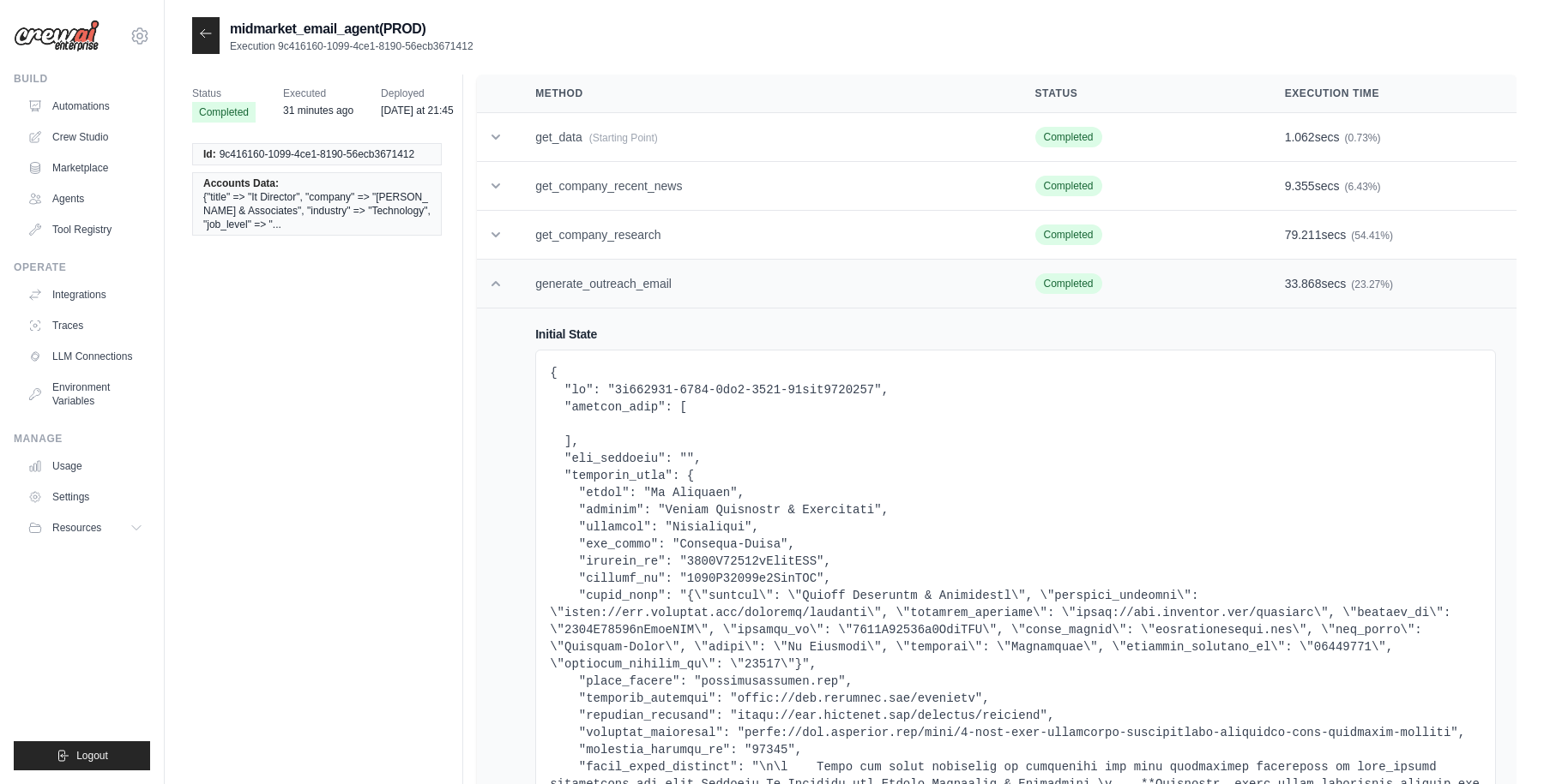
click at [496, 285] on icon at bounding box center [495, 283] width 17 height 17
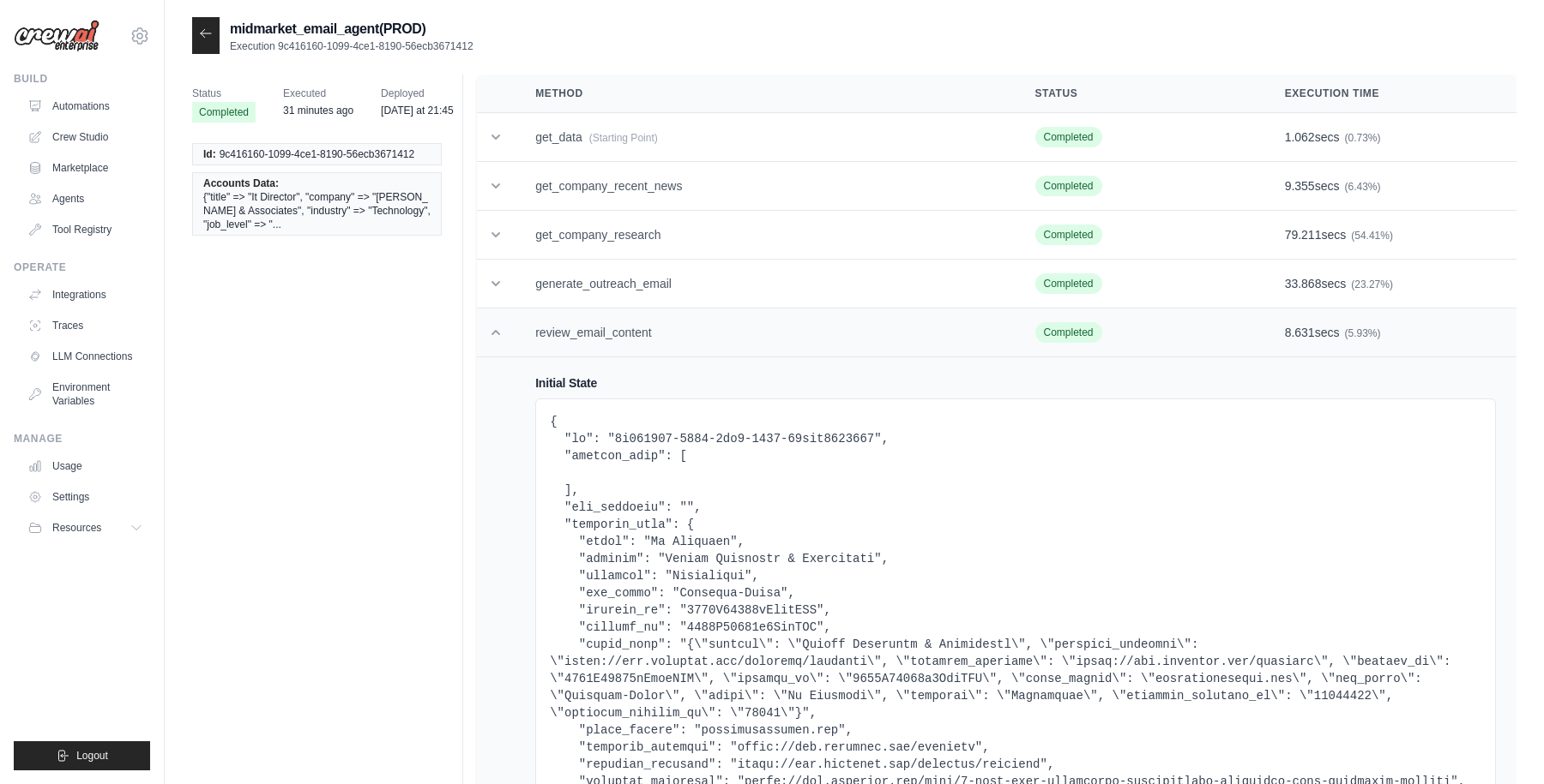
click at [496, 333] on icon at bounding box center [495, 332] width 17 height 17
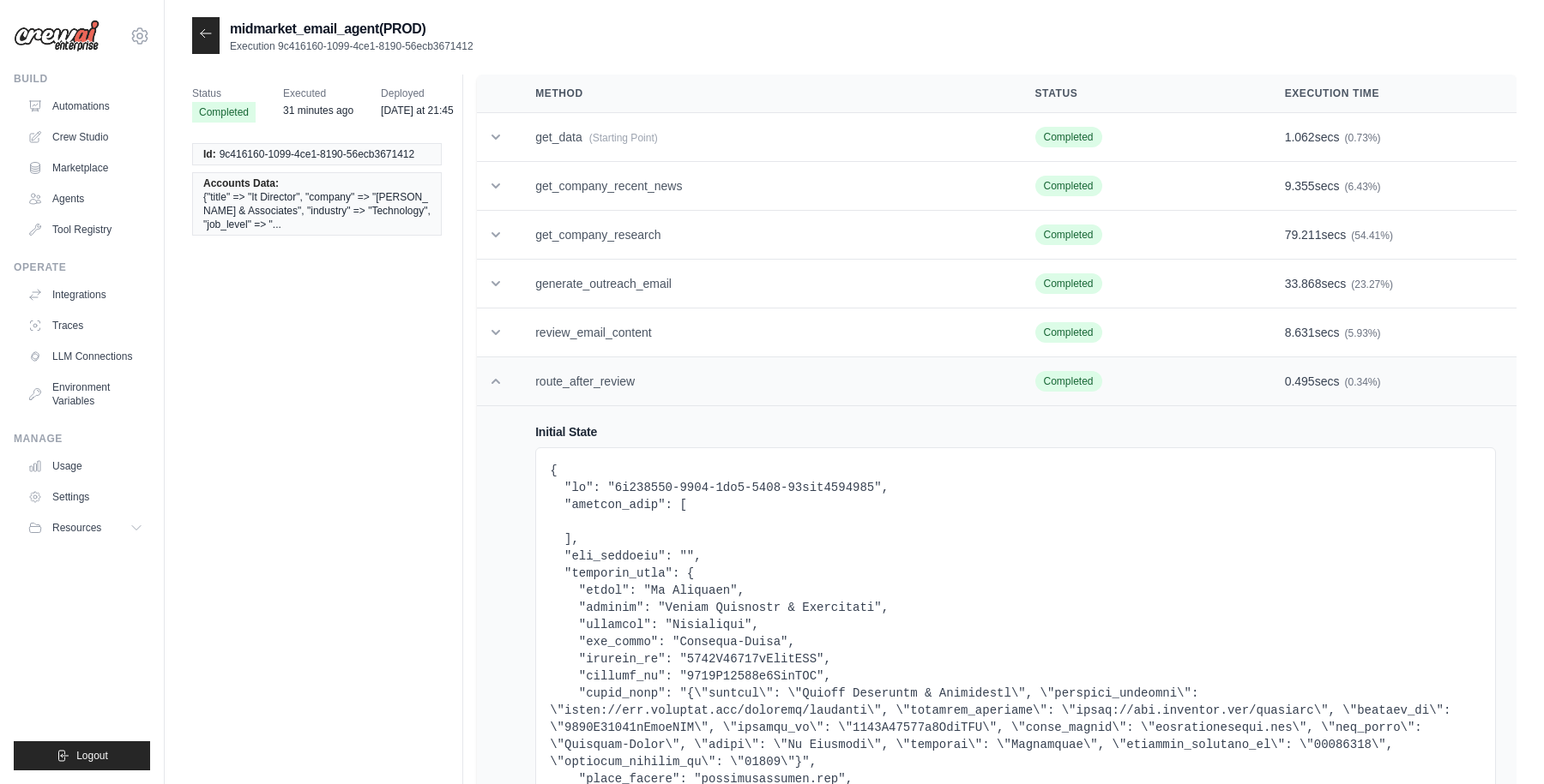
click at [495, 403] on td at bounding box center [495, 381] width 38 height 49
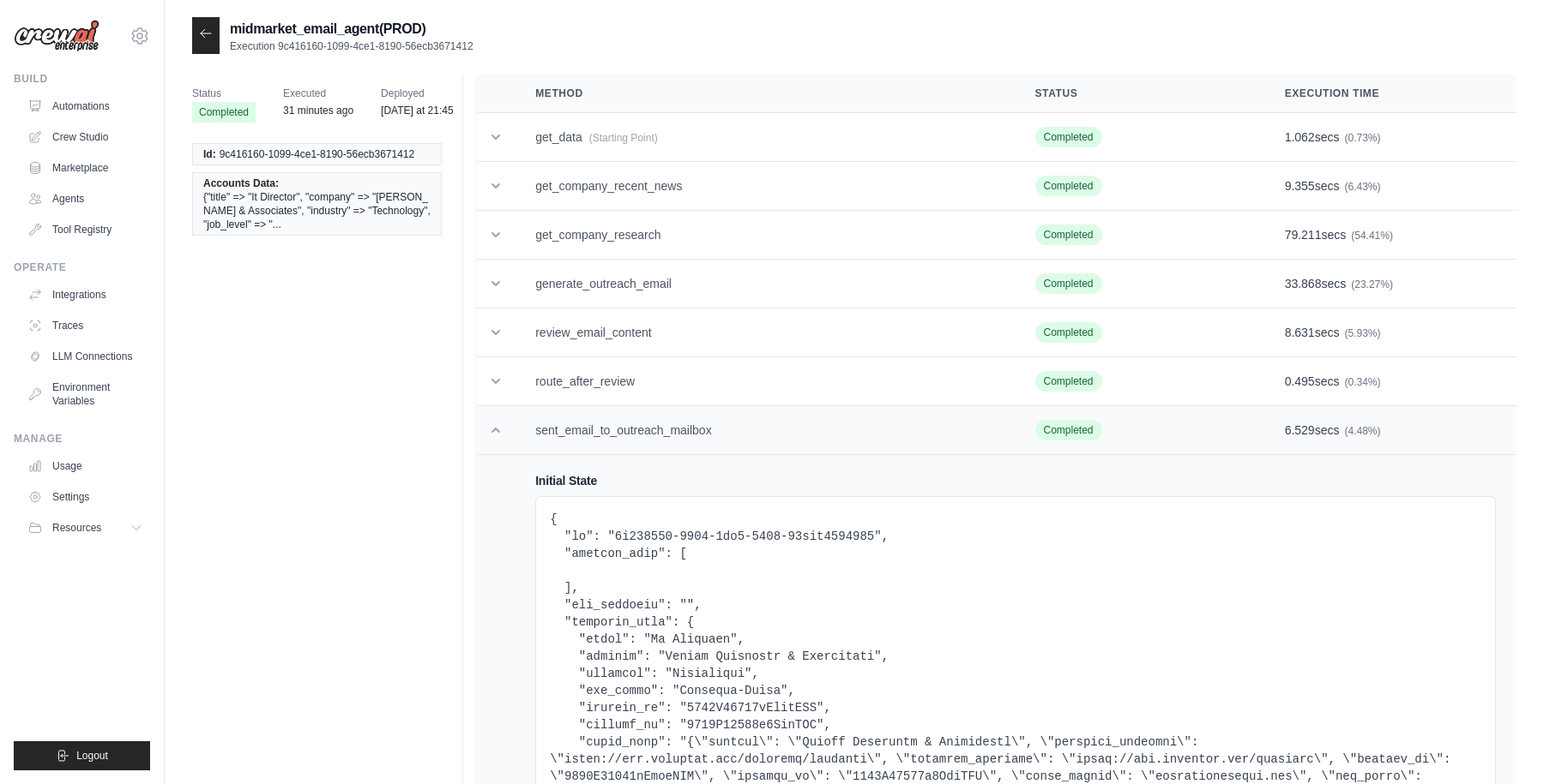
click at [496, 447] on td at bounding box center [495, 431] width 38 height 49
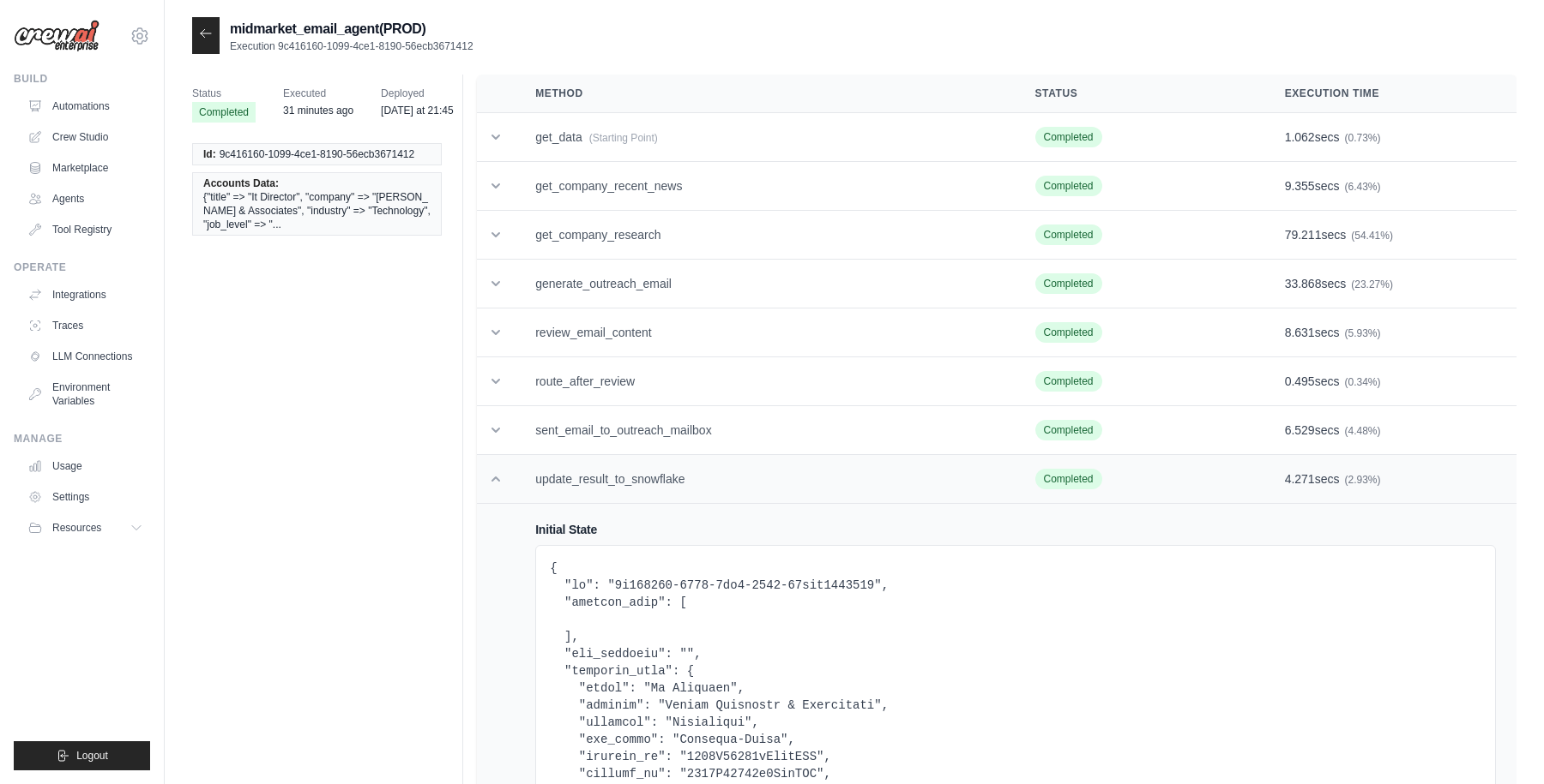
click at [496, 477] on icon at bounding box center [495, 479] width 8 height 6
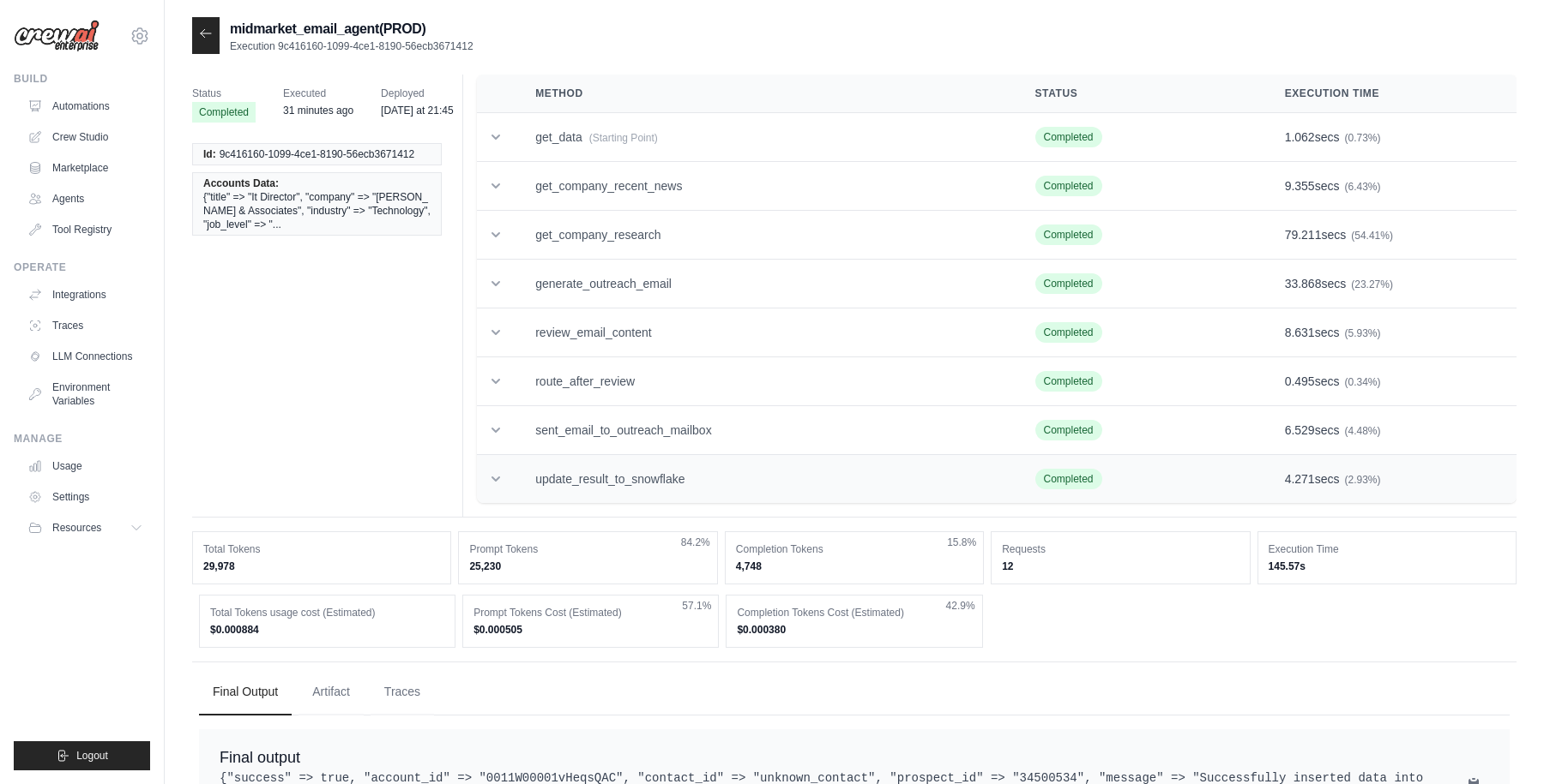
click at [626, 481] on td "update_result_to_snowflake" at bounding box center [764, 479] width 499 height 49
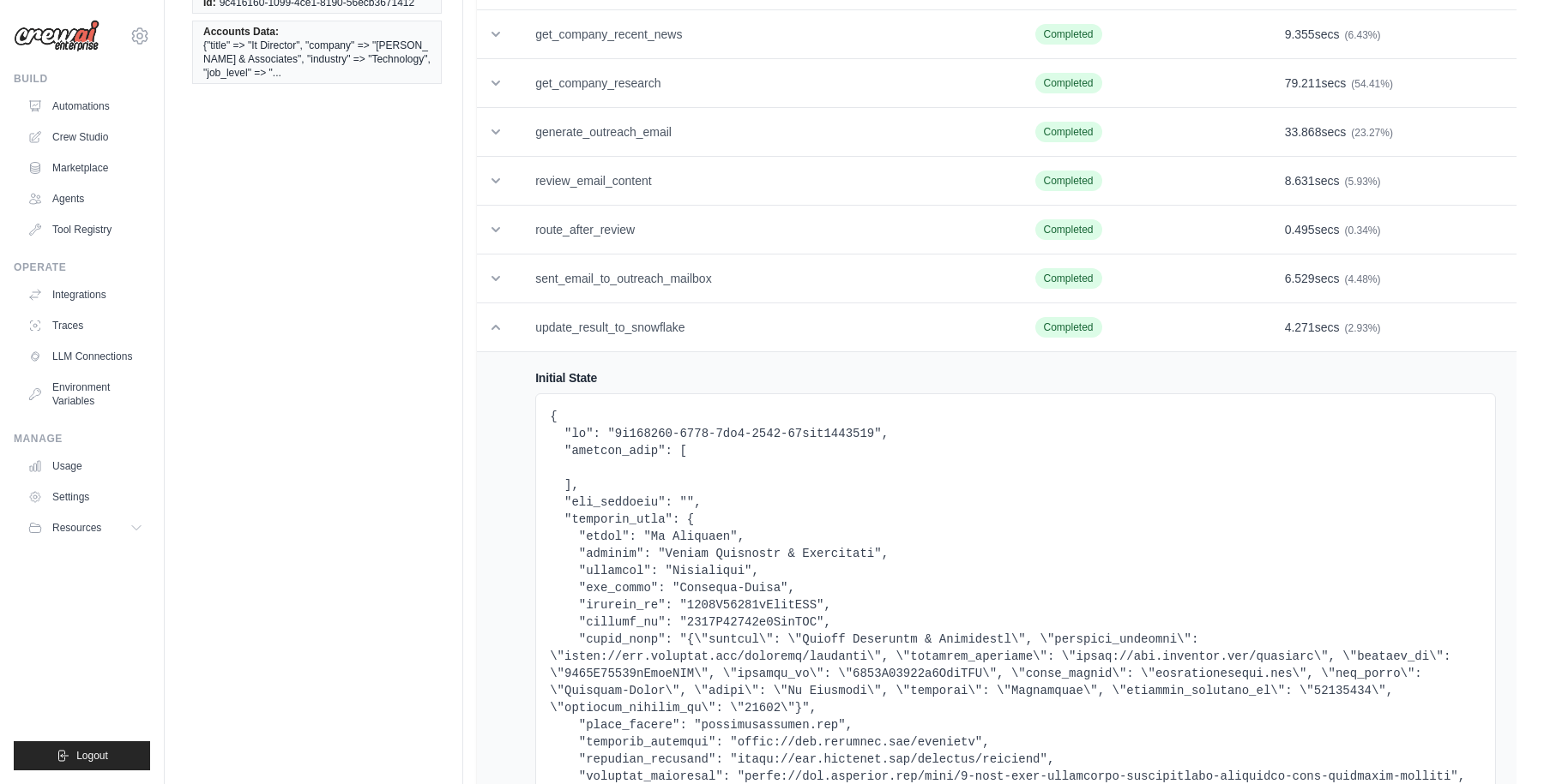
scroll to position [222, 0]
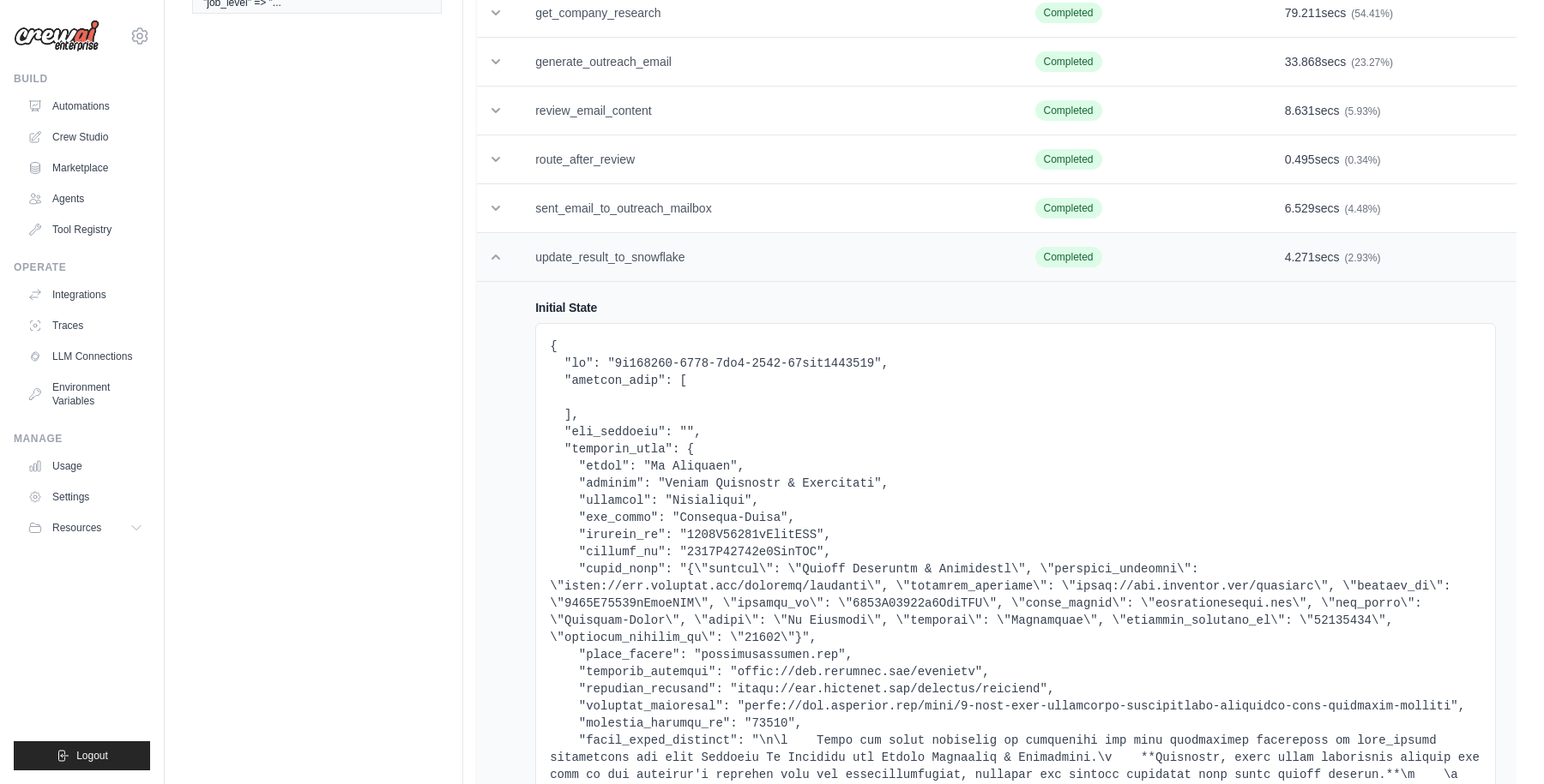
click at [495, 255] on icon at bounding box center [495, 258] width 8 height 6
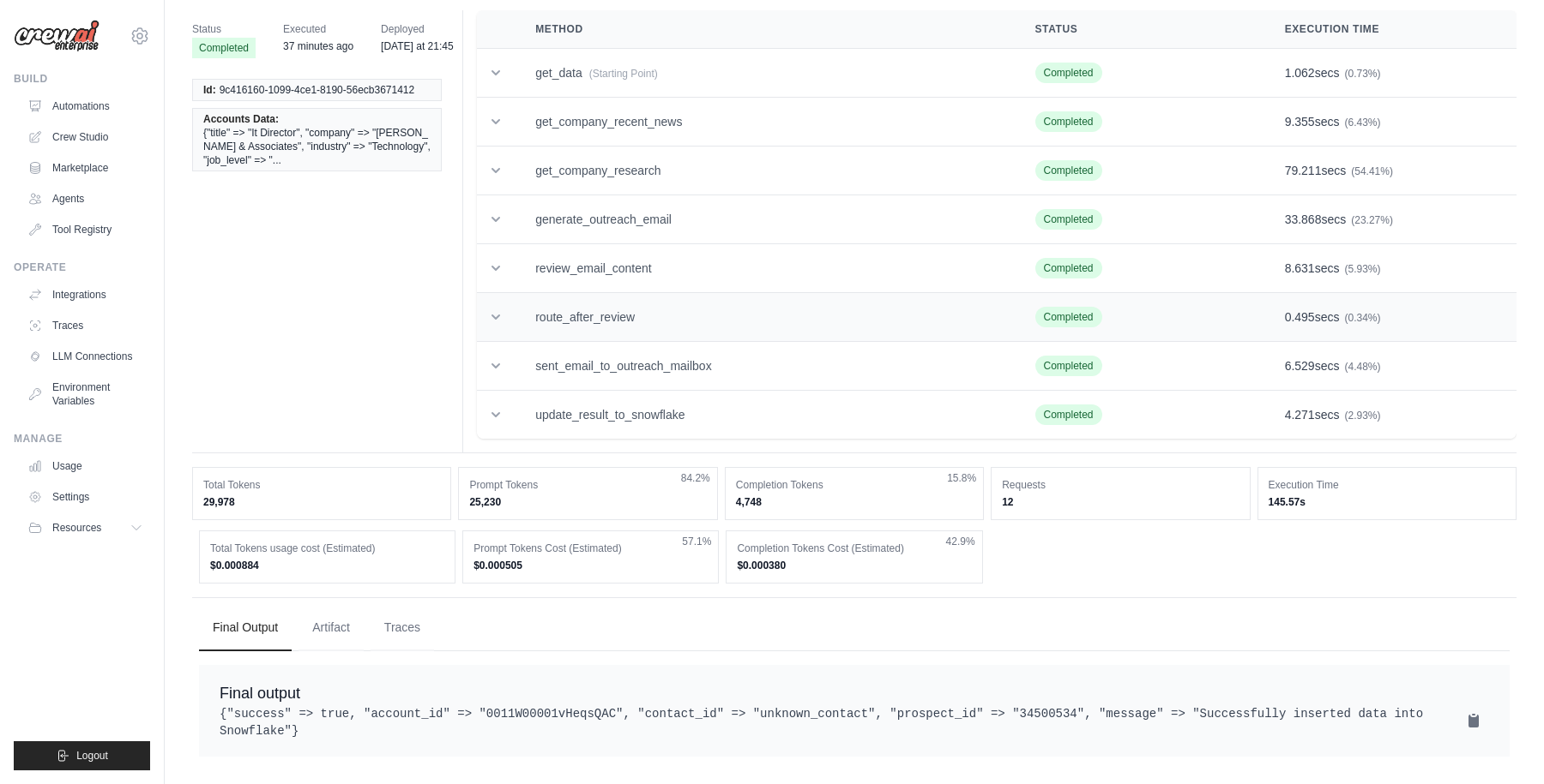
scroll to position [0, 0]
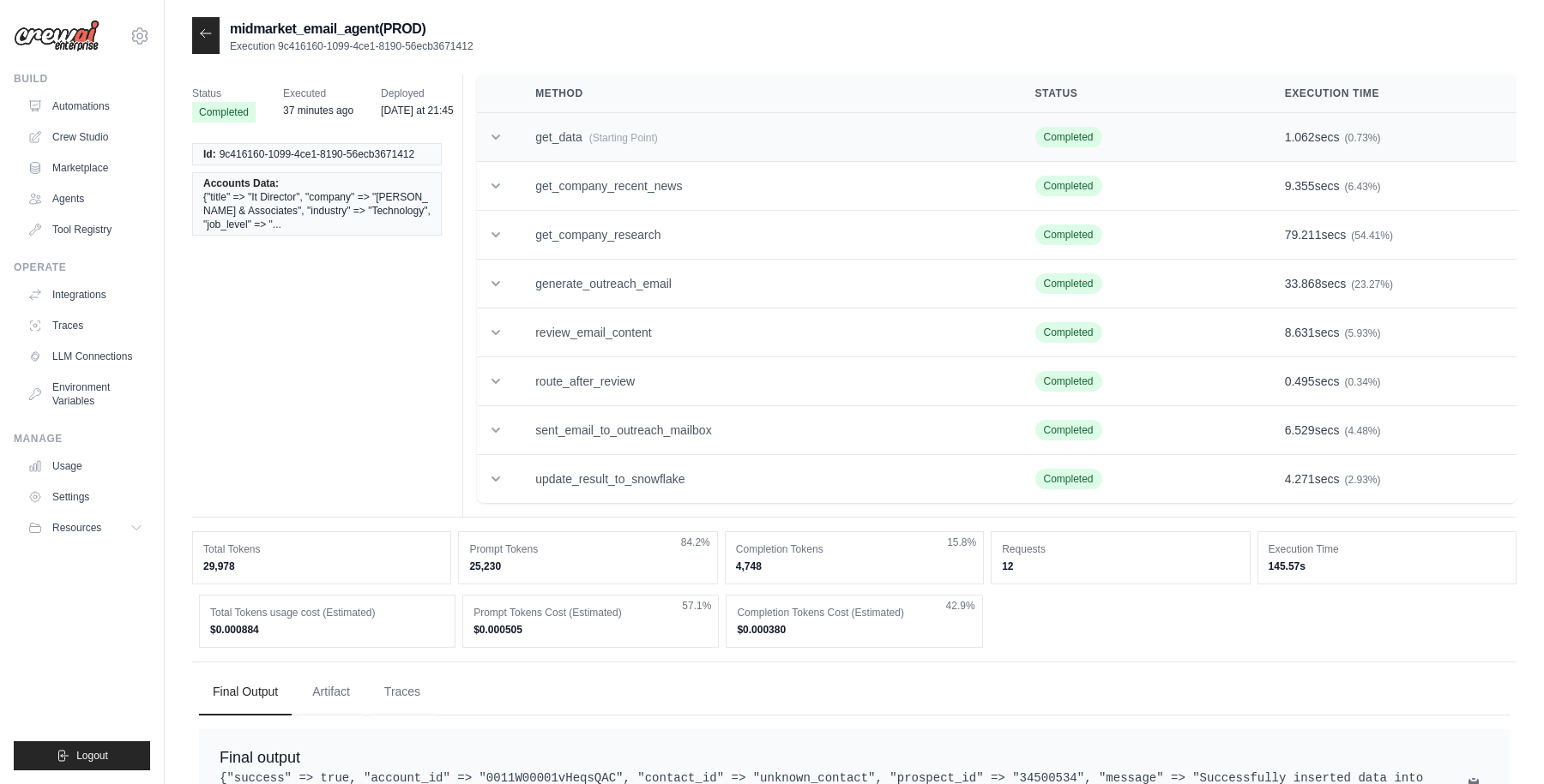
click at [494, 136] on icon at bounding box center [495, 137] width 8 height 6
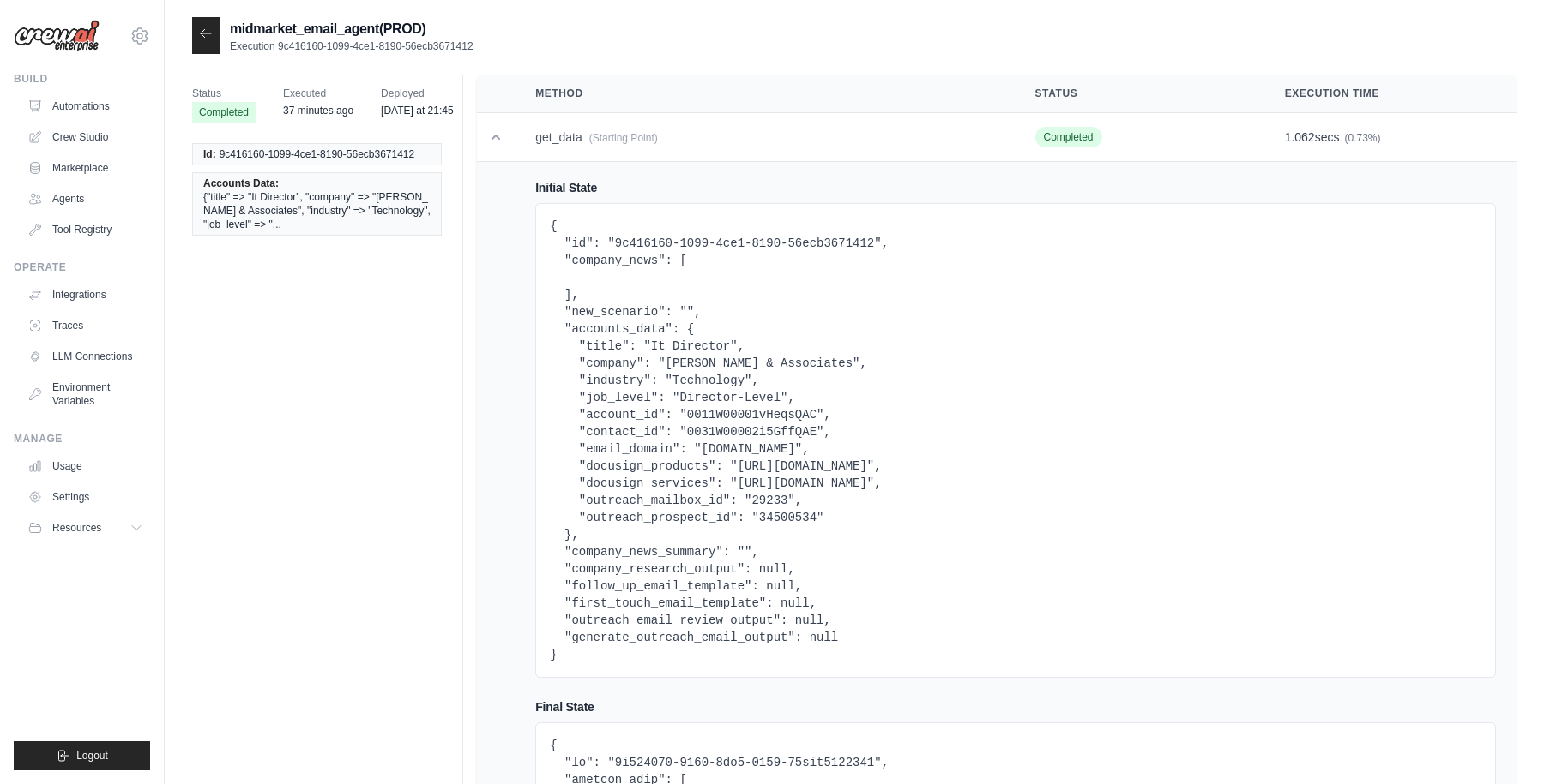
click at [722, 437] on pre "{ "id": "9c416160-1099-4ce1-8190-56ecb3671412", "company_news": [ ], "new_scena…" at bounding box center [1016, 441] width 932 height 445
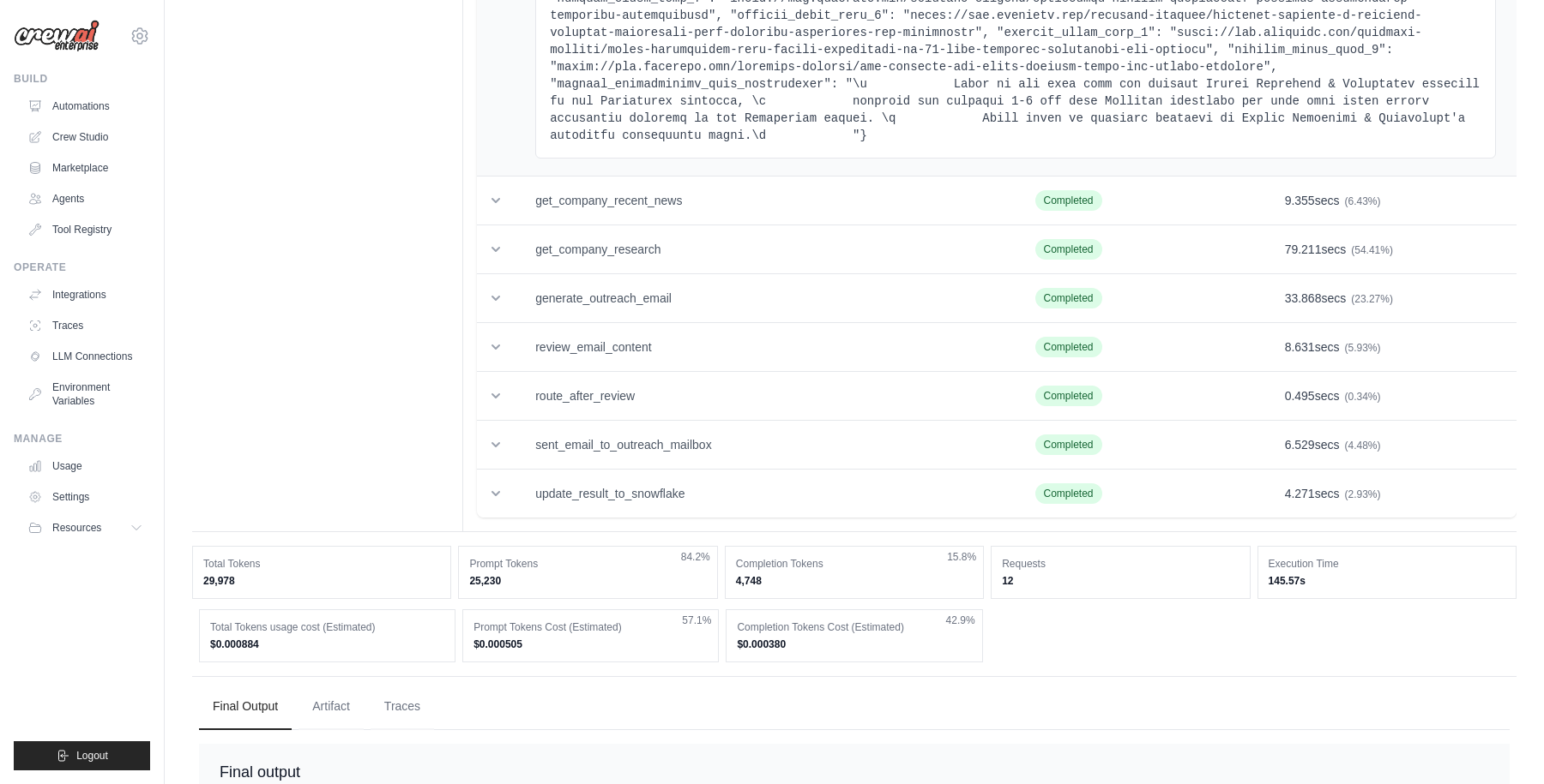
scroll to position [2502, 0]
click at [521, 518] on td "update_result_to_snowflake" at bounding box center [764, 493] width 499 height 49
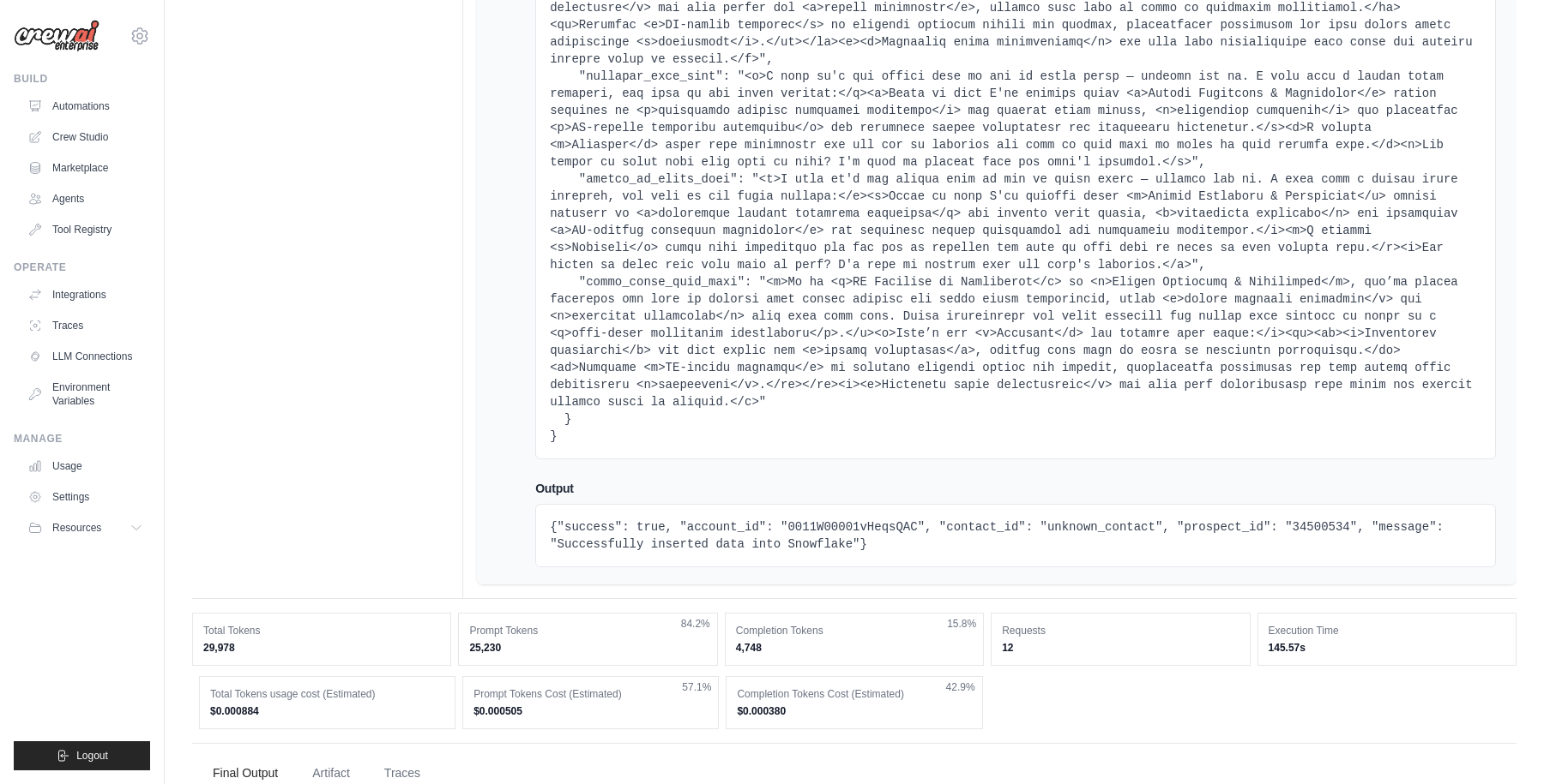
scroll to position [17887, 0]
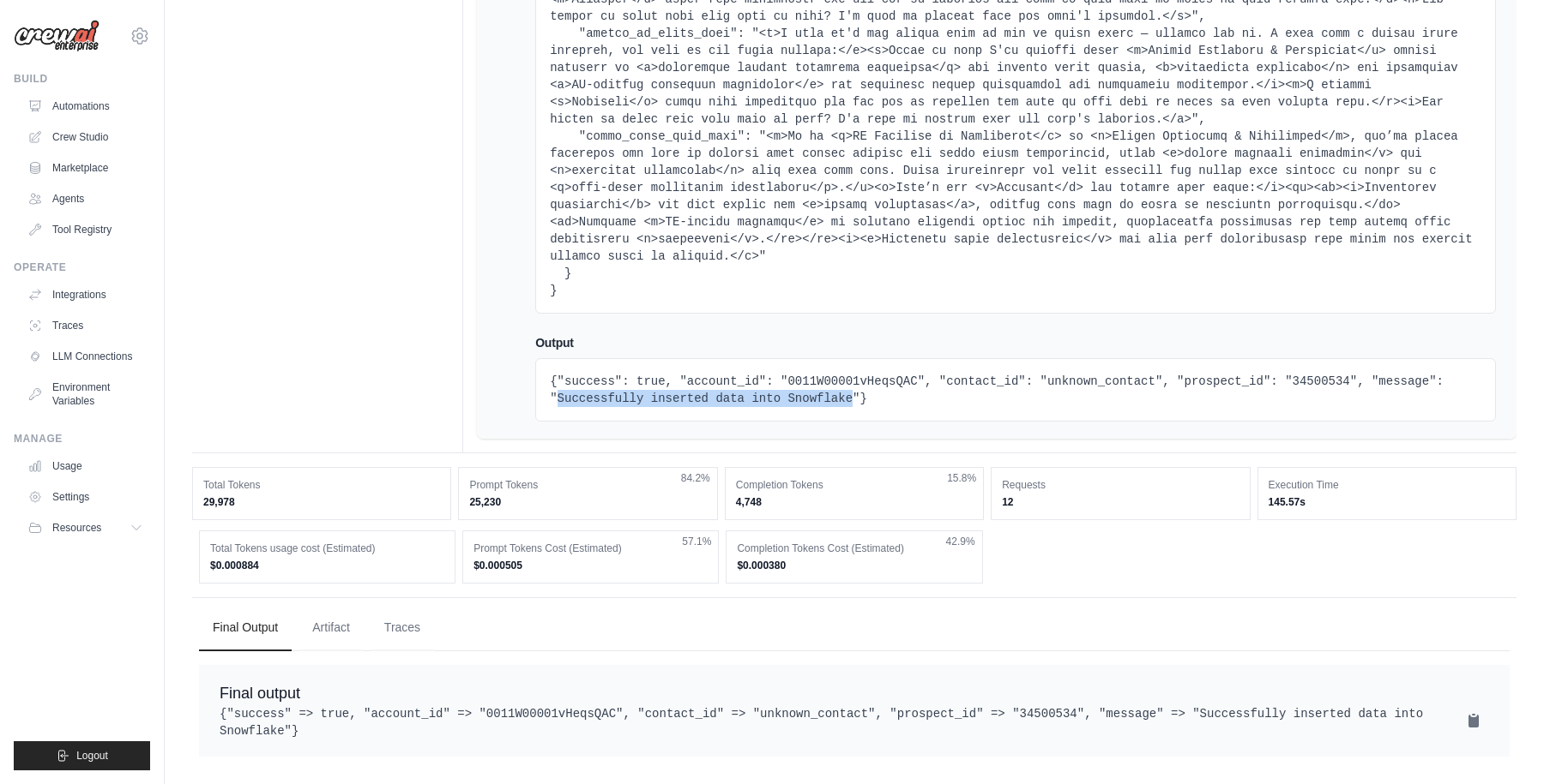
drag, startPoint x: 558, startPoint y: 381, endPoint x: 853, endPoint y: 386, distance: 295.0
click at [853, 386] on pre "{"success": true, "account_id": "0011W00001vHeqsQAC", "contact_id": "unknown_co…" at bounding box center [1016, 389] width 932 height 34
copy pre "Successfully inserted data into Snowflake"
click at [886, 376] on pre "{"success": true, "account_id": "0011W00001vHeqsQAC", "contact_id": "unknown_co…" at bounding box center [1016, 389] width 932 height 34
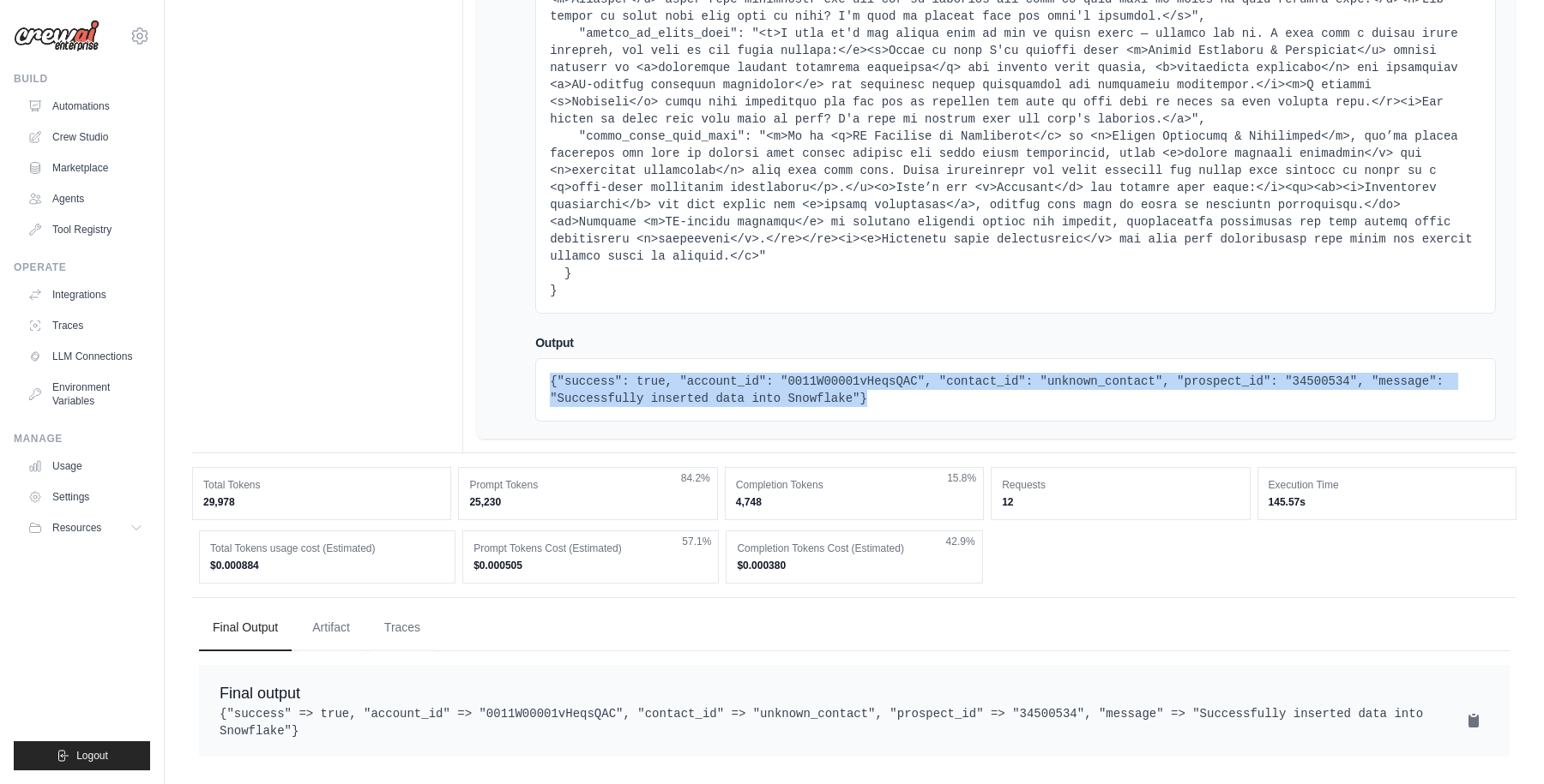
drag, startPoint x: 880, startPoint y: 381, endPoint x: 546, endPoint y: 363, distance: 334.5
click at [546, 363] on div "{"success": true, "account_id": "0011W00001vHeqsQAC", "contact_id": "unknown_co…" at bounding box center [1015, 389] width 960 height 63
copy pre "{"success": true, "account_id": "0011W00001vHeqsQAC", "contact_id": "unknown_co…"
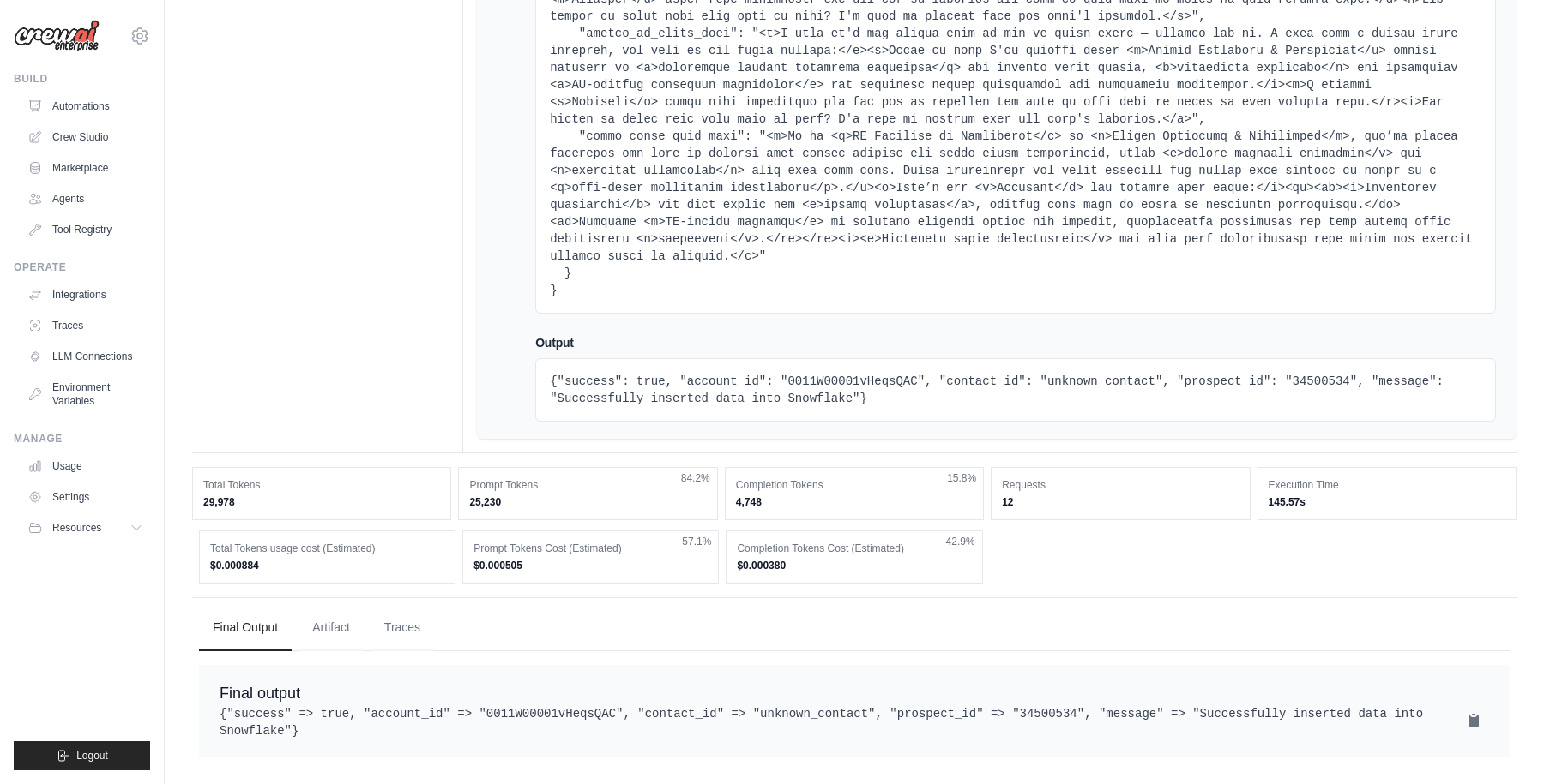
click at [714, 373] on pre "{"success": true, "account_id": "0011W00001vHeqsQAC", "contact_id": "unknown_co…" at bounding box center [1016, 389] width 932 height 34
click at [64, 115] on link "Automations" at bounding box center [87, 107] width 130 height 28
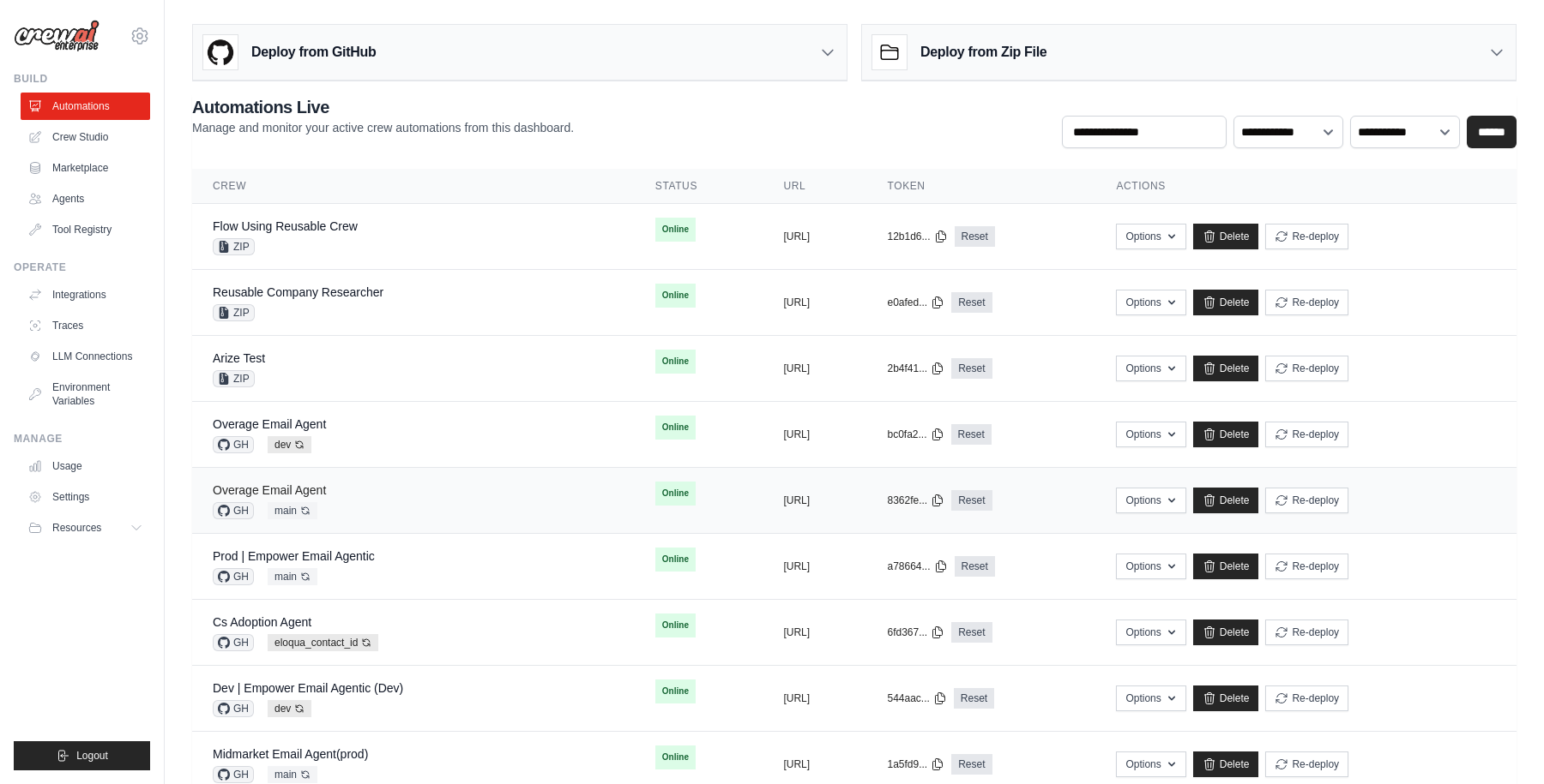
click at [302, 486] on link "Overage Email Agent" at bounding box center [269, 490] width 113 height 14
